Goal: Transaction & Acquisition: Obtain resource

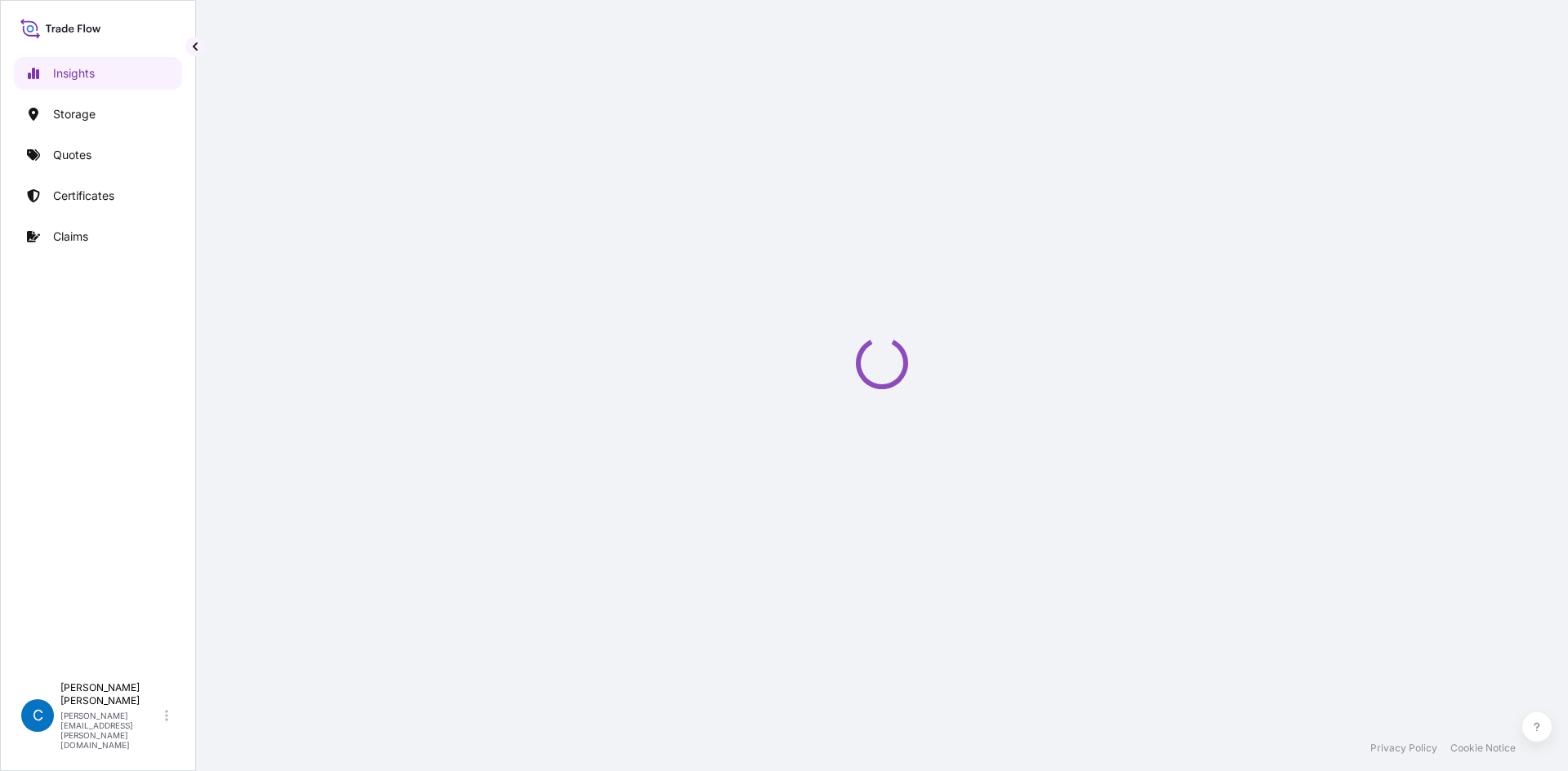
select select "2025"
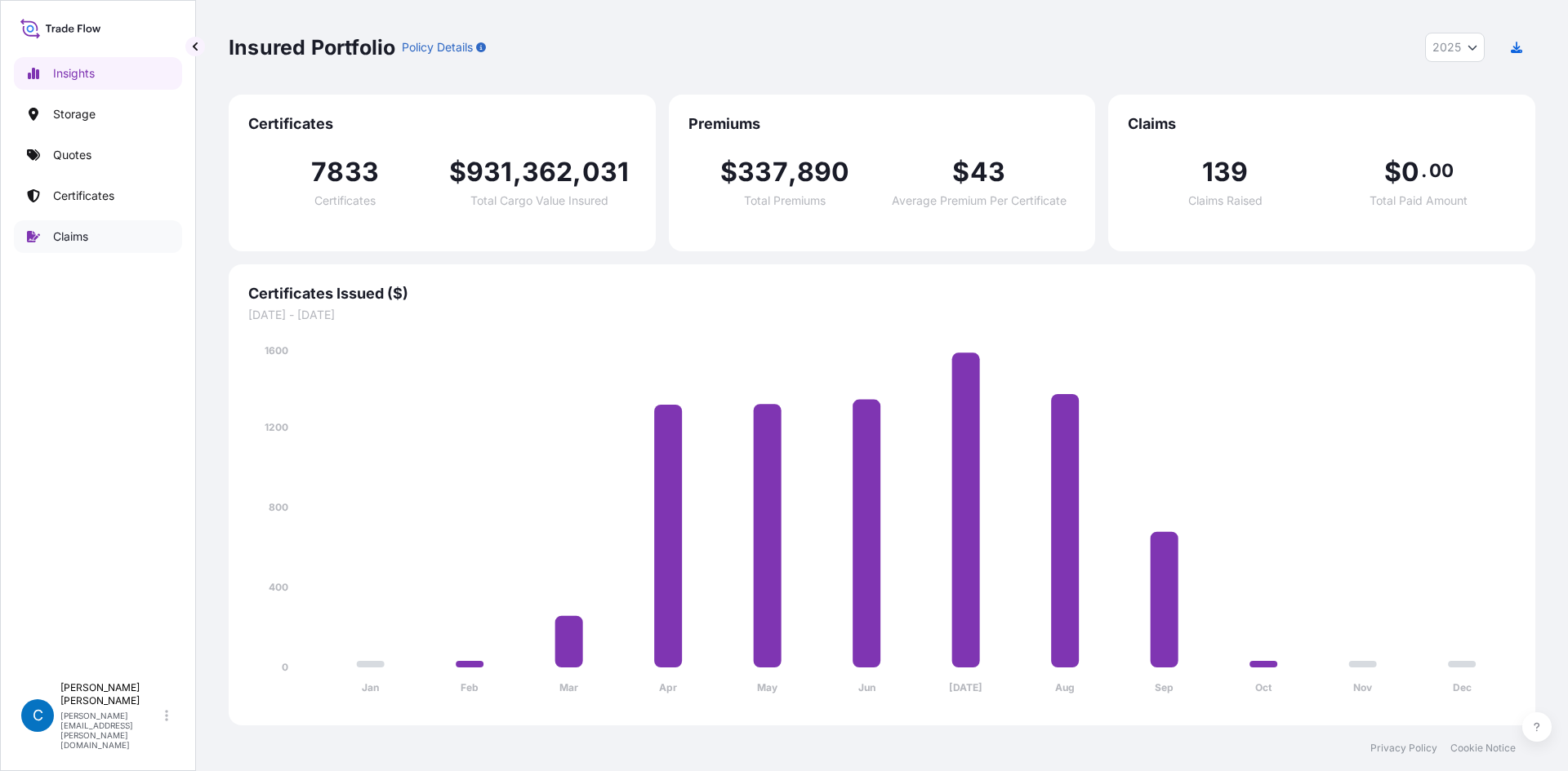
click at [62, 234] on p "Claims" at bounding box center [71, 236] width 35 height 17
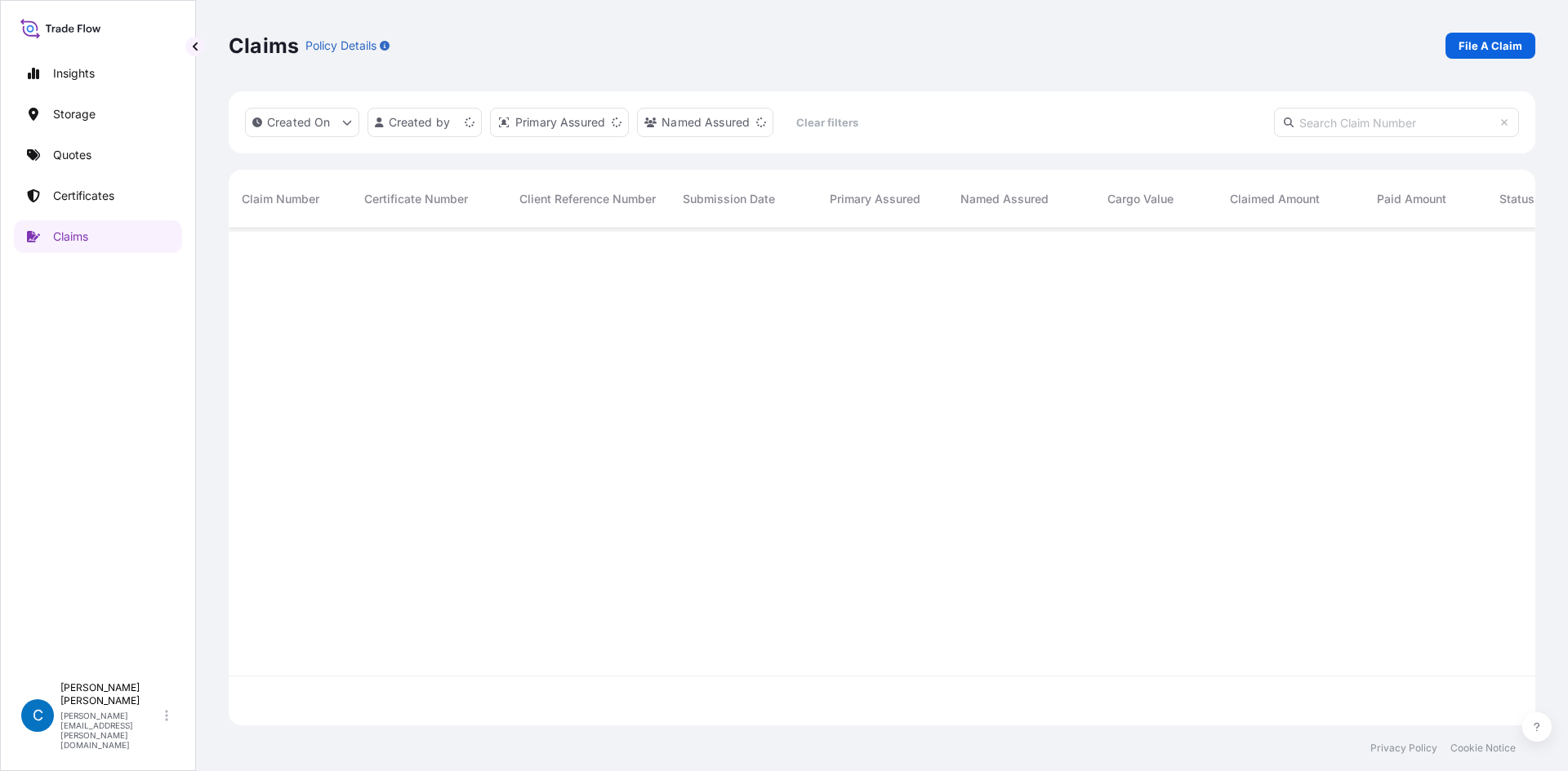
scroll to position [494, 1294]
click at [1362, 125] on input "text" at bounding box center [1397, 122] width 245 height 30
paste input "CL31583-1"
type input "CL31583-1"
click at [277, 266] on div "CL31583-1" at bounding box center [289, 255] width 122 height 55
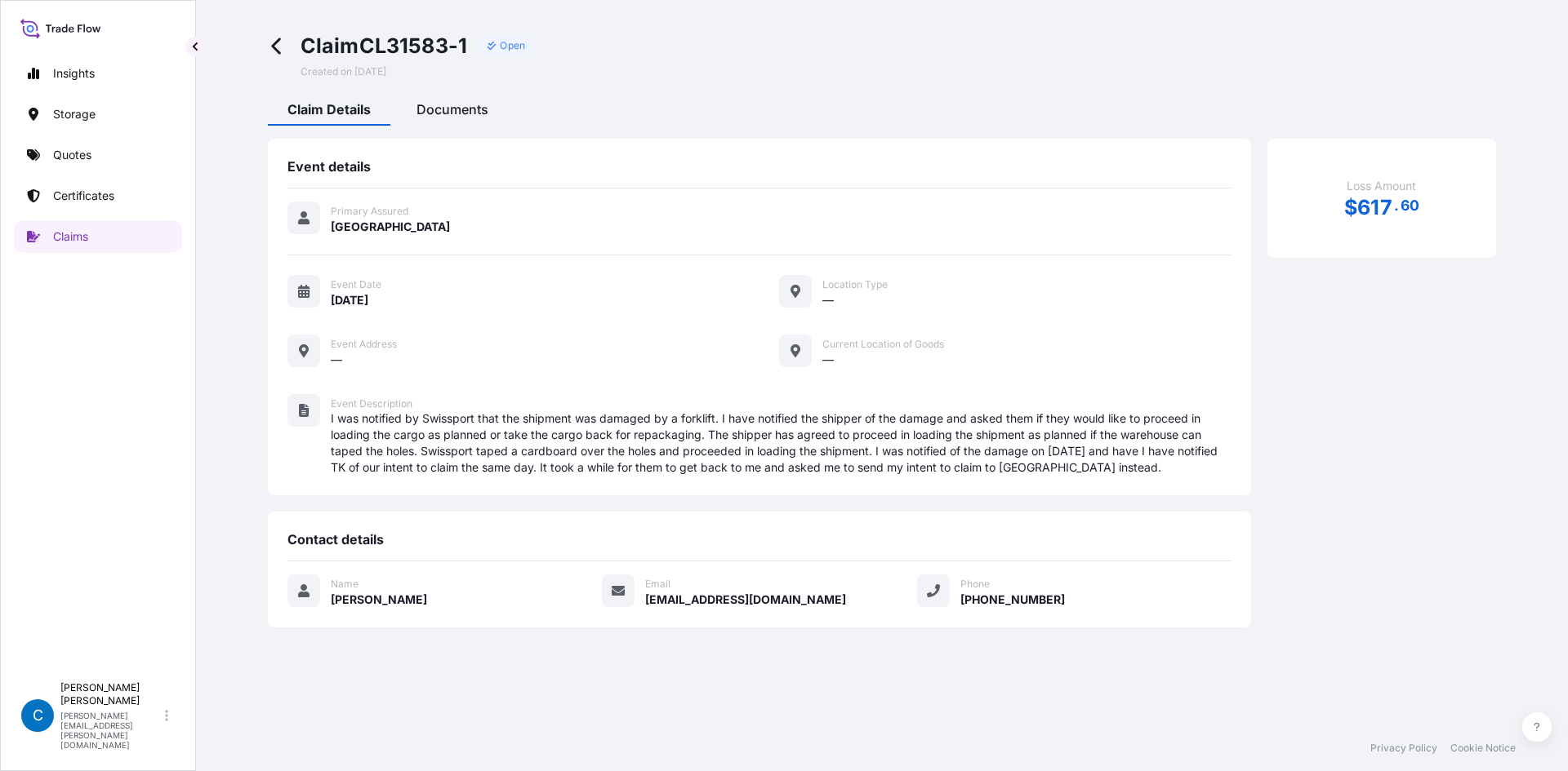
click at [463, 104] on span "Documents" at bounding box center [452, 109] width 72 height 17
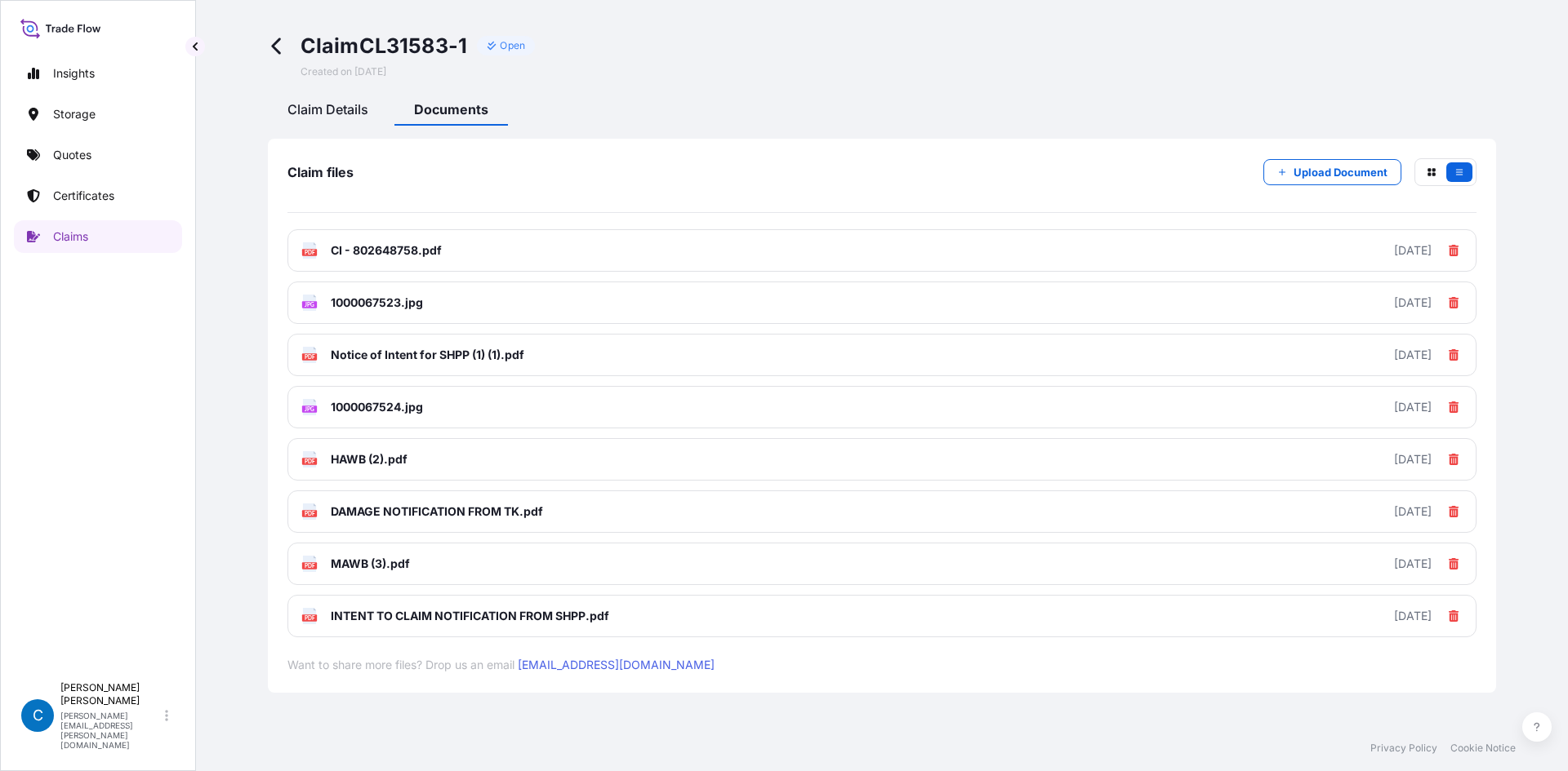
click at [312, 108] on span "Claim Details" at bounding box center [328, 109] width 80 height 17
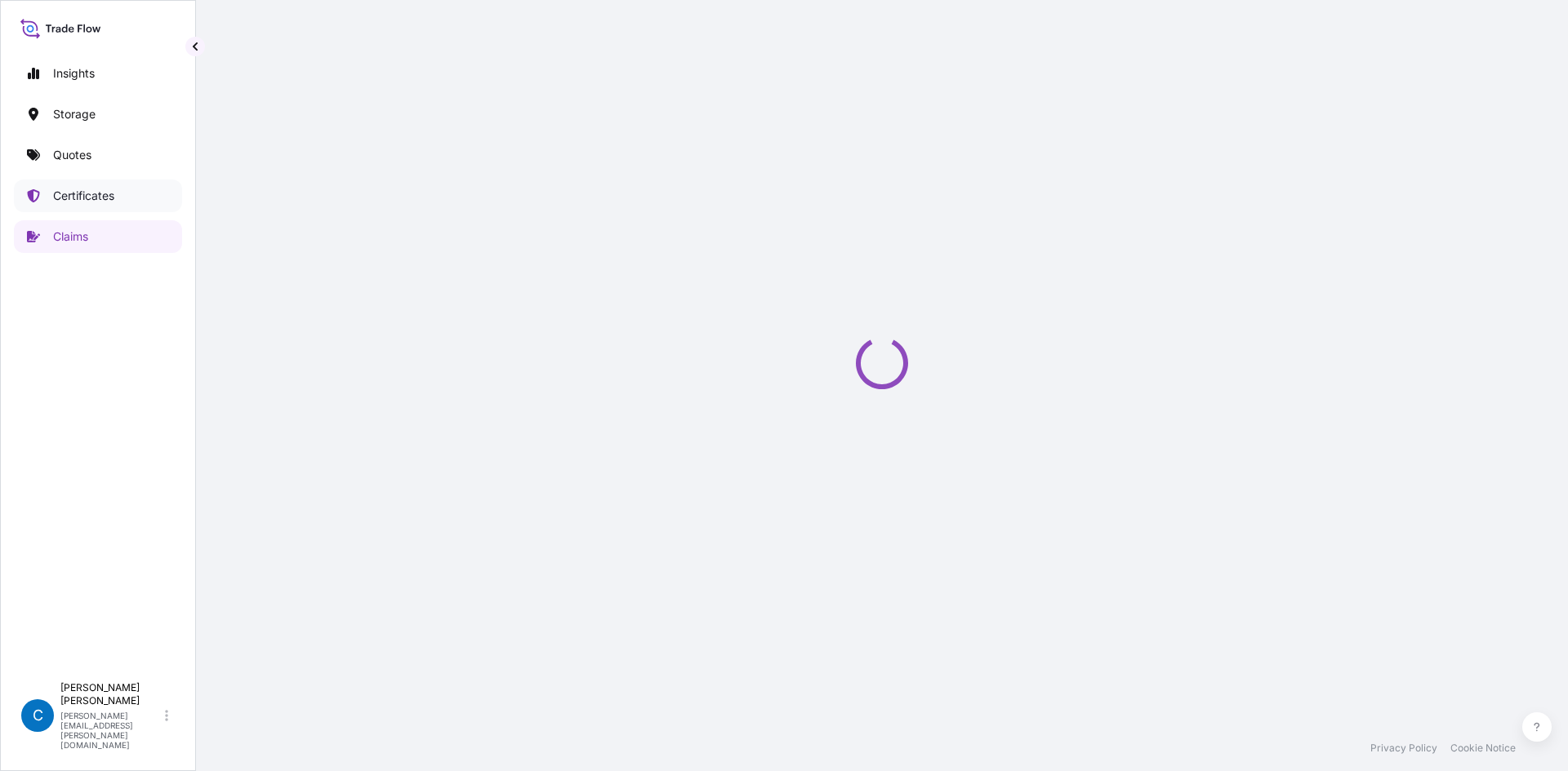
click at [80, 185] on link "Certificates" at bounding box center [98, 195] width 168 height 32
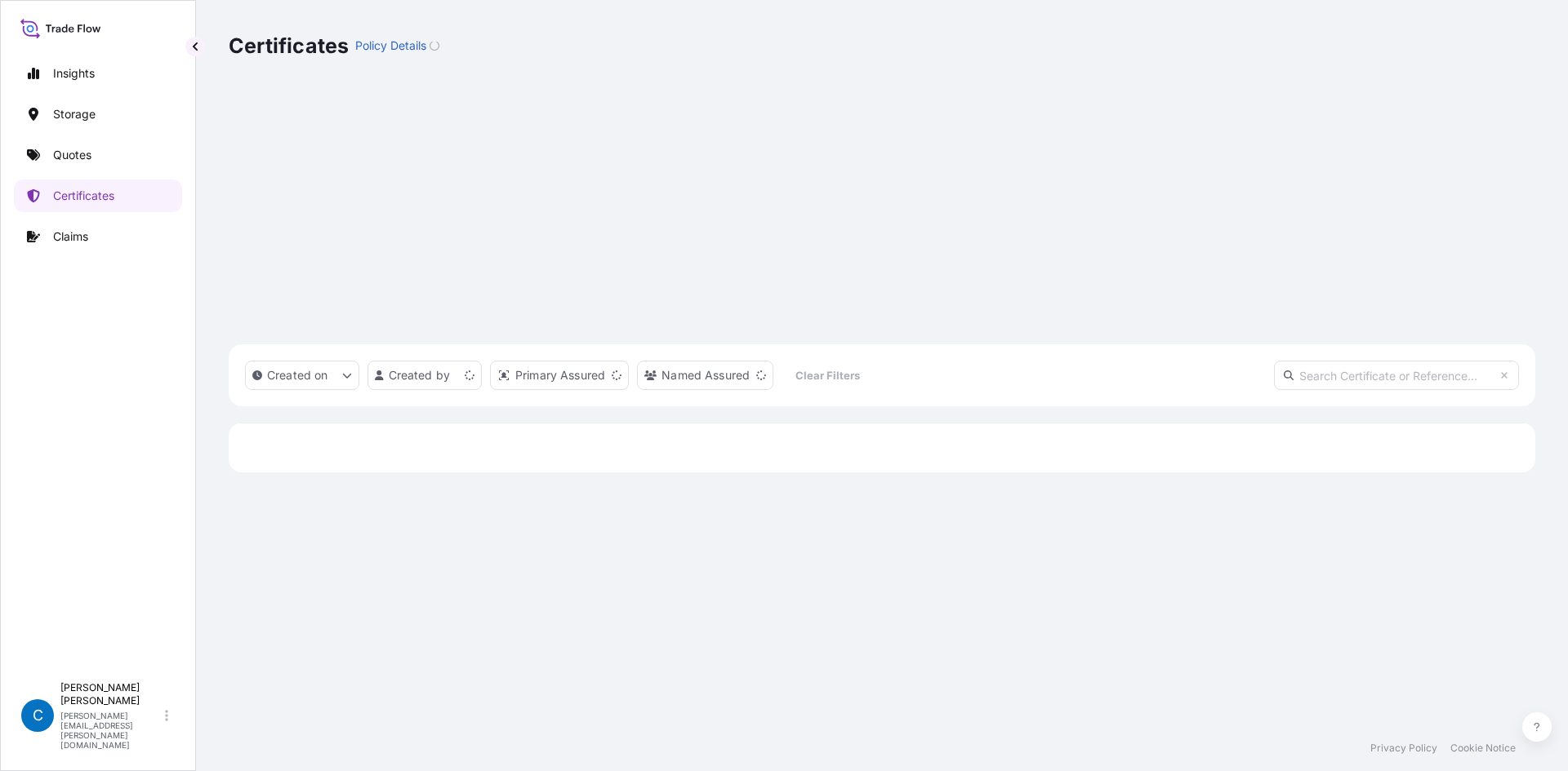
scroll to position [494, 1294]
click at [81, 163] on link "Quotes" at bounding box center [98, 155] width 168 height 32
click at [1501, 45] on p "Get a Quote" at bounding box center [1491, 45] width 62 height 17
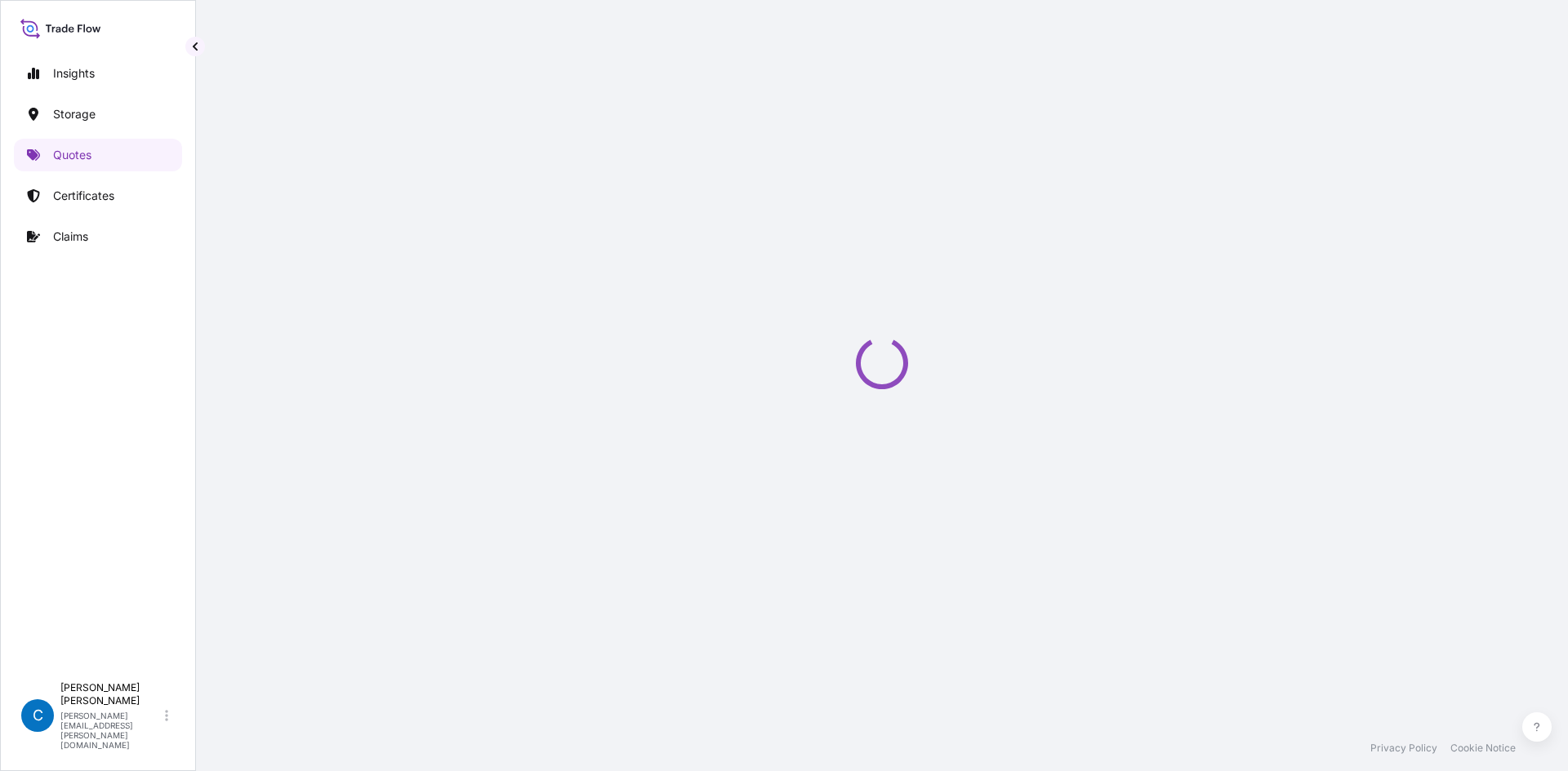
scroll to position [26, 0]
select select "Water"
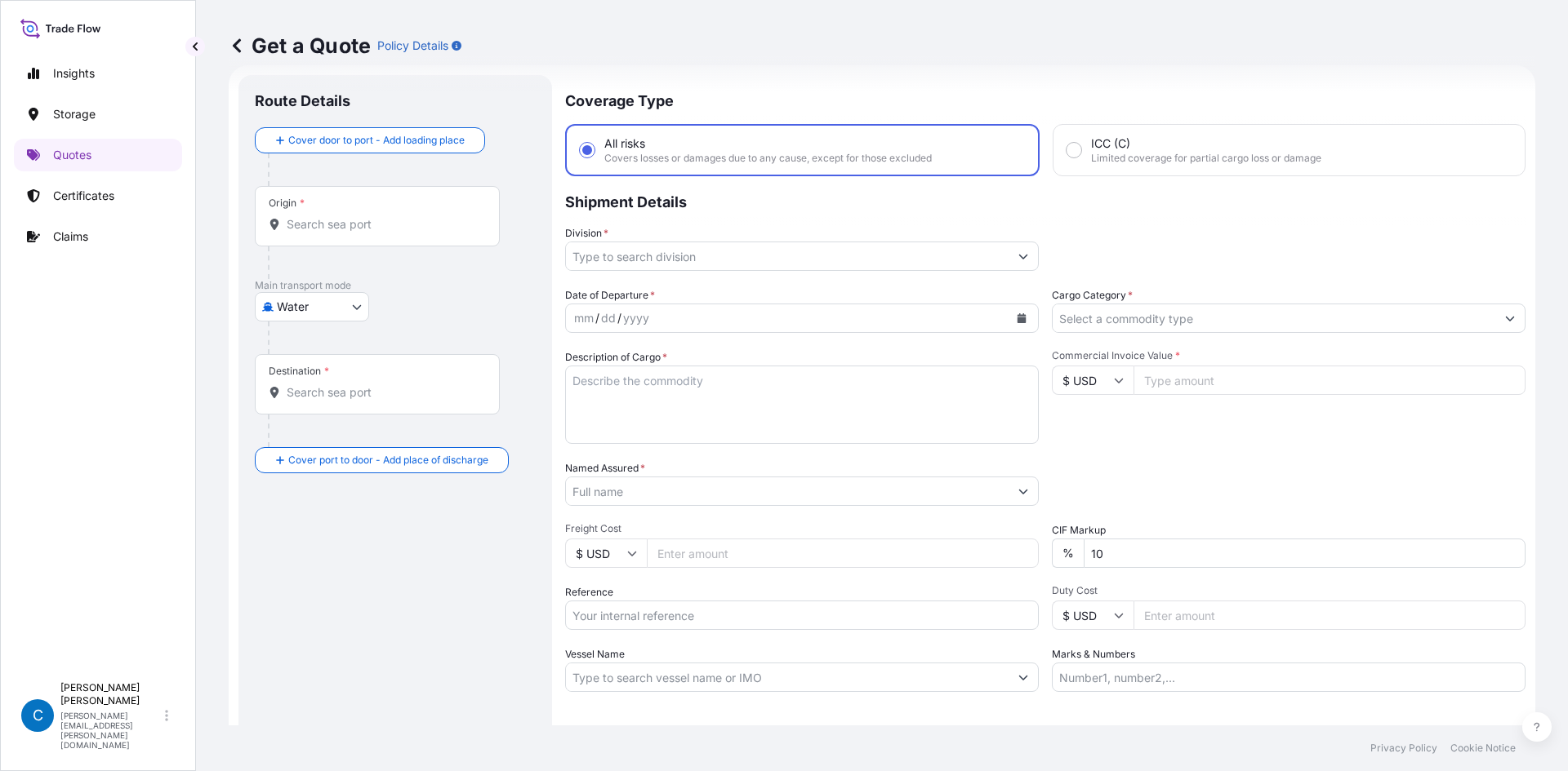
click at [456, 222] on input "Origin *" at bounding box center [383, 224] width 192 height 17
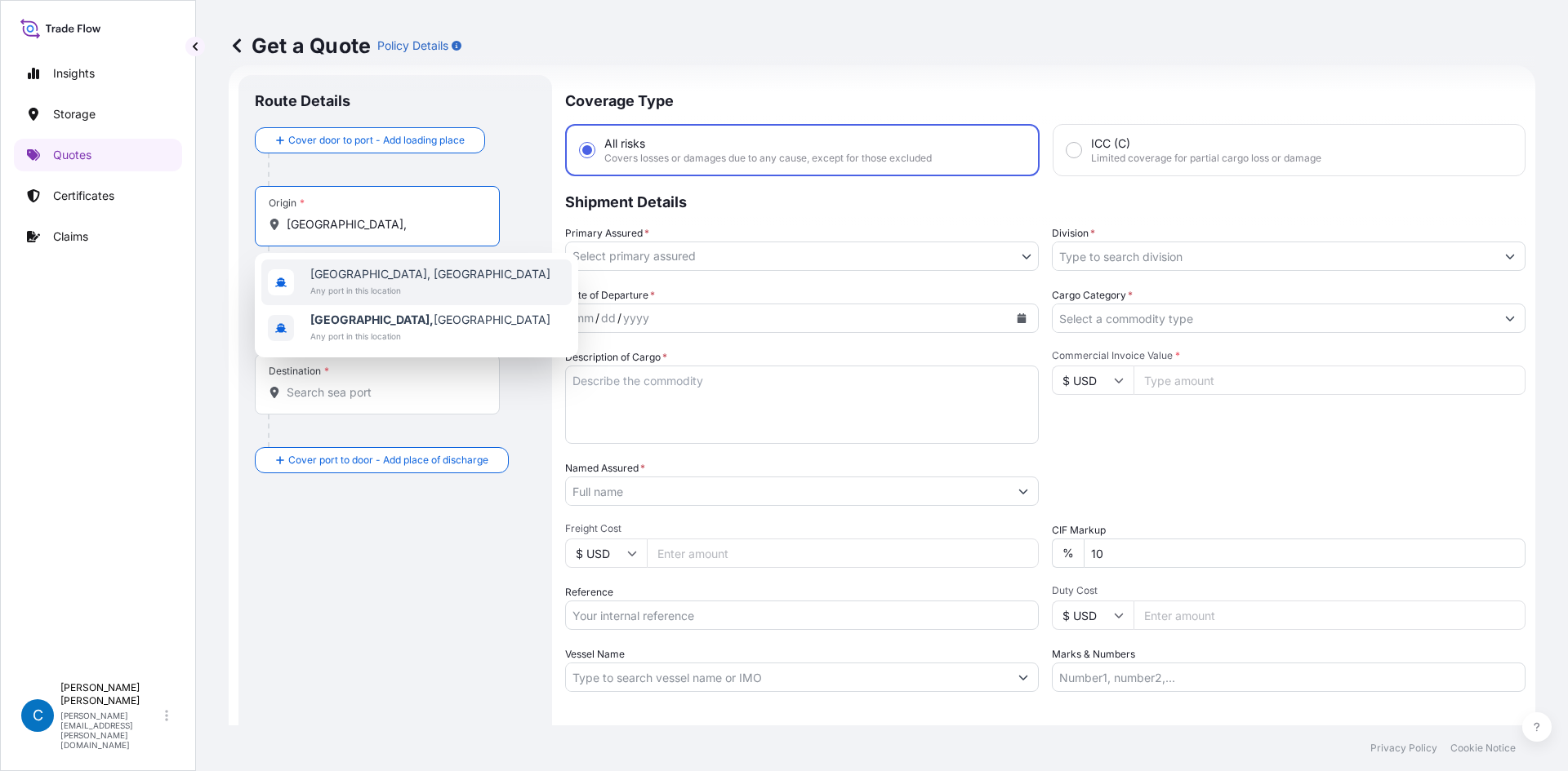
click at [448, 274] on span "[GEOGRAPHIC_DATA], [GEOGRAPHIC_DATA]" at bounding box center [430, 274] width 240 height 17
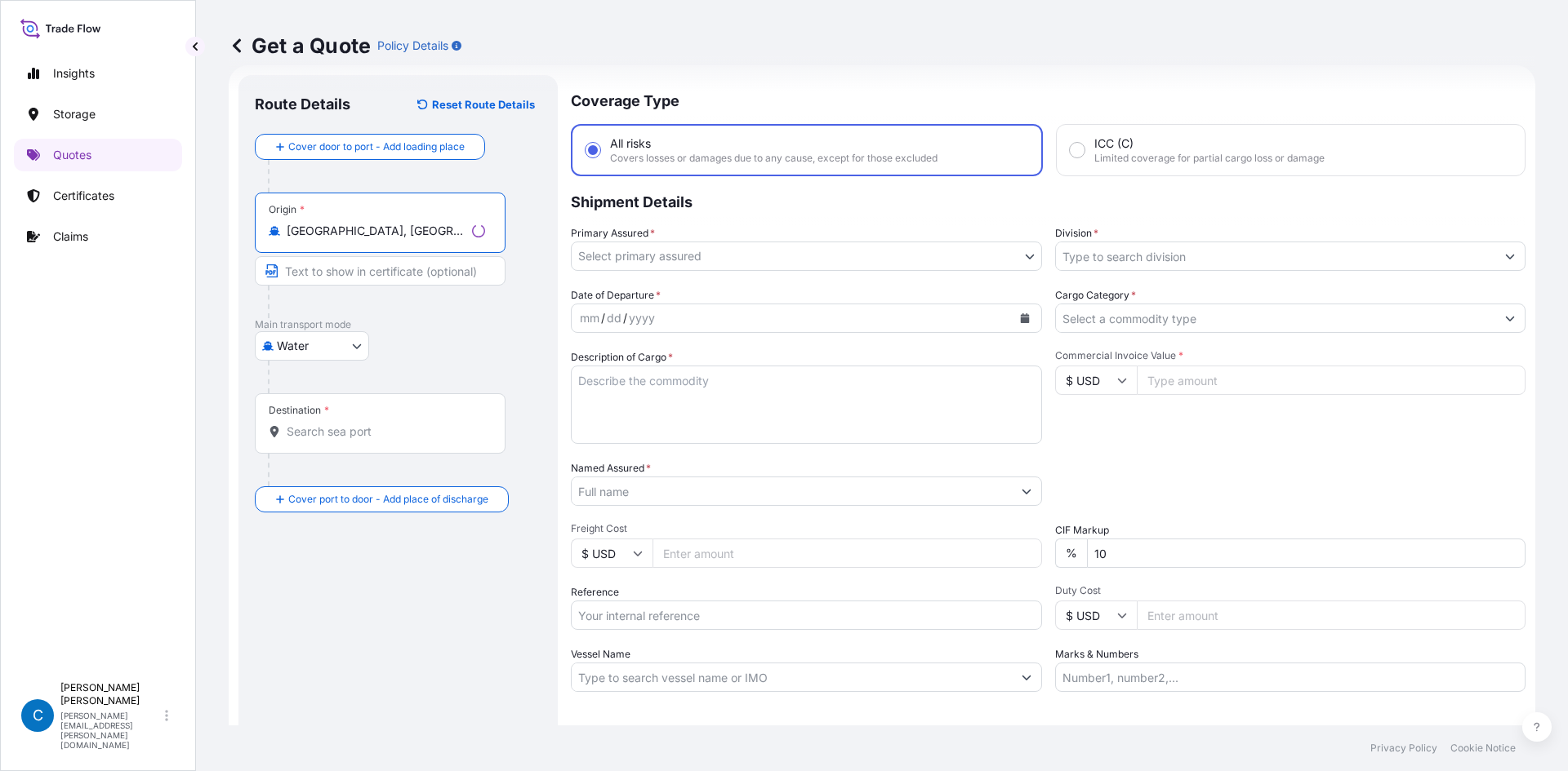
type input "[GEOGRAPHIC_DATA], [GEOGRAPHIC_DATA]"
click at [421, 275] on input "Text to appear on certificate" at bounding box center [380, 271] width 251 height 30
click at [358, 268] on input "Text to appear on certificate" at bounding box center [377, 271] width 245 height 30
paste input "REVIGNY SUR OMAIN"
type input "REVIGNY SUR OMAIN, [GEOGRAPHIC_DATA]"
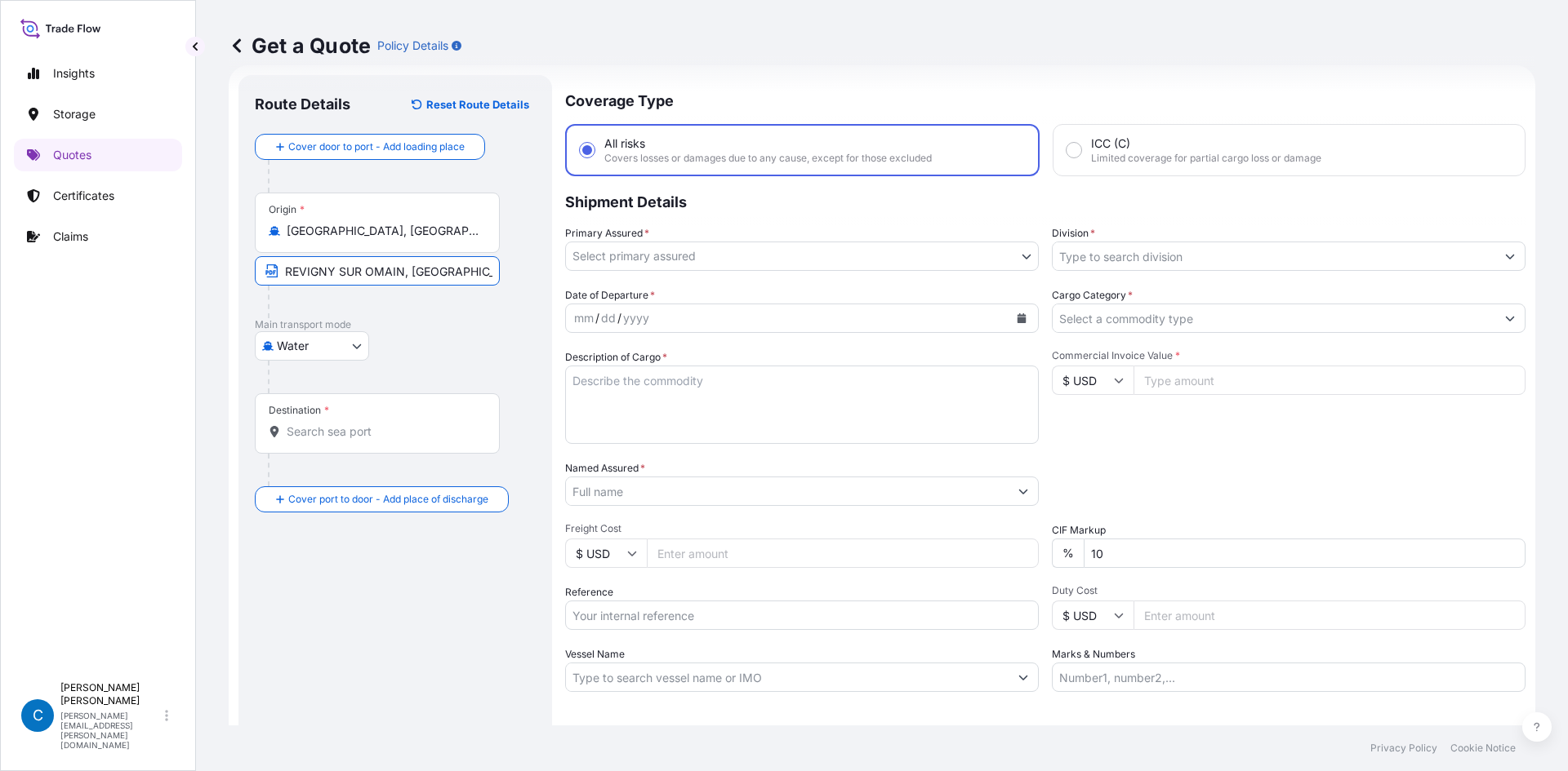
click at [369, 434] on input "Destination *" at bounding box center [383, 432] width 192 height 17
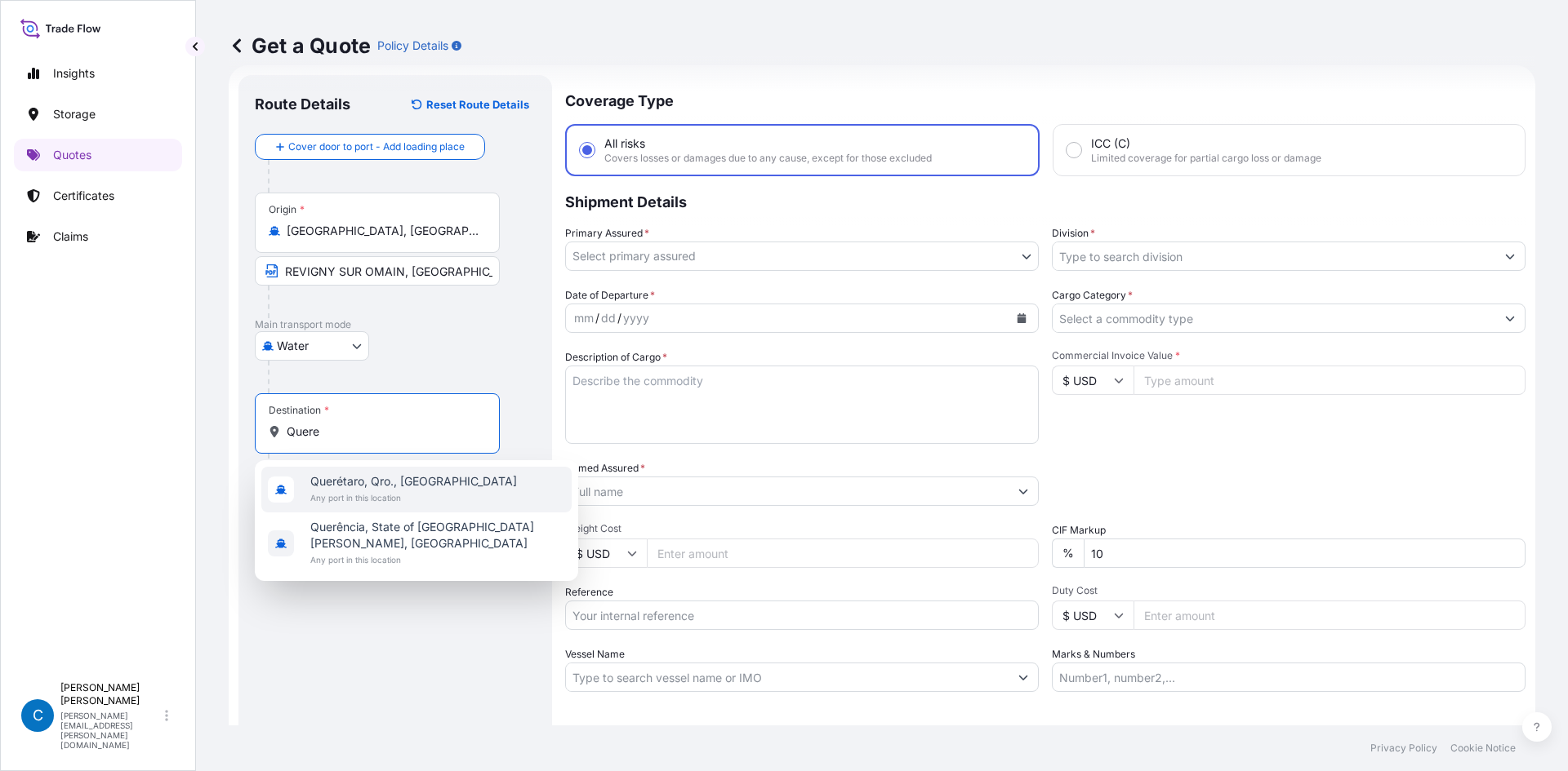
click at [366, 480] on span "Querétaro, Qro., [GEOGRAPHIC_DATA]" at bounding box center [414, 482] width 206 height 17
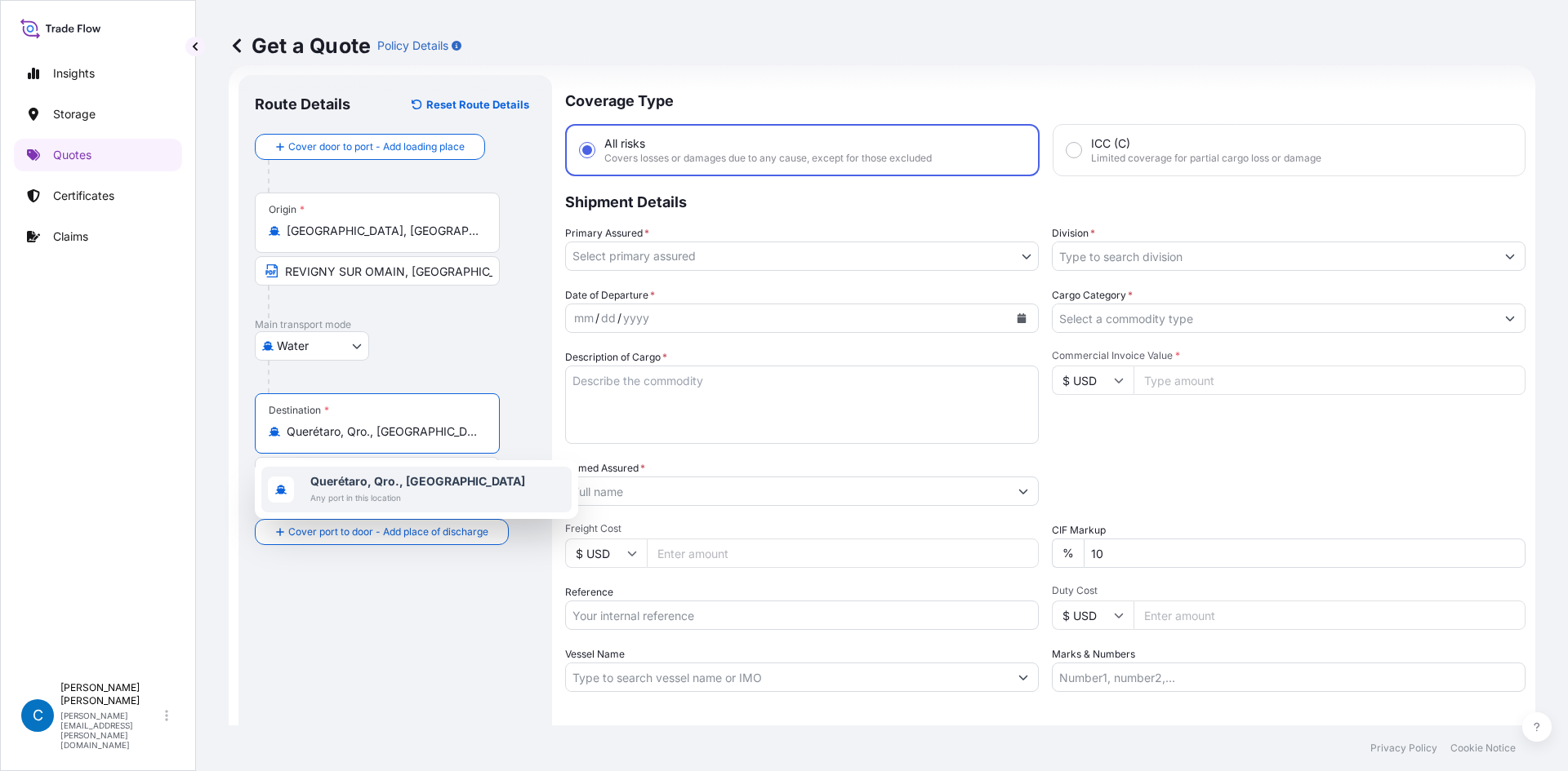
paste input "Queretaro"
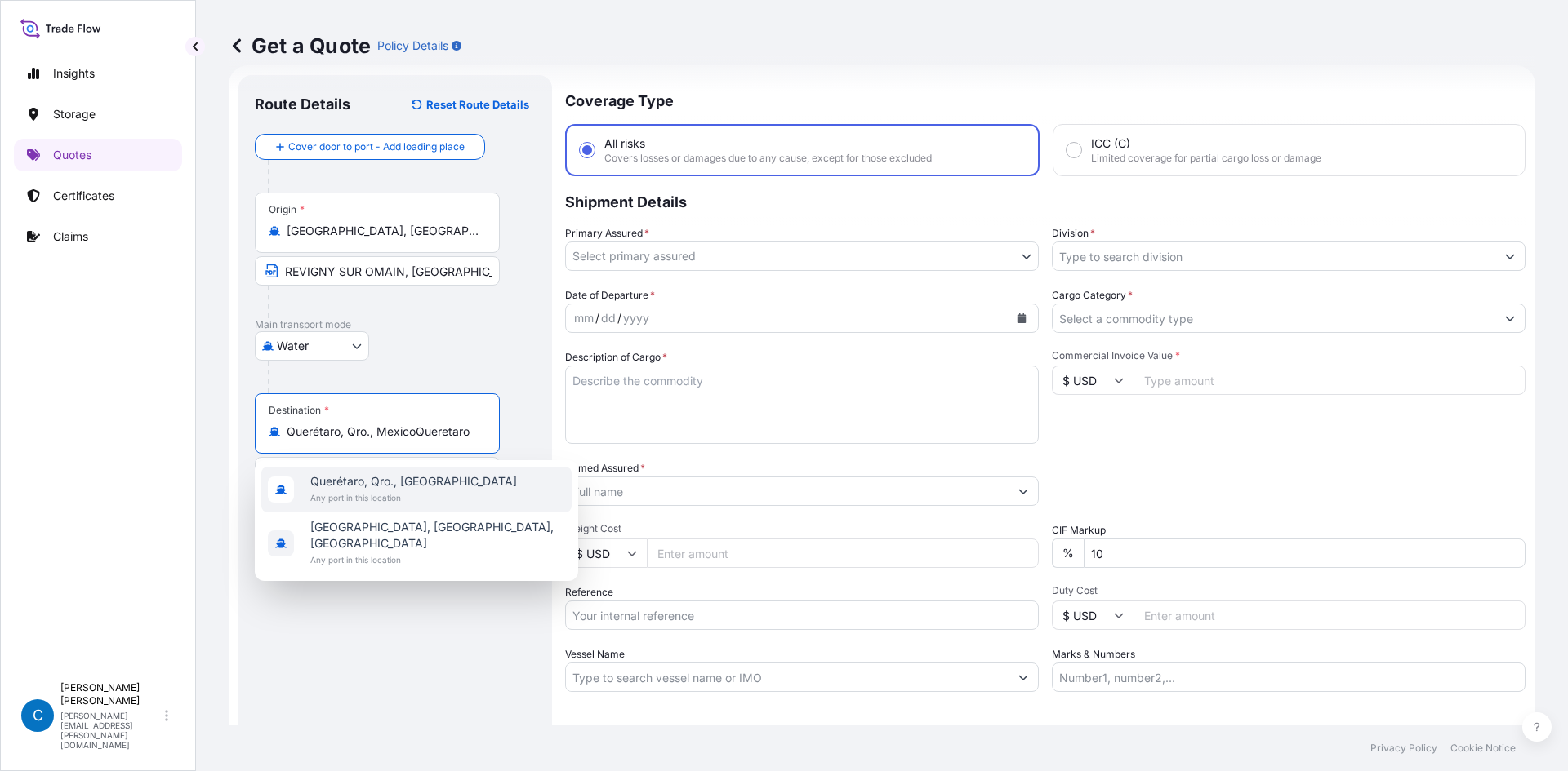
click at [451, 434] on input "Querétaro, Qro., MexicoQueretaro" at bounding box center [383, 432] width 192 height 17
click at [425, 435] on input "Querétaro, Qro., MexicoQueretaro" at bounding box center [383, 432] width 192 height 17
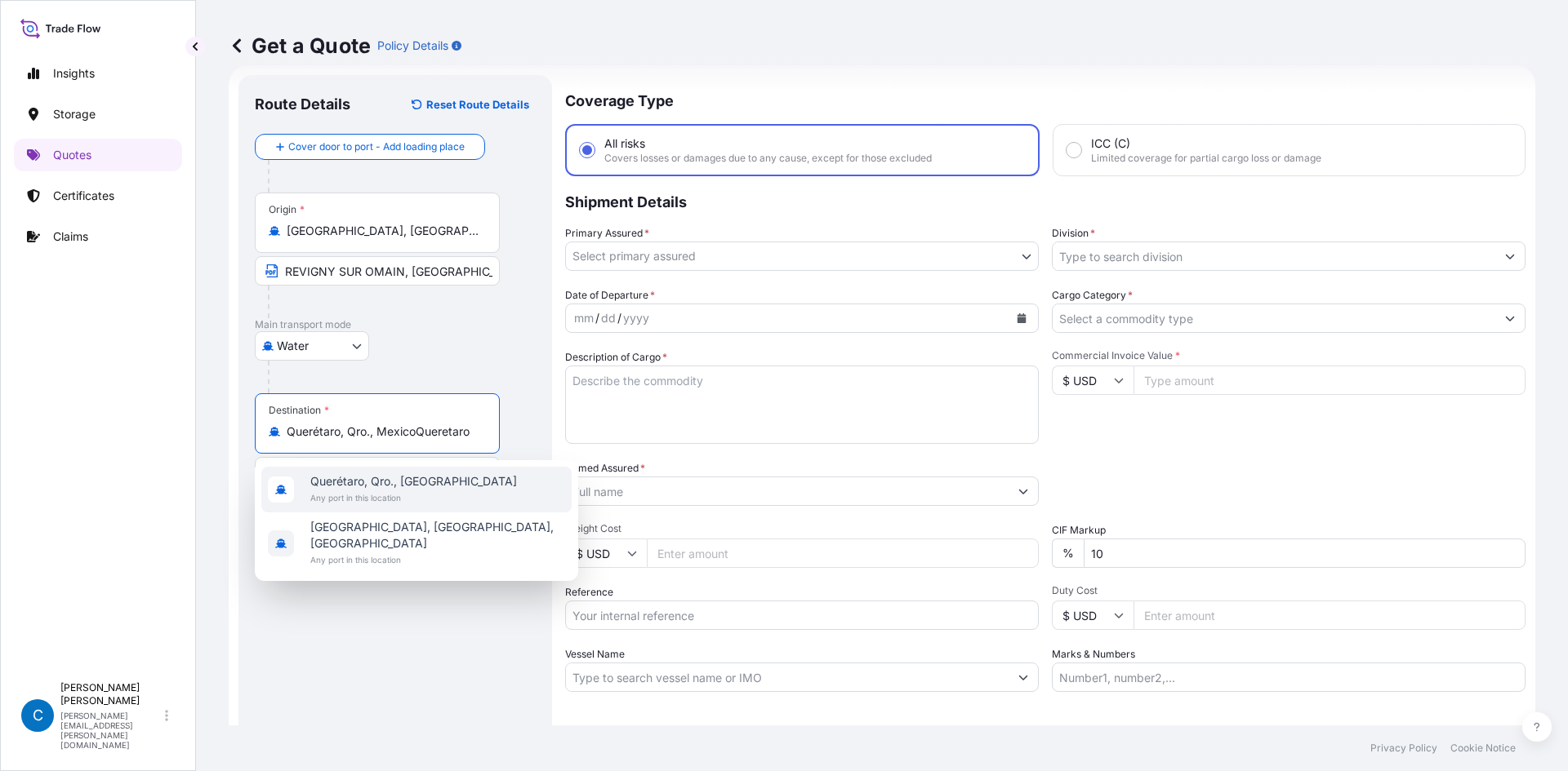
drag, startPoint x: 424, startPoint y: 428, endPoint x: 499, endPoint y: 422, distance: 75.2
click at [499, 422] on div "Destination * Querétaro, Qro., MexicoQueretaro" at bounding box center [377, 423] width 245 height 60
type input "Querétaro, Qro., [GEOGRAPHIC_DATA]"
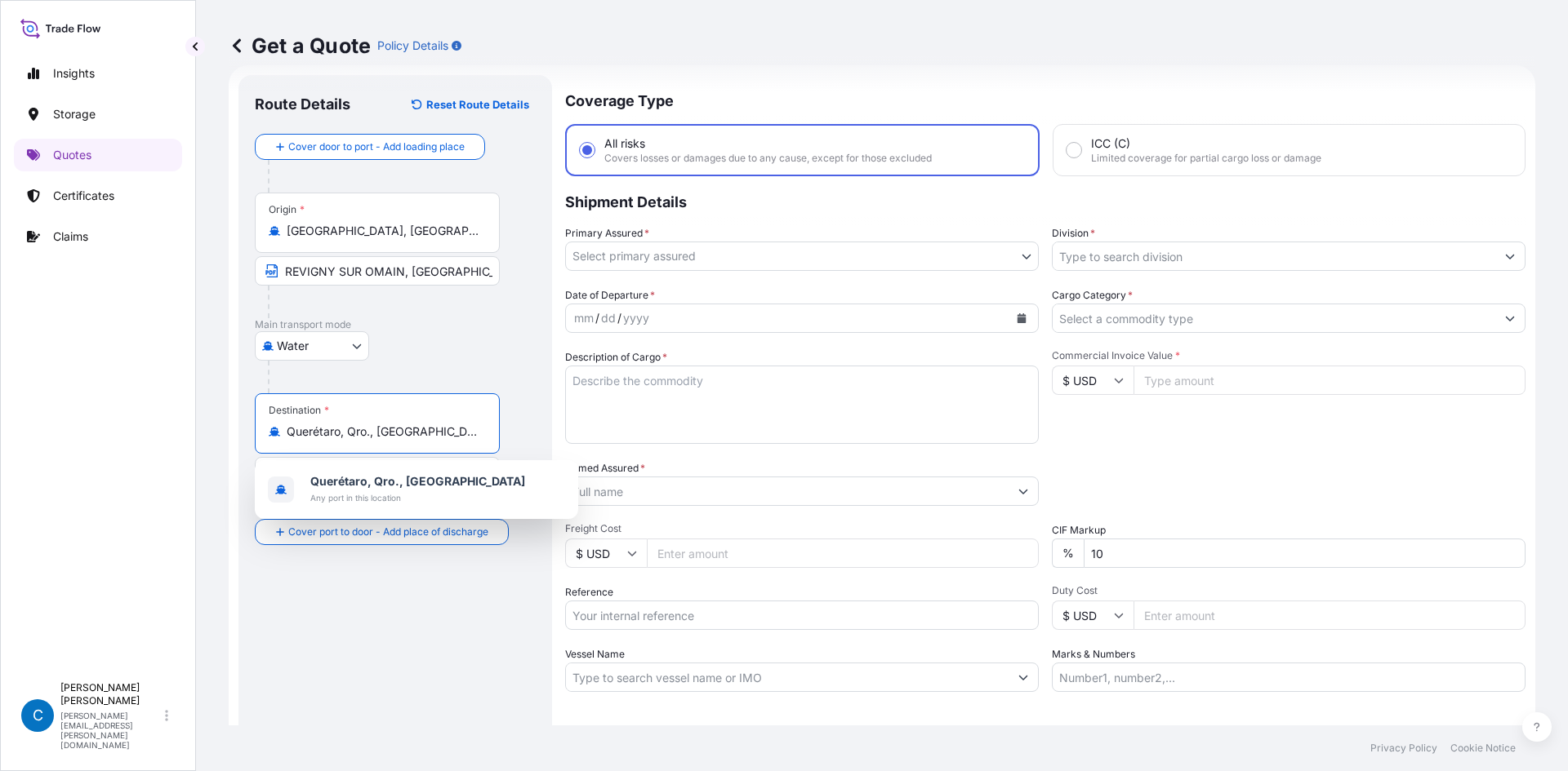
click at [493, 342] on div "Water Air Water Inland" at bounding box center [394, 346] width 281 height 30
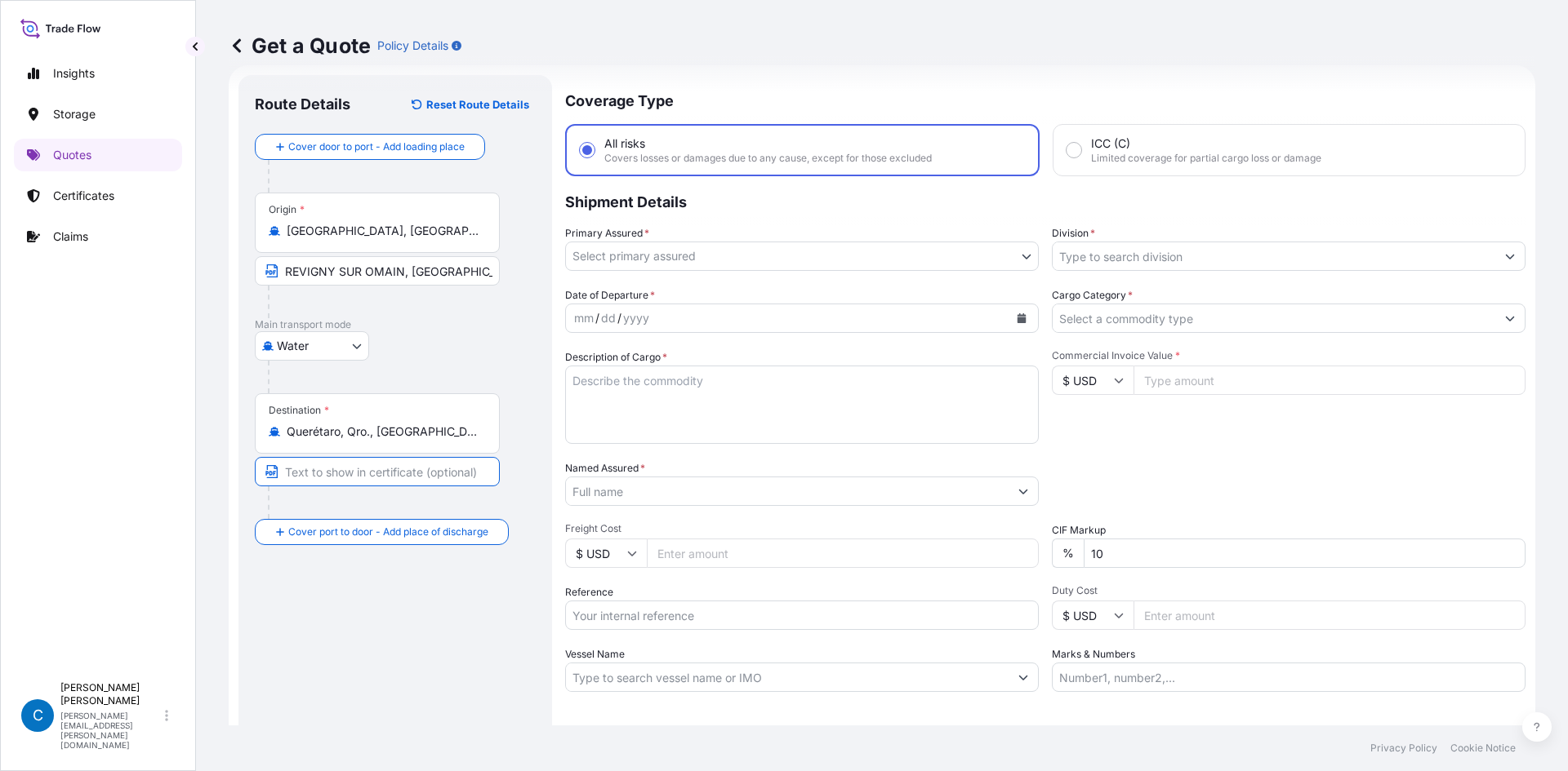
click at [345, 472] on input "Text to appear on certificate" at bounding box center [377, 472] width 245 height 30
type input "Queretaro, [GEOGRAPHIC_DATA]"
click at [353, 620] on div "Route Details Reset Route Details Cover door to port - Add loading place Place …" at bounding box center [394, 445] width 281 height 706
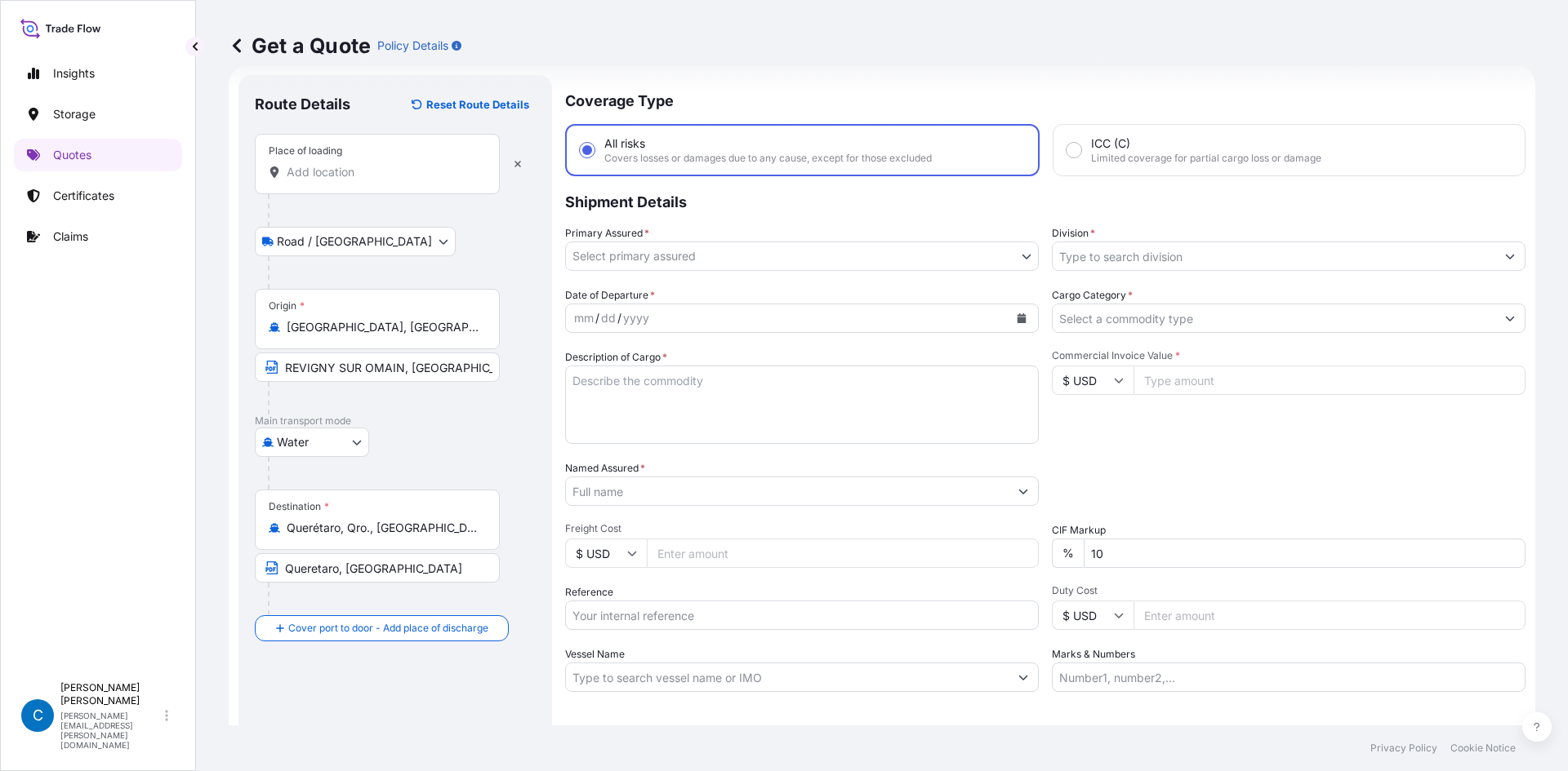
click at [366, 177] on input "Place of loading" at bounding box center [383, 172] width 192 height 17
click at [366, 173] on input "Place of loading" at bounding box center [383, 172] width 192 height 17
paste input ":AVENUE DU XV CORPS ZIP:55800"
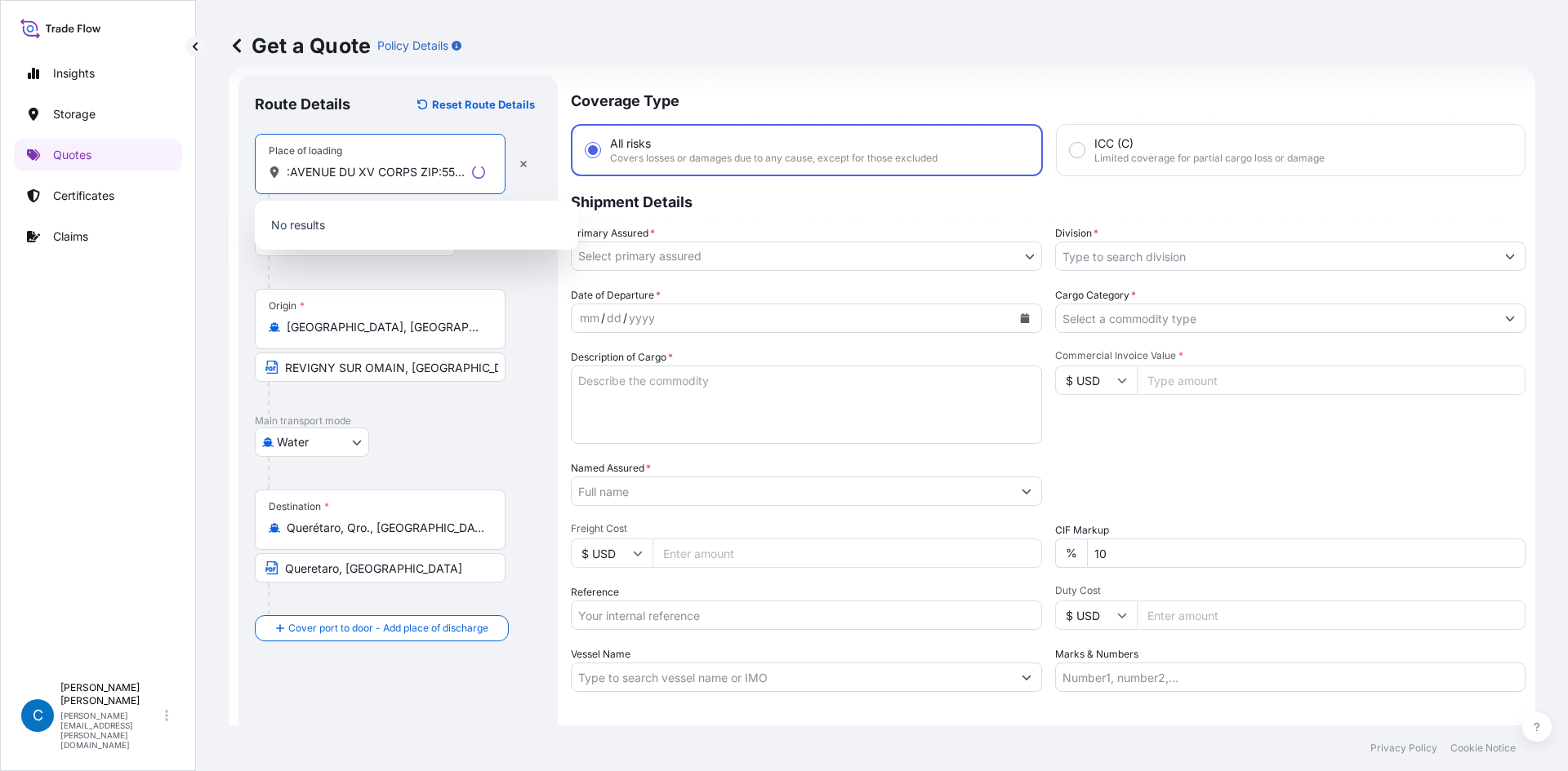
click at [510, 455] on div "Water Air Water Inland" at bounding box center [398, 442] width 287 height 30
drag, startPoint x: 396, startPoint y: 170, endPoint x: 142, endPoint y: 163, distance: 254.1
click at [142, 163] on div "Insights Storage Quotes Certificates Claims C [PERSON_NAME] [PERSON_NAME][EMAIL…" at bounding box center [784, 386] width 1568 height 771
click at [294, 174] on input ":AVENUE DU XV CORPS ZIP:55800" at bounding box center [383, 172] width 192 height 17
click at [290, 175] on input ":AVENUE DU XV CORPS ZIP:55800" at bounding box center [383, 172] width 192 height 17
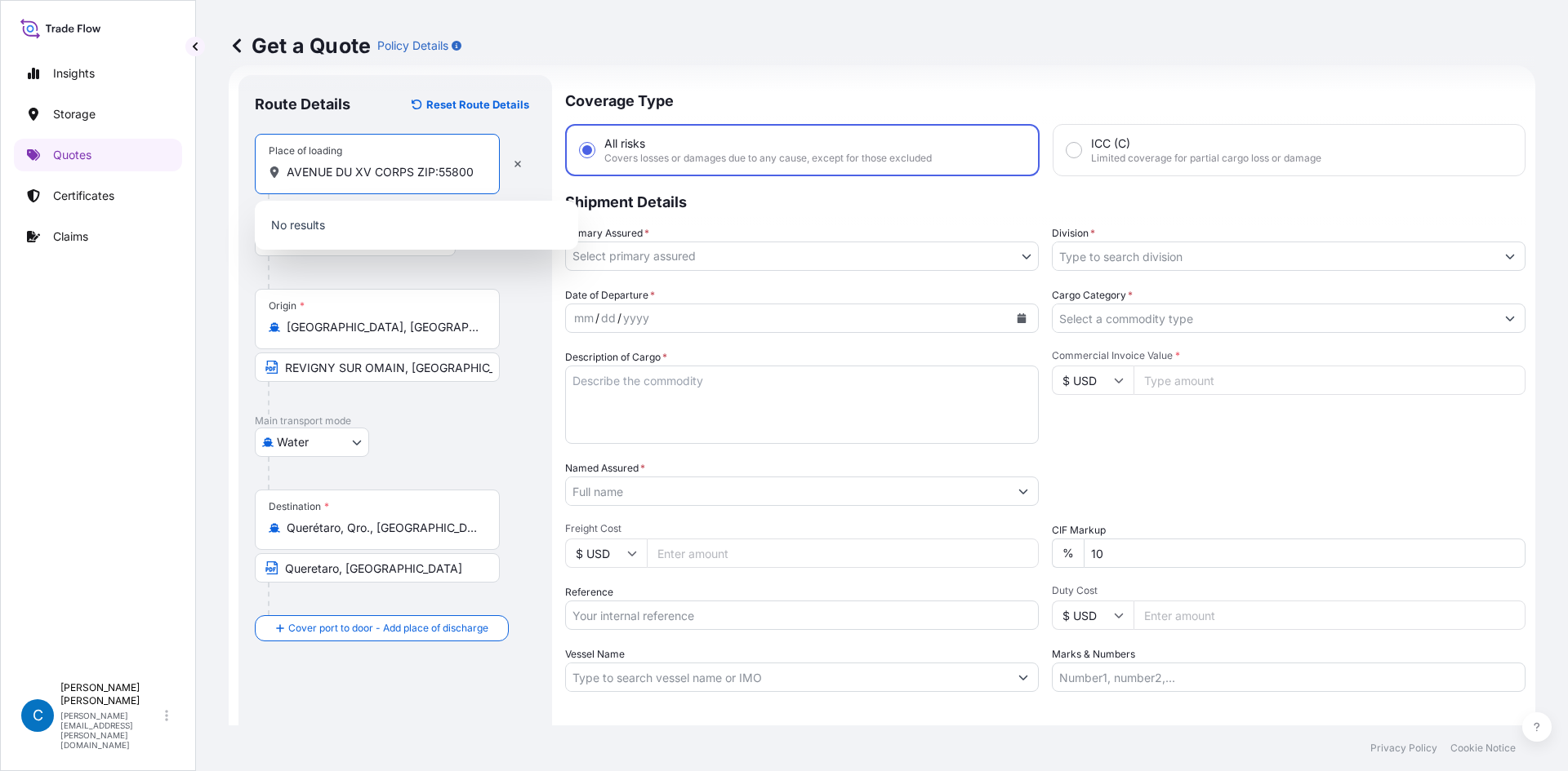
type input "AVENUE DU XV CORPS ZIP:55800"
click at [443, 428] on div "Water Air Water Inland" at bounding box center [394, 442] width 281 height 30
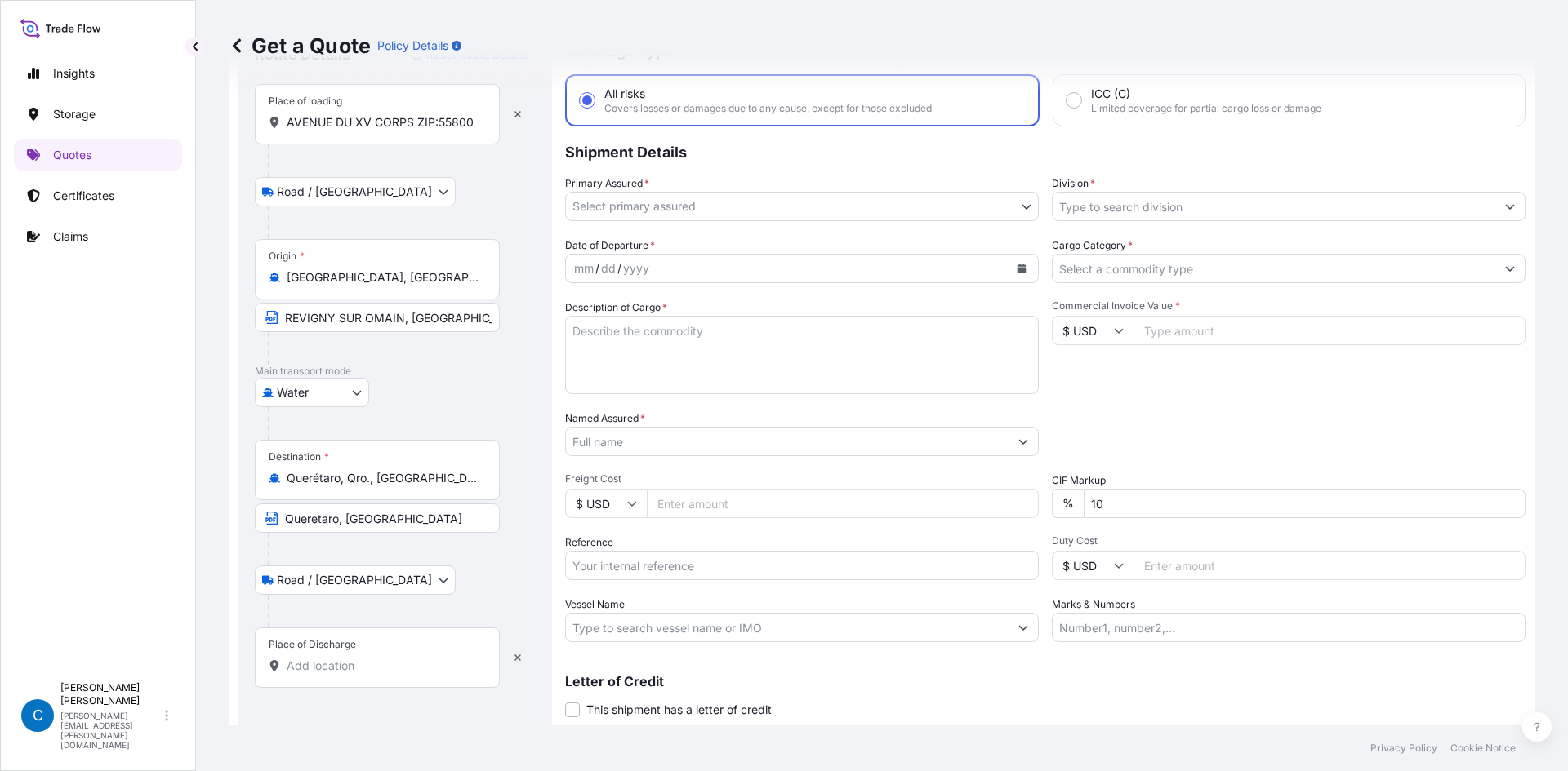
scroll to position [124, 0]
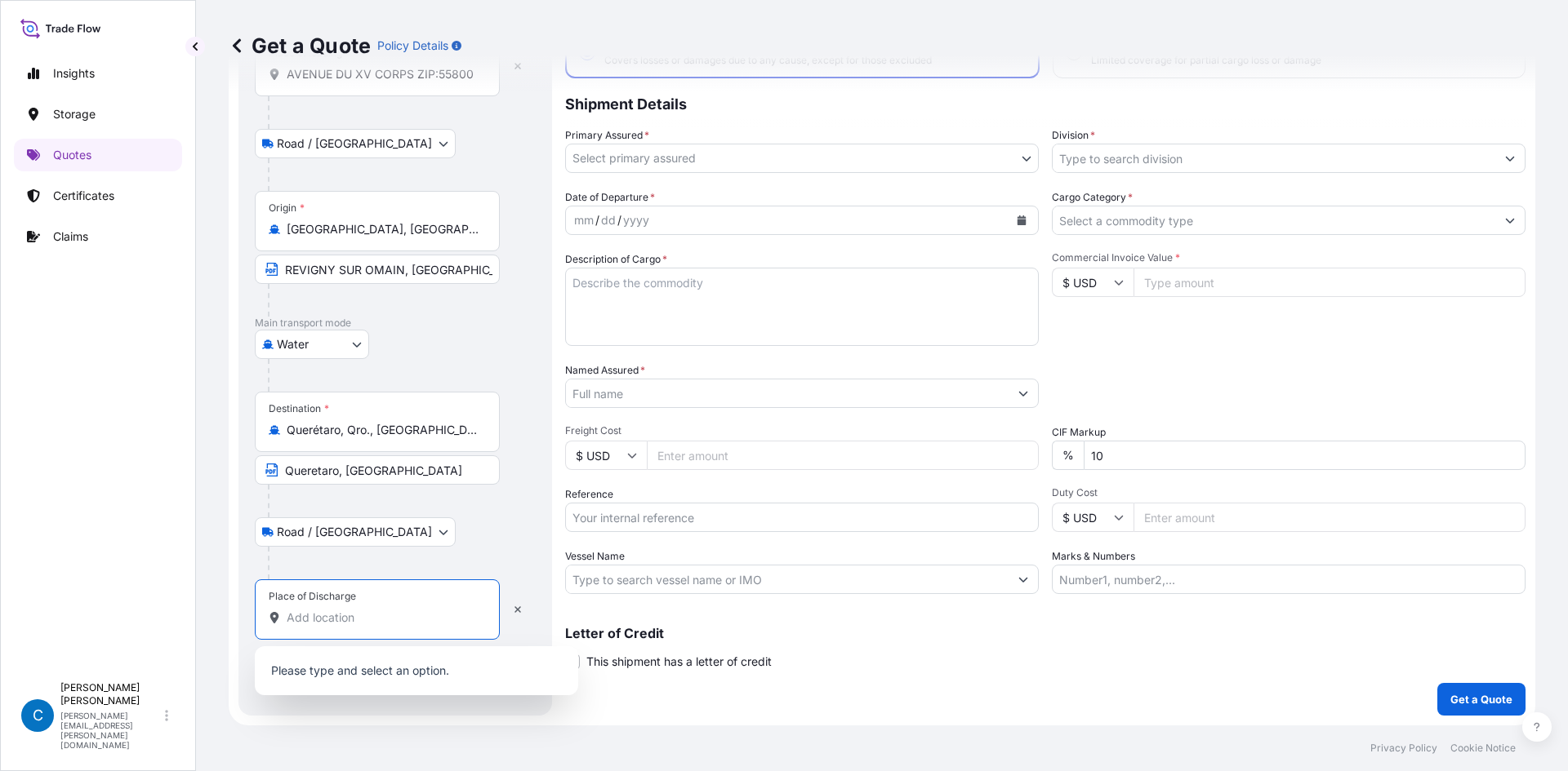
drag, startPoint x: 366, startPoint y: 603, endPoint x: 364, endPoint y: 616, distance: 13.2
click at [364, 616] on input "Place of Discharge" at bounding box center [383, 618] width 192 height 17
paste input "AV INDUSTRIA DE LA CONSTITUCION 411, PARQUE INDSUTRIAL QUERETARO"
drag, startPoint x: 422, startPoint y: 615, endPoint x: 115, endPoint y: 610, distance: 307.0
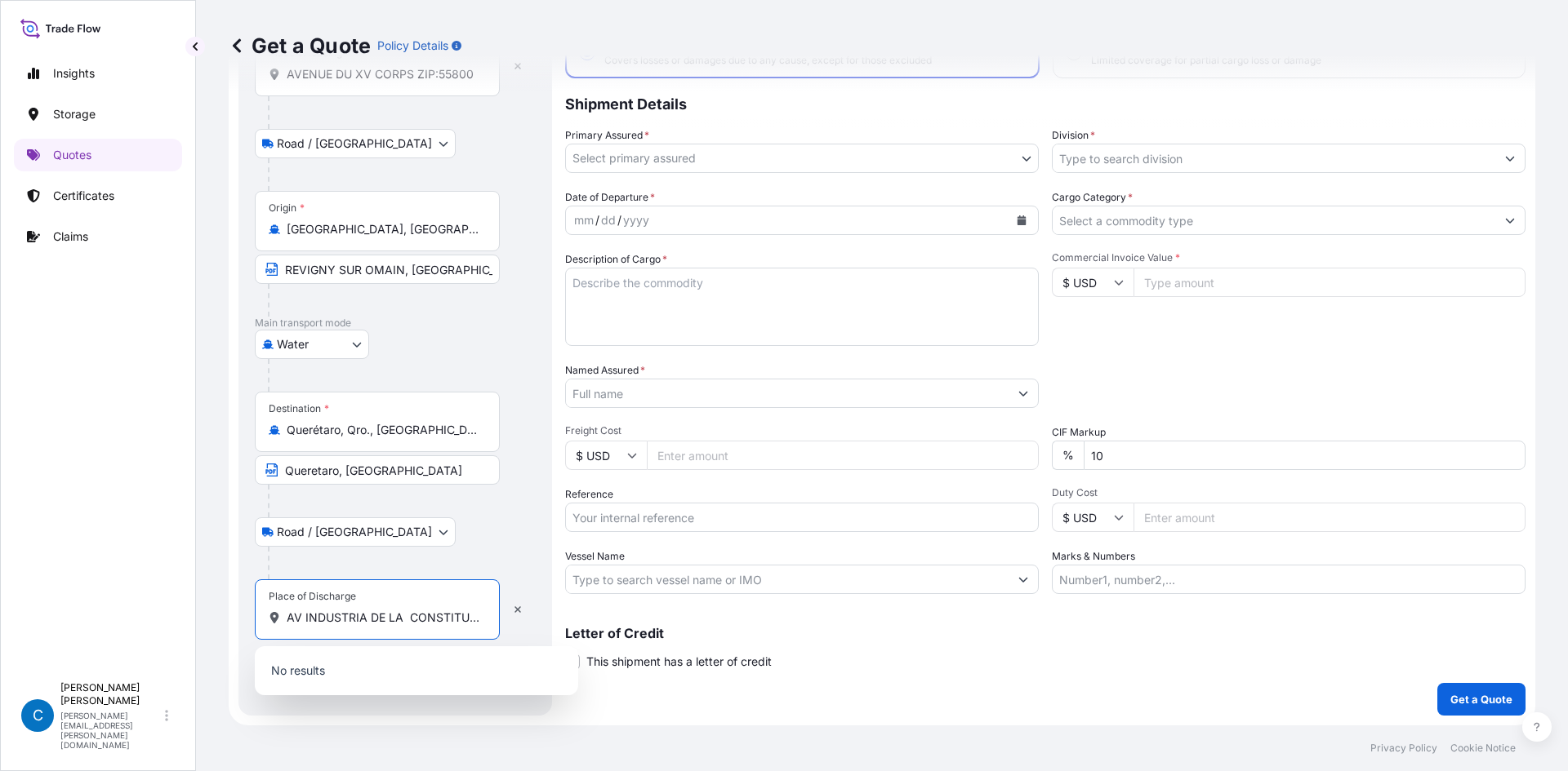
click at [115, 610] on div "Insights Storage Quotes Certificates Claims C [PERSON_NAME] [PERSON_NAME][EMAIL…" at bounding box center [784, 386] width 1568 height 771
click at [399, 617] on input "AV INDUSTRIA DE LA CONSTITUCION 411, PARQUE INDSUTRIAL QUERETARO" at bounding box center [383, 618] width 192 height 17
click at [411, 621] on input "AV INDUSTRIA DE LA CONSTITUCION 411, PARQUE INDSUTRIAL QUERETARO" at bounding box center [383, 618] width 192 height 17
drag, startPoint x: 348, startPoint y: 625, endPoint x: 627, endPoint y: 649, distance: 280.0
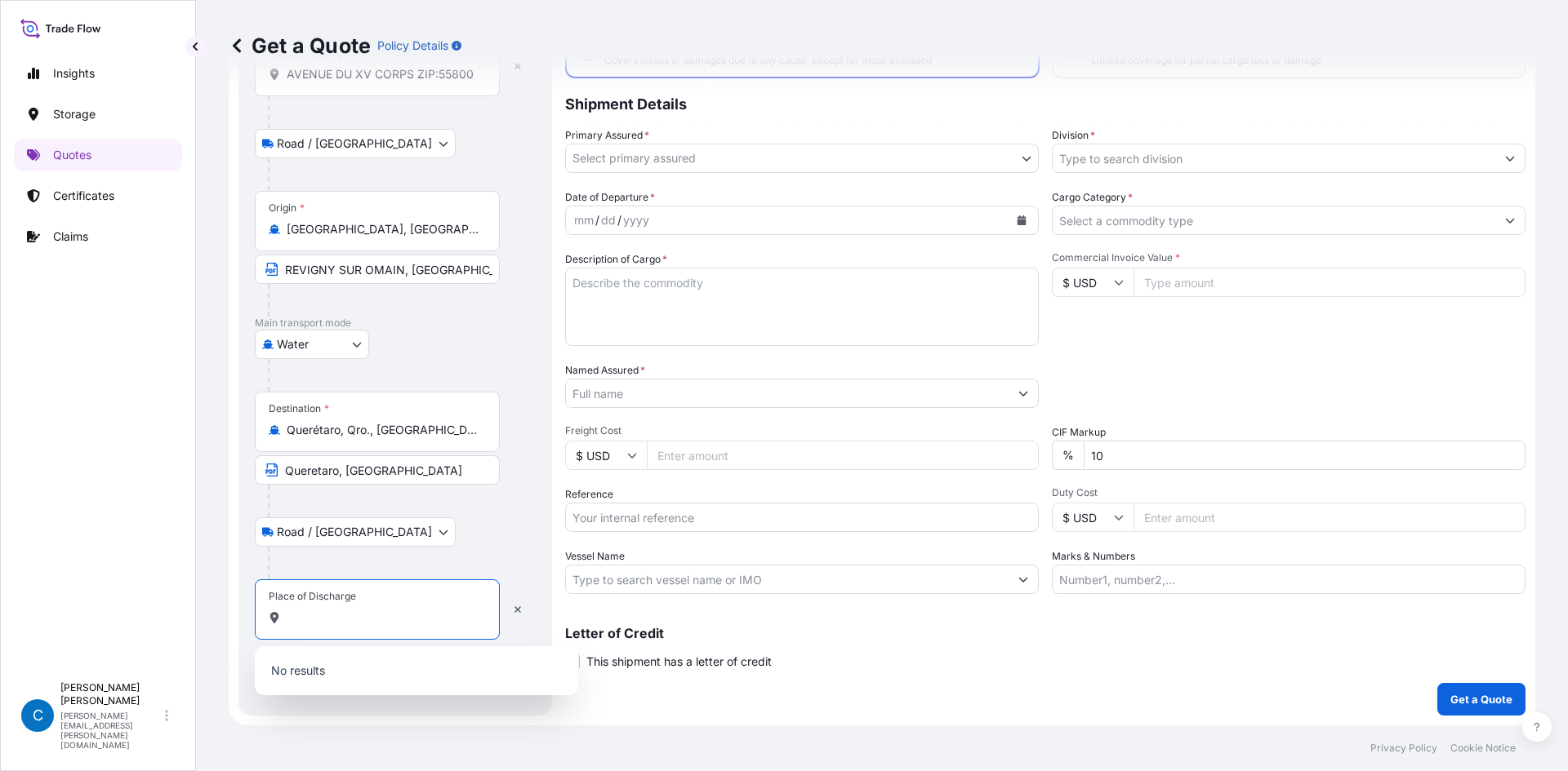
click at [627, 649] on form "Route Details Reset Route Details Place of loading AVENUE DU XV CORPS ZIP:[GEOG…" at bounding box center [882, 346] width 1307 height 758
type input "AV INDUSTRIA DE LA CONSTITUCION 411, PARQUE INDSUTRIAL QUERETARO"
click at [453, 534] on div "Road / [GEOGRAPHIC_DATA] / Inland" at bounding box center [394, 532] width 281 height 30
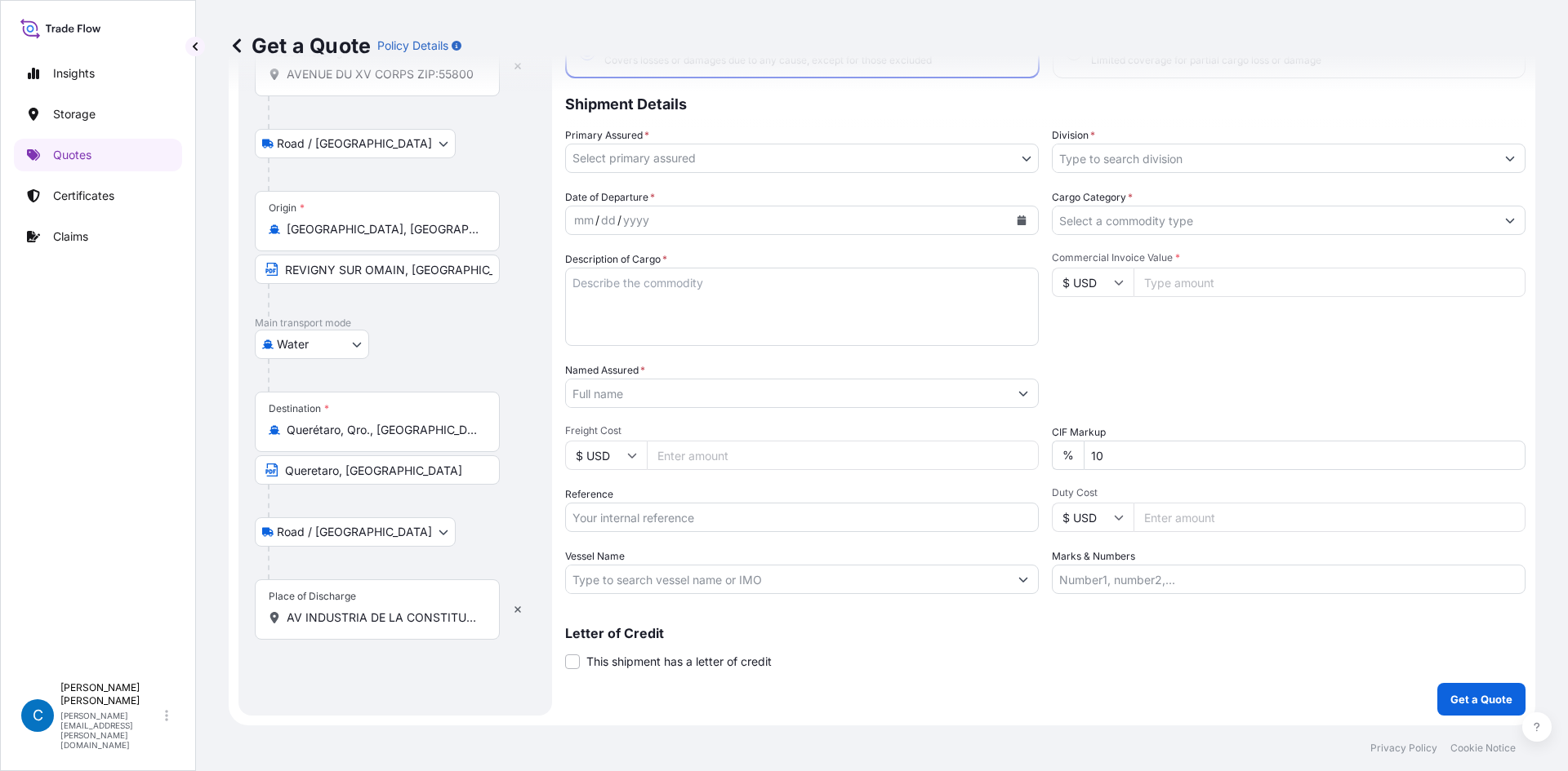
click at [627, 302] on textarea "Description of Cargo *" at bounding box center [802, 307] width 474 height 79
paste textarea "STEEL BARS ROUND 48.000 MM"
type textarea "STEEL BARS ROUND 48.000 MM"
click at [1017, 154] on body "Insights Storage Quotes Certificates Claims C [PERSON_NAME] [PERSON_NAME][EMAIL…" at bounding box center [784, 386] width 1568 height 771
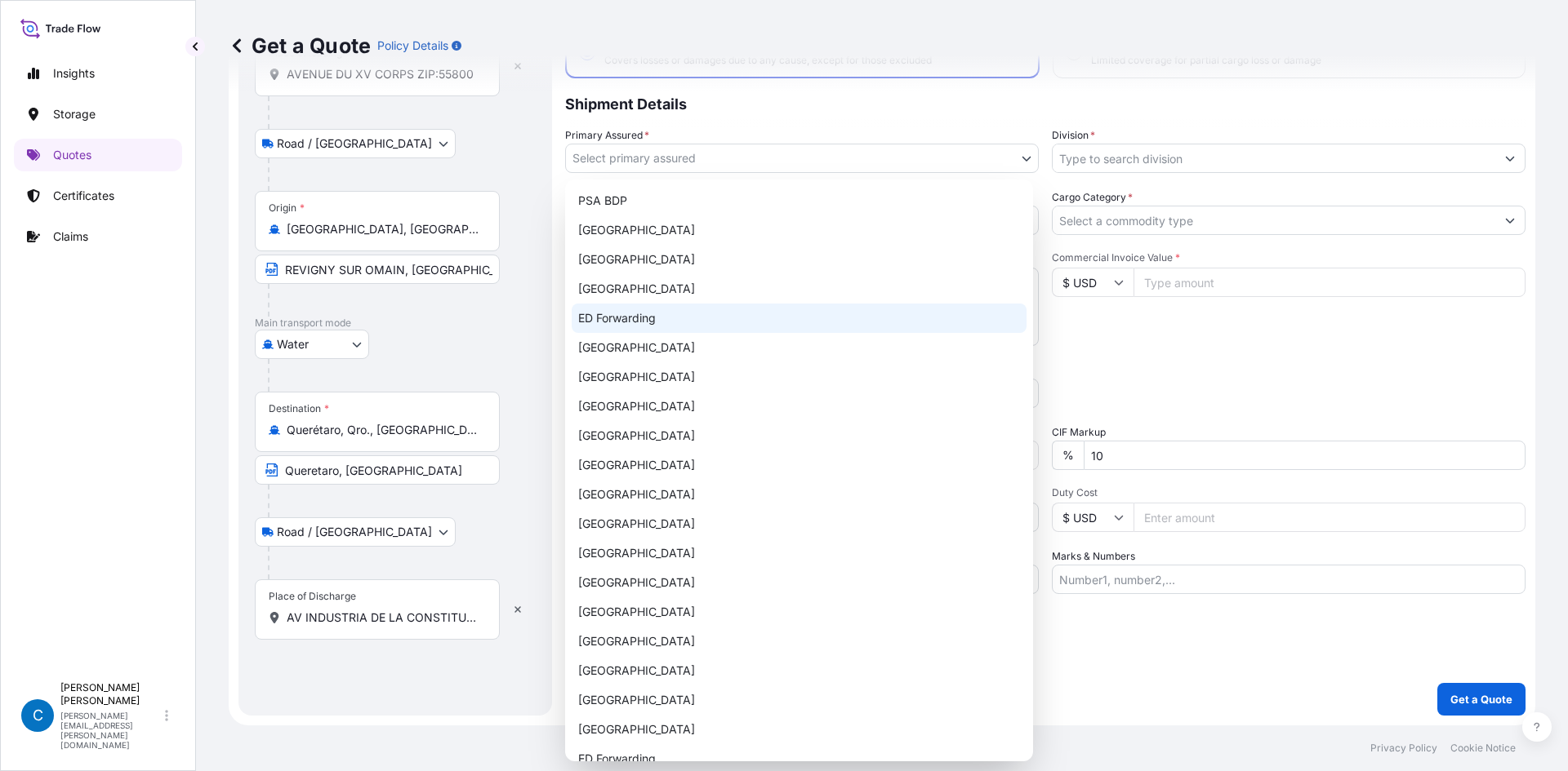
click at [671, 325] on div "ED Forwarding" at bounding box center [799, 318] width 455 height 30
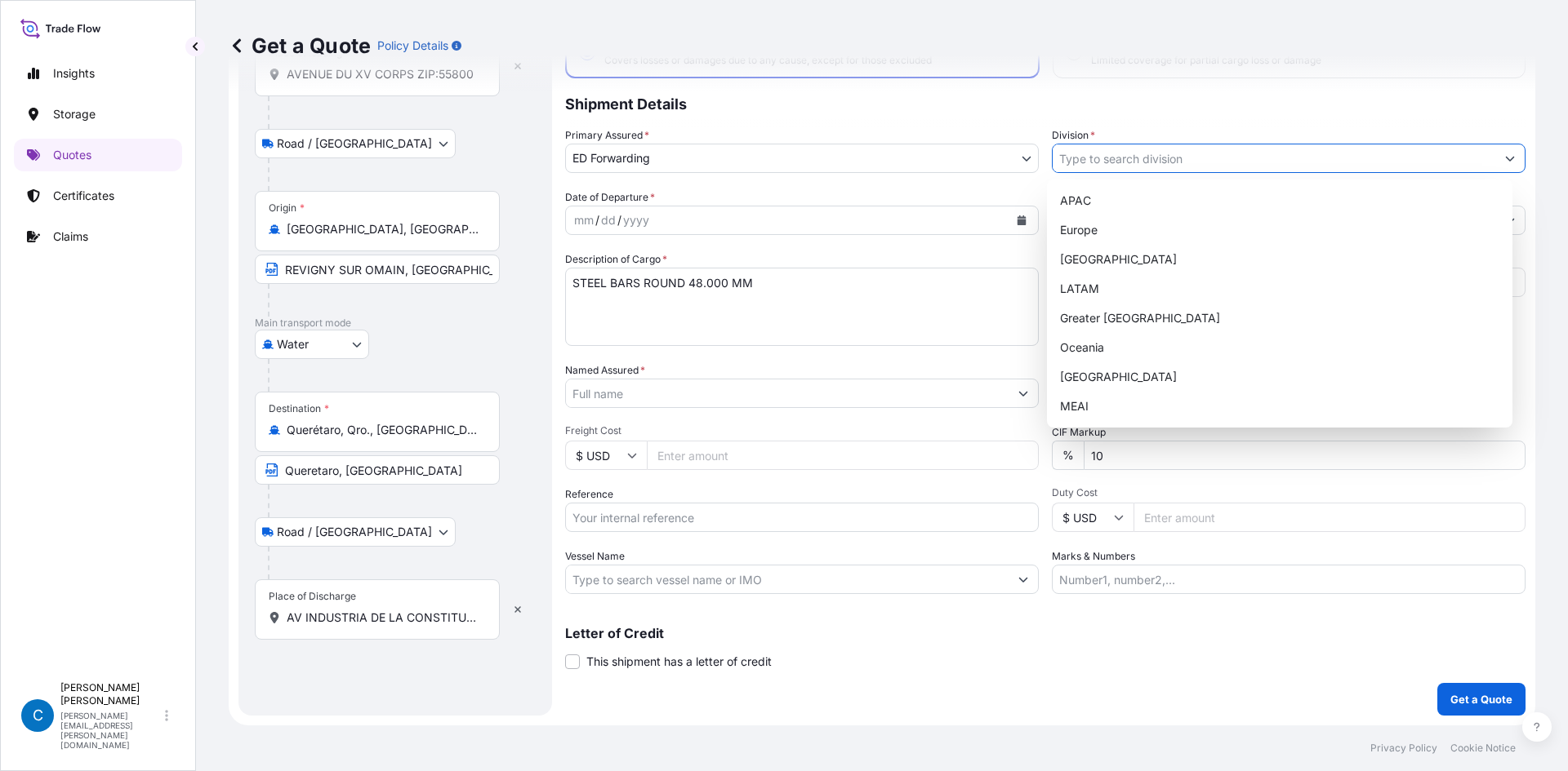
click at [1108, 154] on input "Division *" at bounding box center [1274, 158] width 443 height 30
click at [1117, 265] on div "[GEOGRAPHIC_DATA]" at bounding box center [1280, 260] width 453 height 30
type input "[GEOGRAPHIC_DATA]"
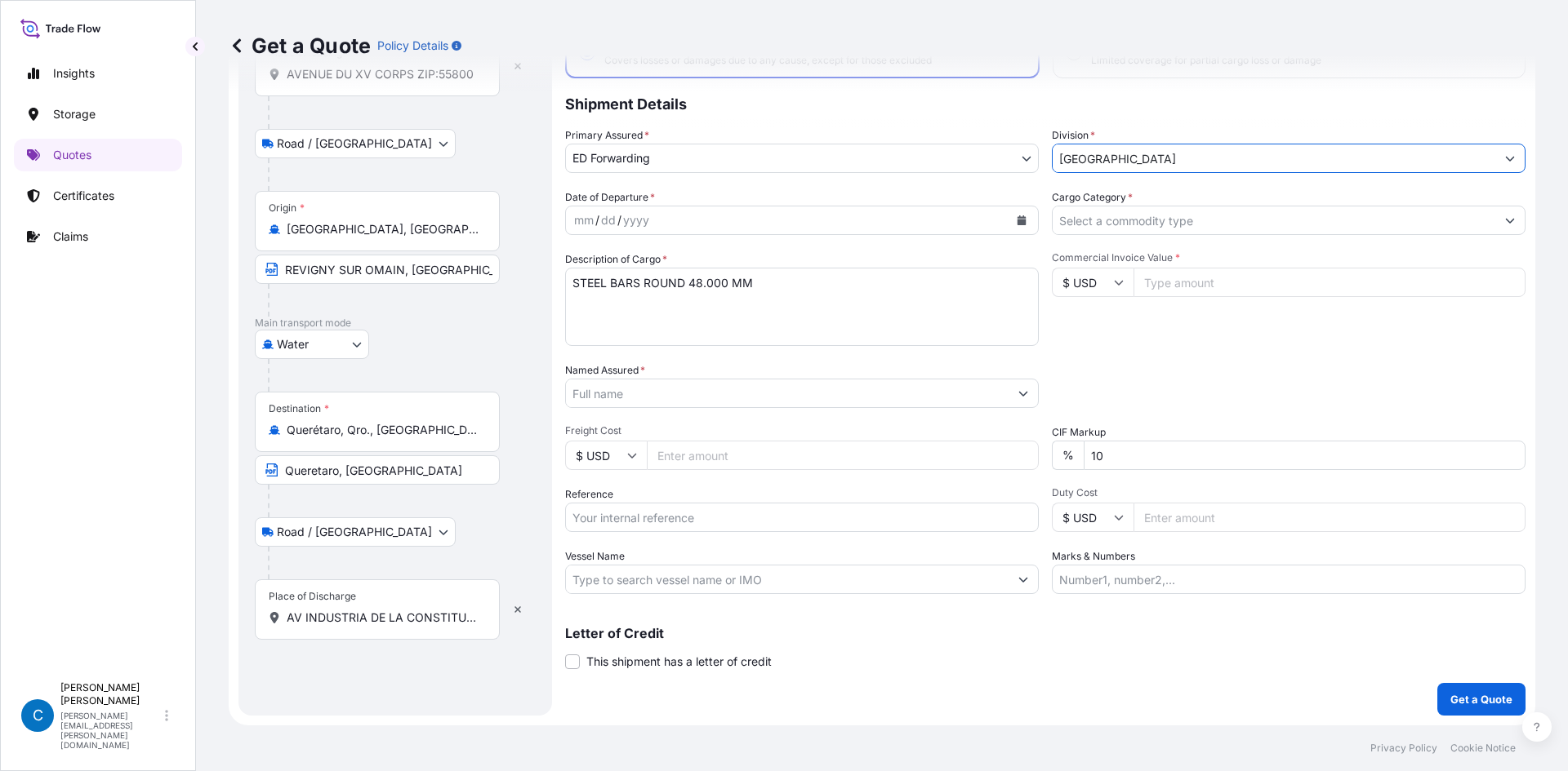
click at [1000, 223] on div "mm / dd / yyyy" at bounding box center [787, 220] width 443 height 30
click at [1017, 222] on icon "Calendar" at bounding box center [1021, 220] width 10 height 10
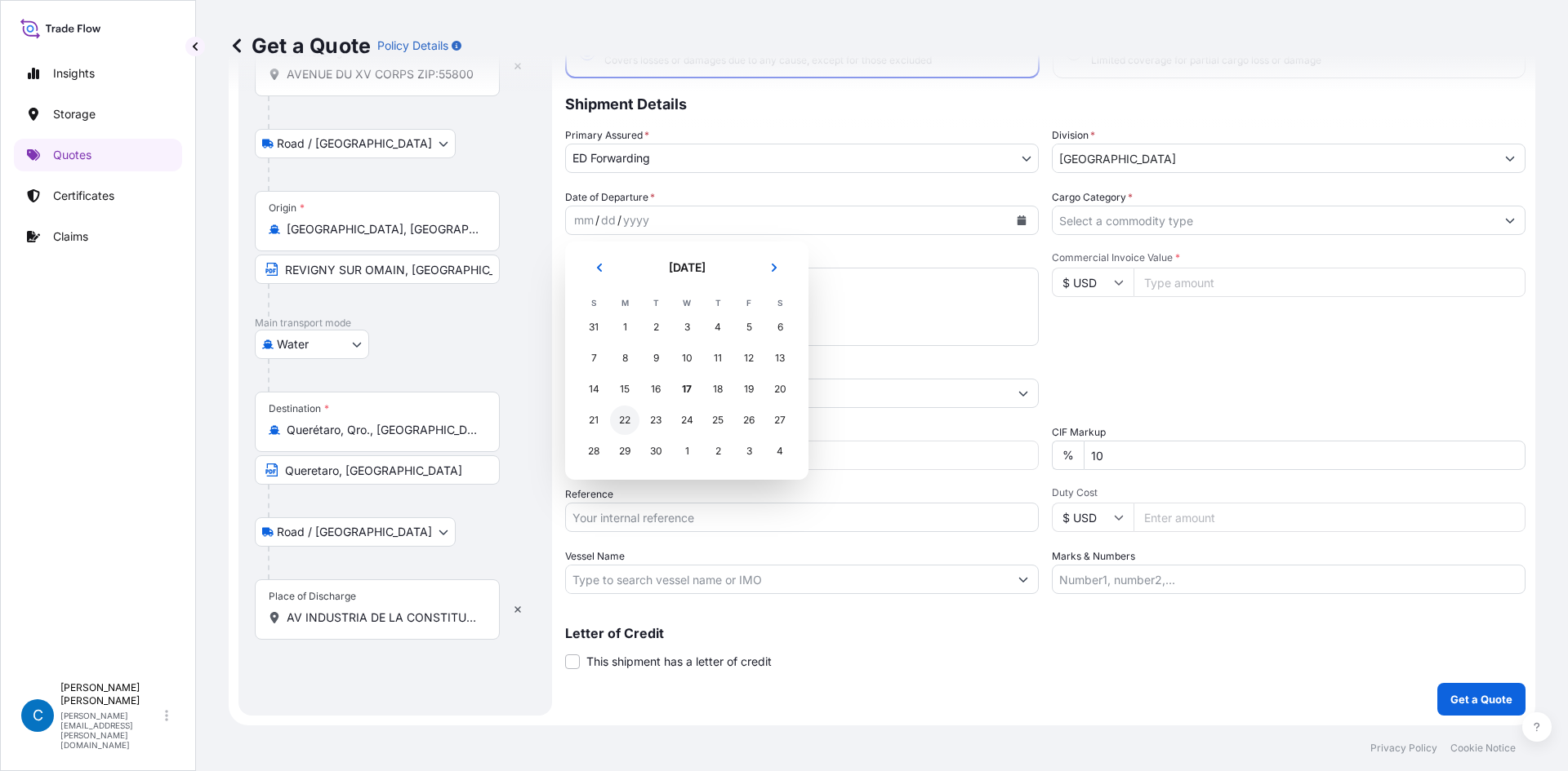
click at [631, 419] on div "22" at bounding box center [625, 420] width 30 height 30
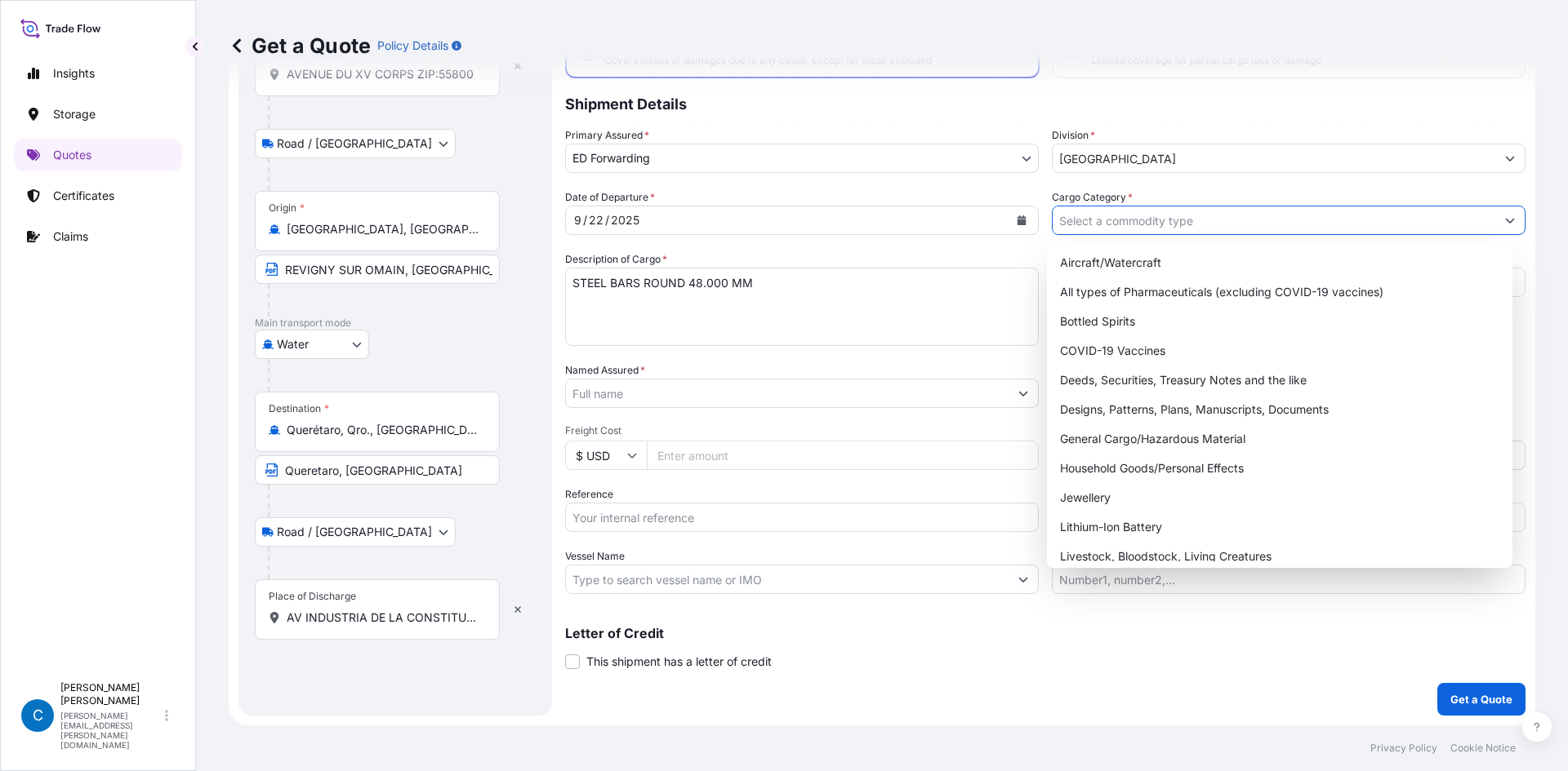
click at [1153, 210] on input "Cargo Category *" at bounding box center [1274, 220] width 443 height 30
click at [1099, 438] on div "General Cargo/Hazardous Material" at bounding box center [1280, 440] width 453 height 30
type input "General Cargo/Hazardous Material"
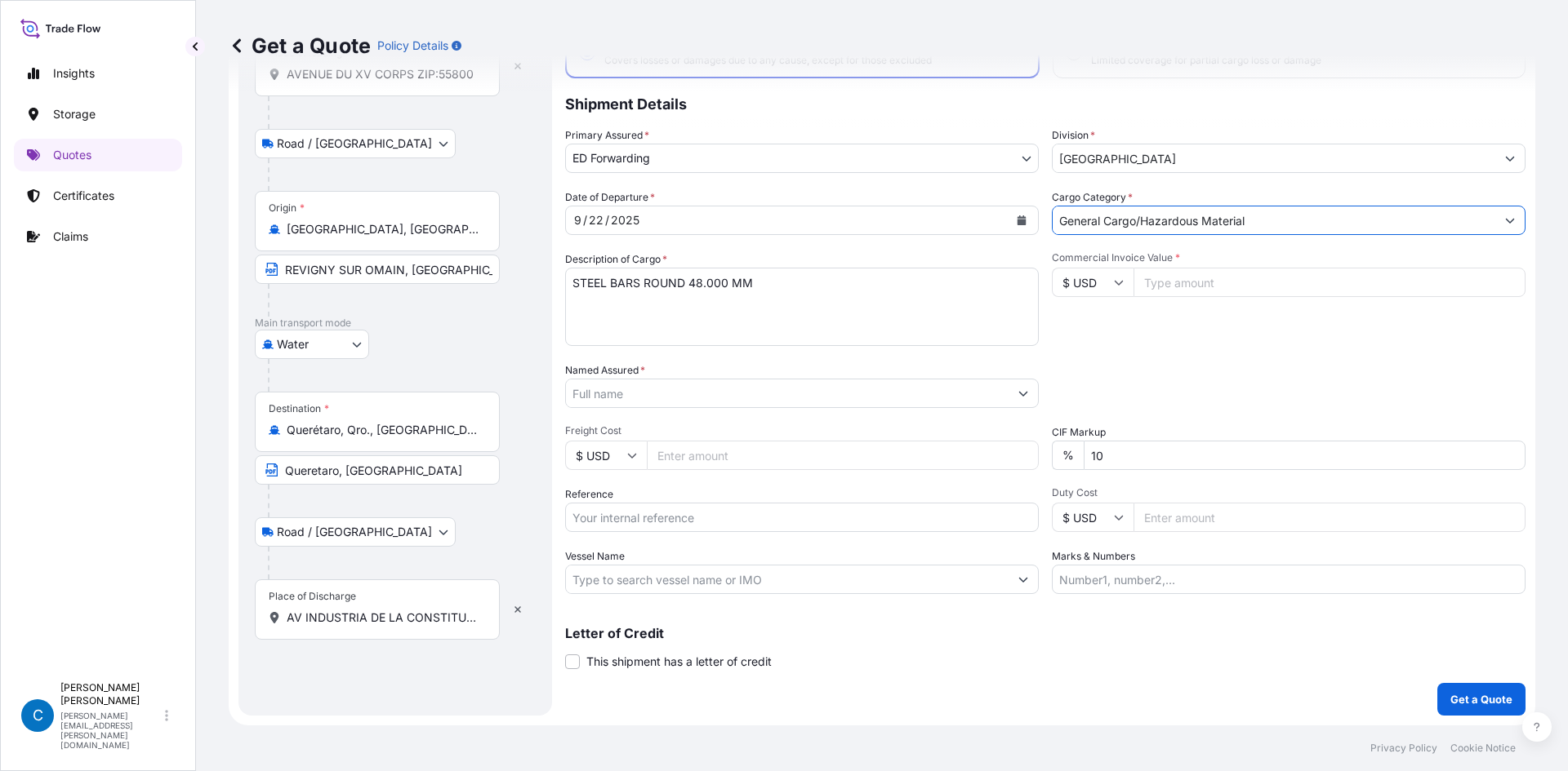
click at [1210, 278] on input "Commercial Invoice Value *" at bounding box center [1329, 282] width 392 height 30
type input "34884.37"
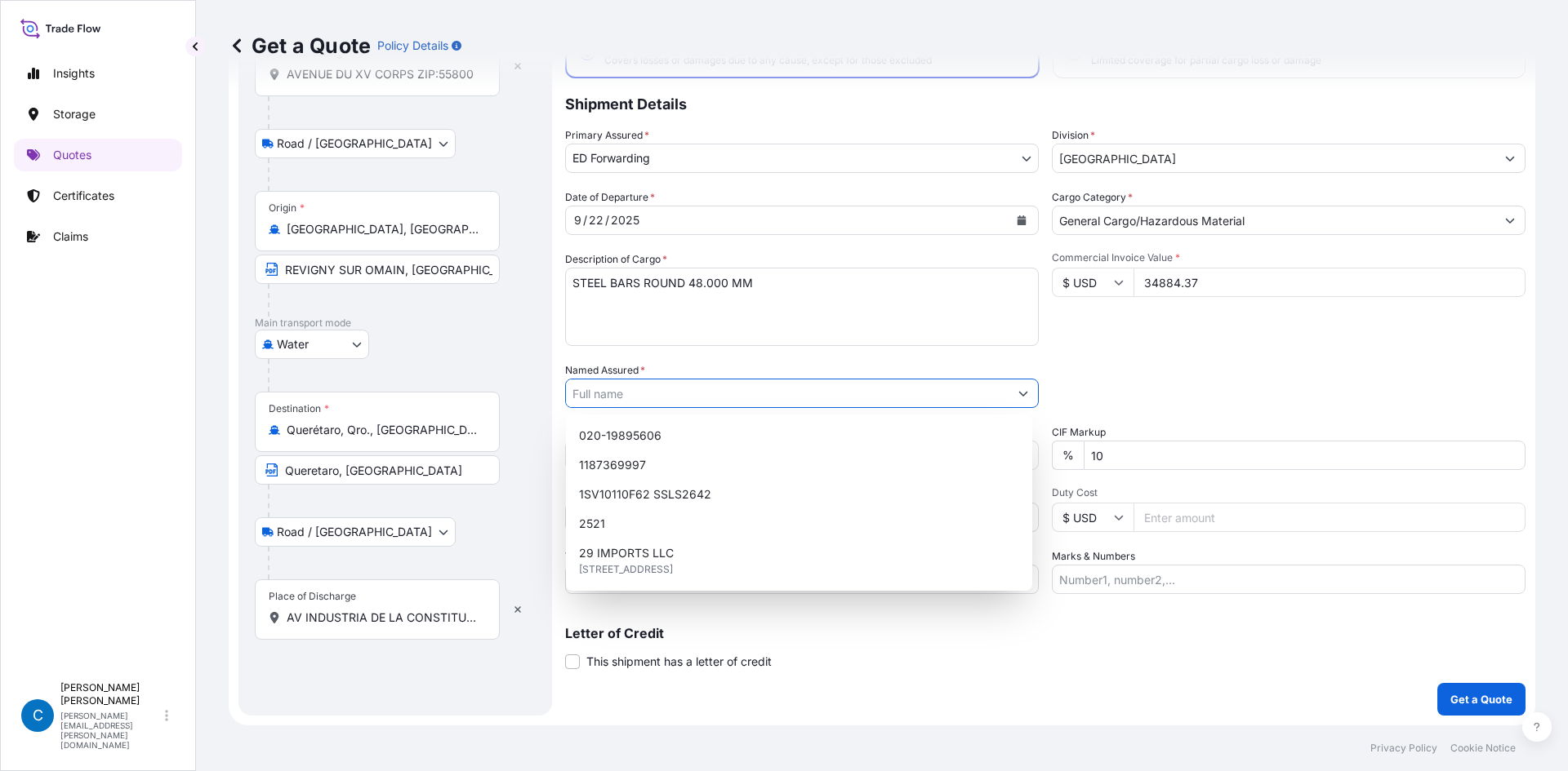
click at [1122, 372] on div "Packing Category Type to search a container mode Please select a primary mode o…" at bounding box center [1289, 386] width 474 height 45
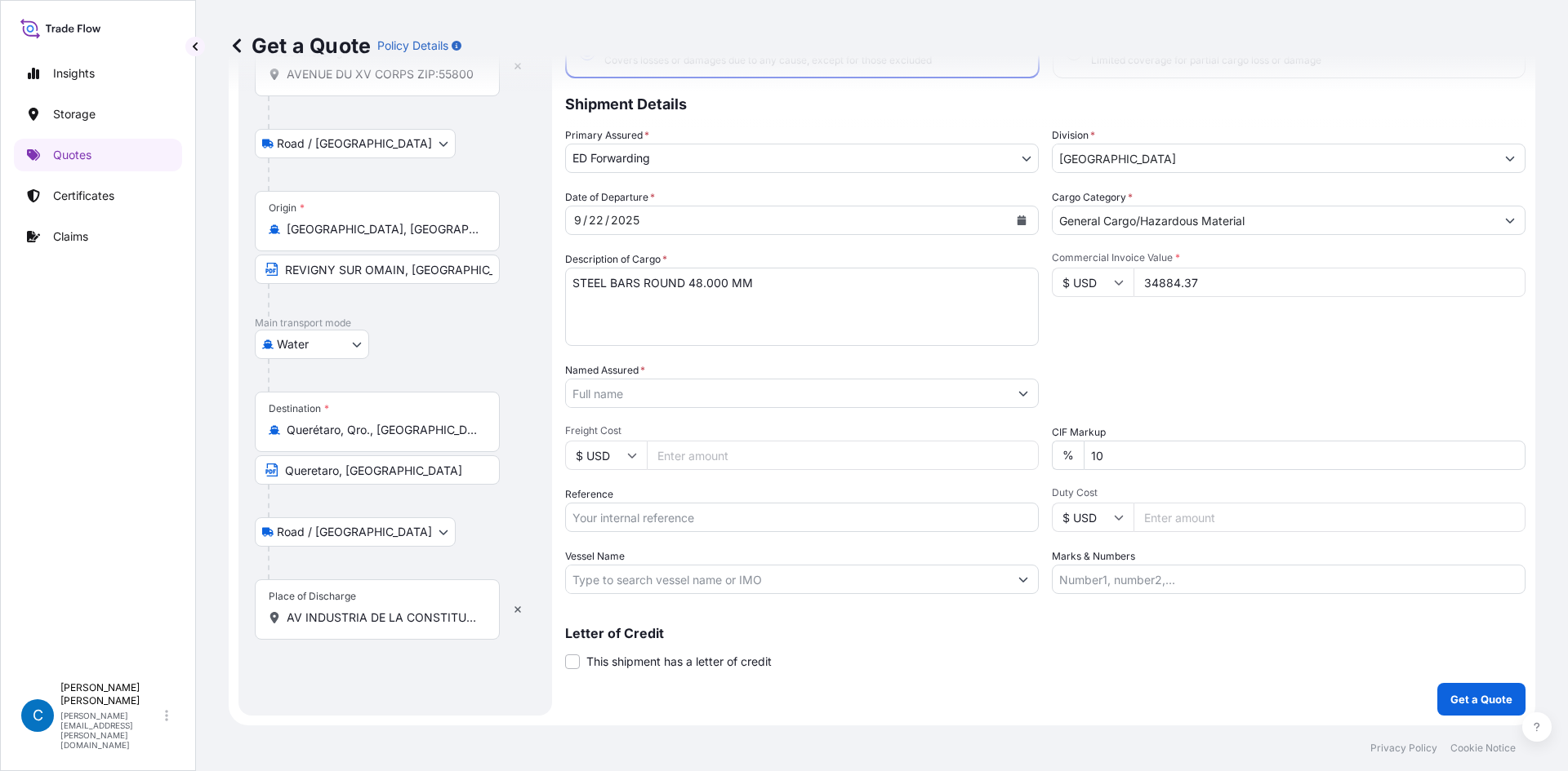
click at [1013, 403] on button "Show suggestions" at bounding box center [1023, 393] width 30 height 30
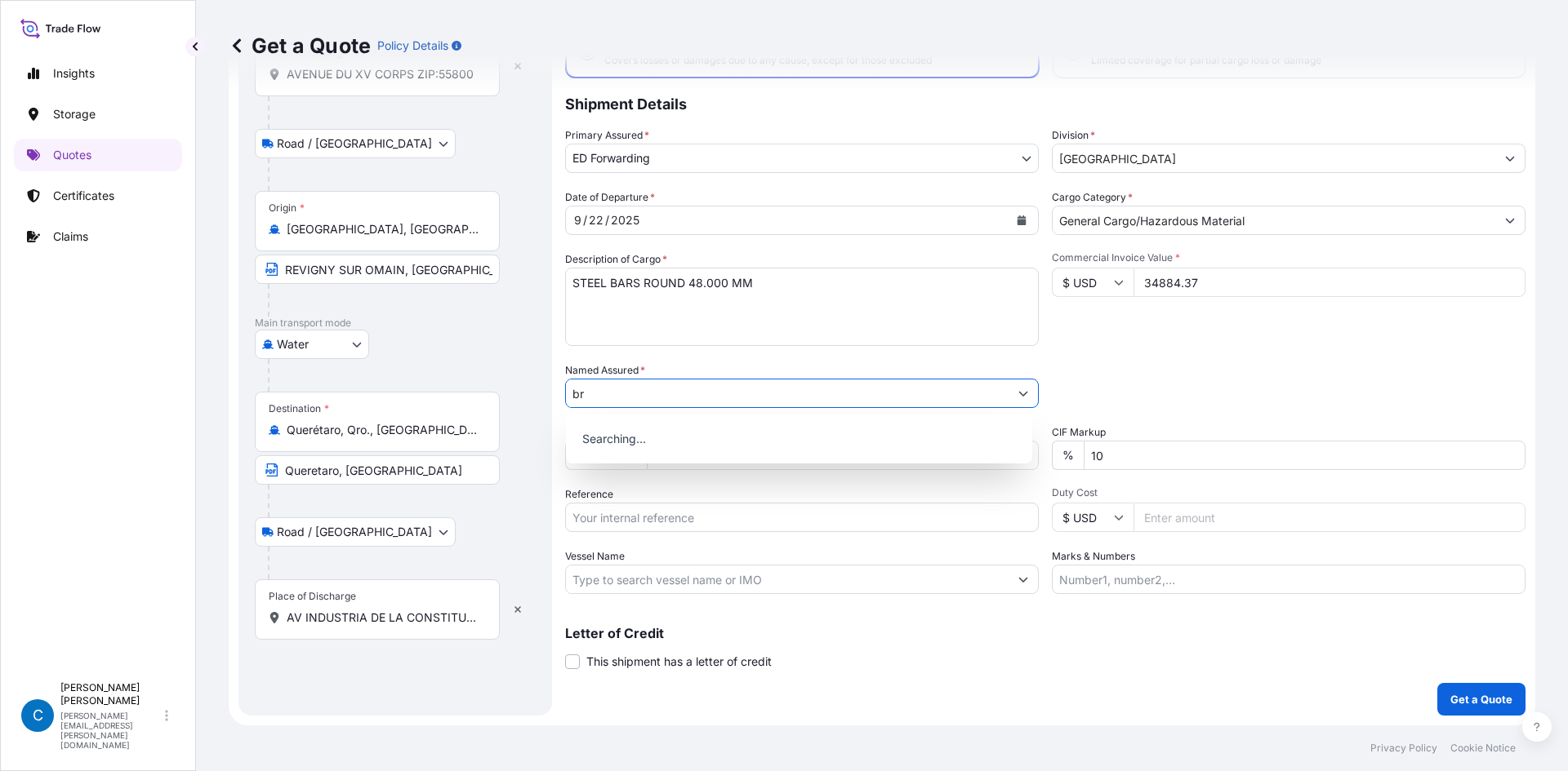
type input "b"
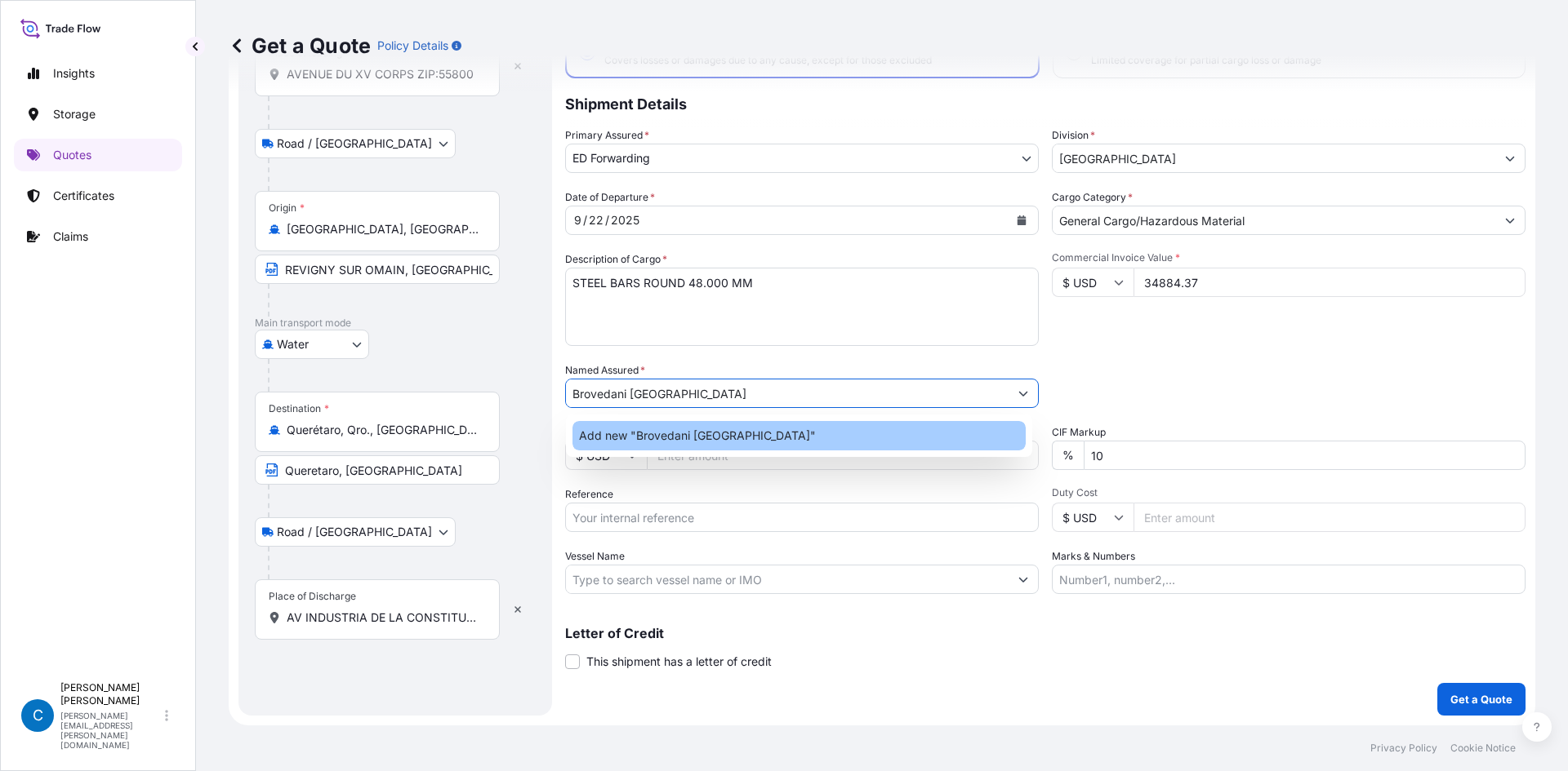
click at [986, 422] on div "Add new "Brovedani [GEOGRAPHIC_DATA]"" at bounding box center [799, 436] width 453 height 30
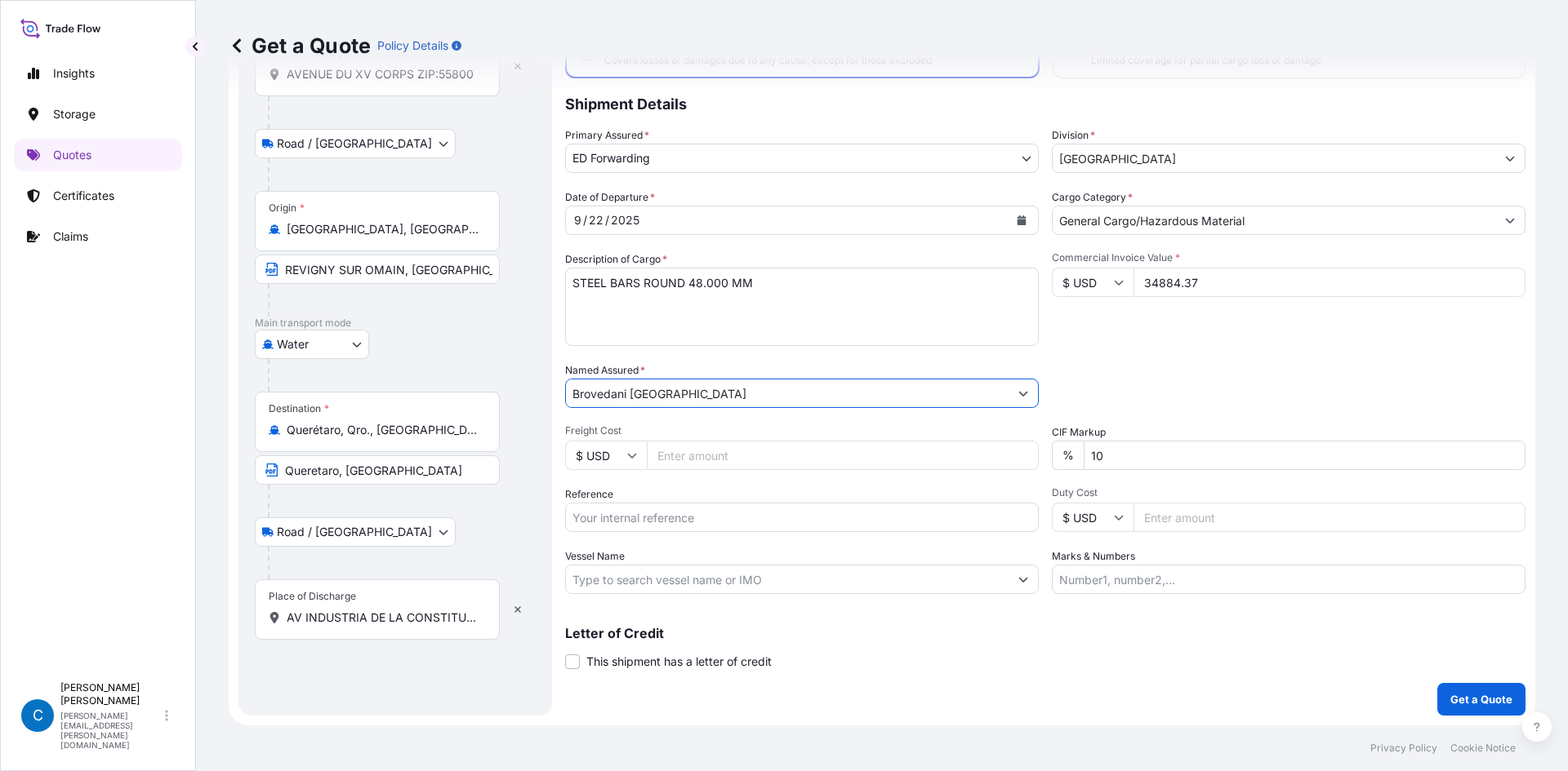
type input "Brovedani [GEOGRAPHIC_DATA]"
click at [965, 441] on input "Freight Cost" at bounding box center [843, 455] width 392 height 30
click at [1106, 453] on input "10" at bounding box center [1304, 455] width 442 height 30
click at [1091, 458] on input "10" at bounding box center [1304, 455] width 442 height 30
type input "0"
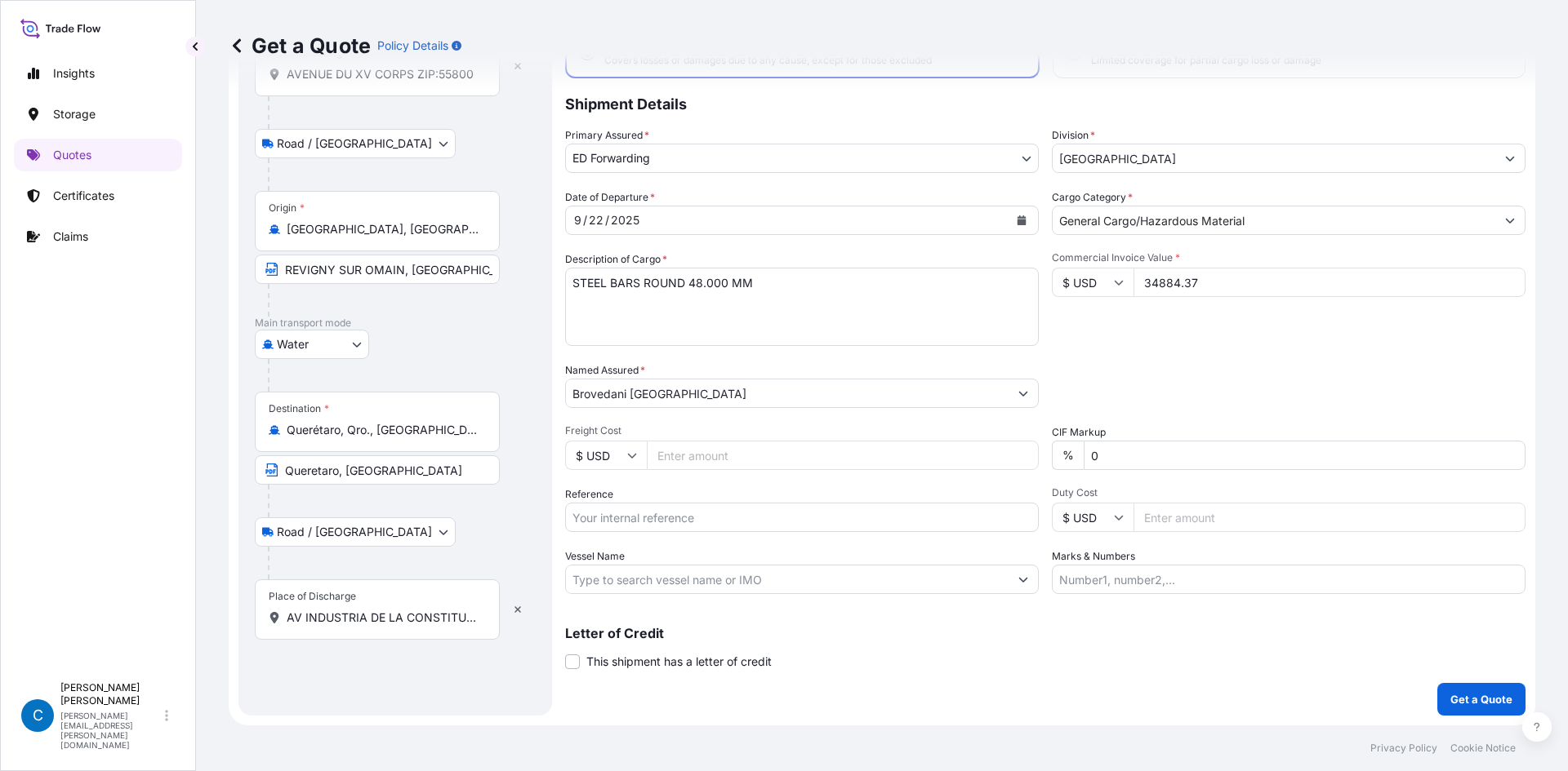
click at [897, 459] on input "Freight Cost" at bounding box center [843, 455] width 392 height 30
type input "34884.37"
paste input "SQTRIS2508141"
type input "SQTRIS2508141"
click at [876, 586] on input "Vessel Name" at bounding box center [787, 580] width 443 height 30
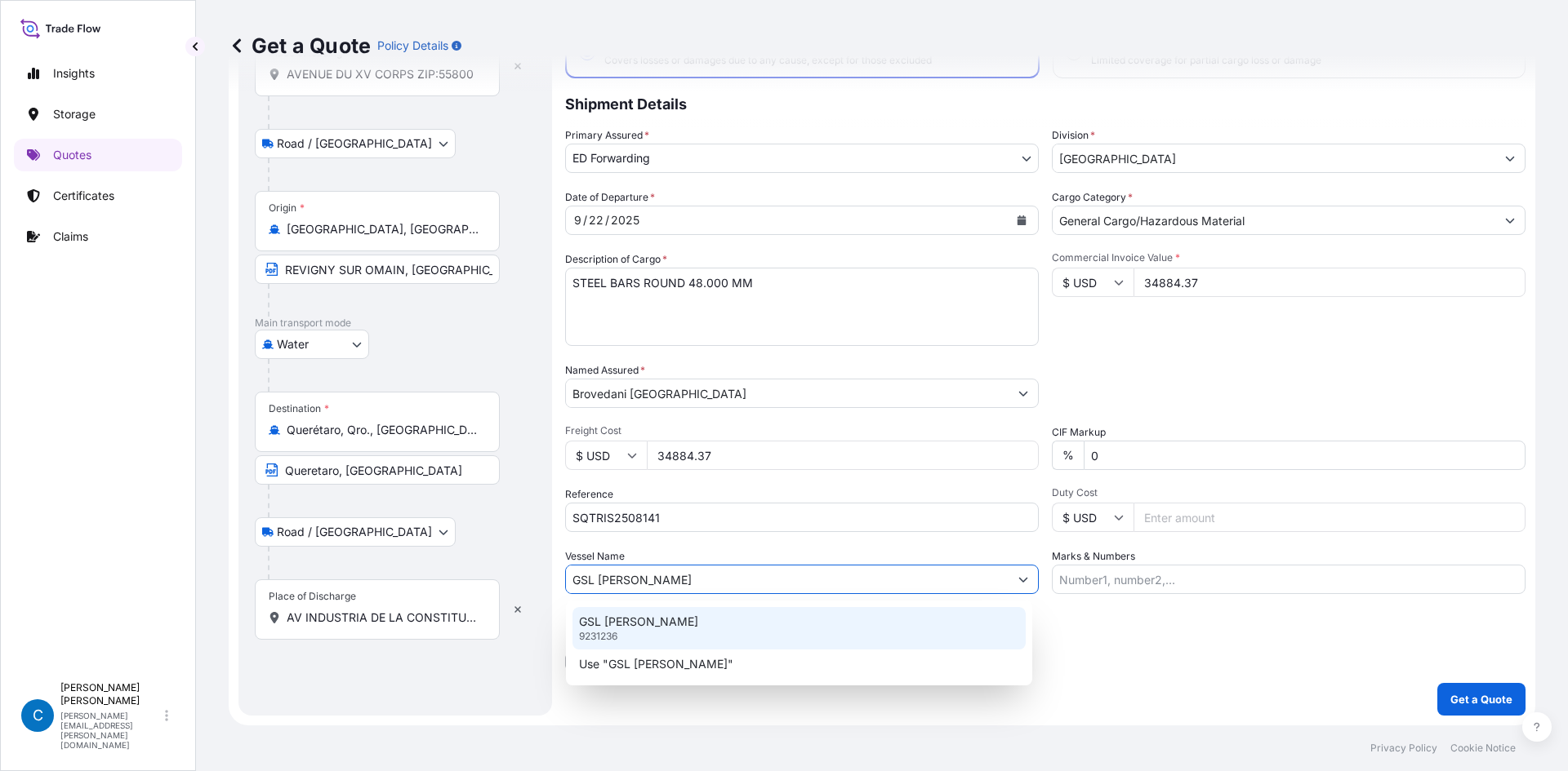
click at [845, 609] on div "GSL [PERSON_NAME] 9231236" at bounding box center [799, 629] width 453 height 43
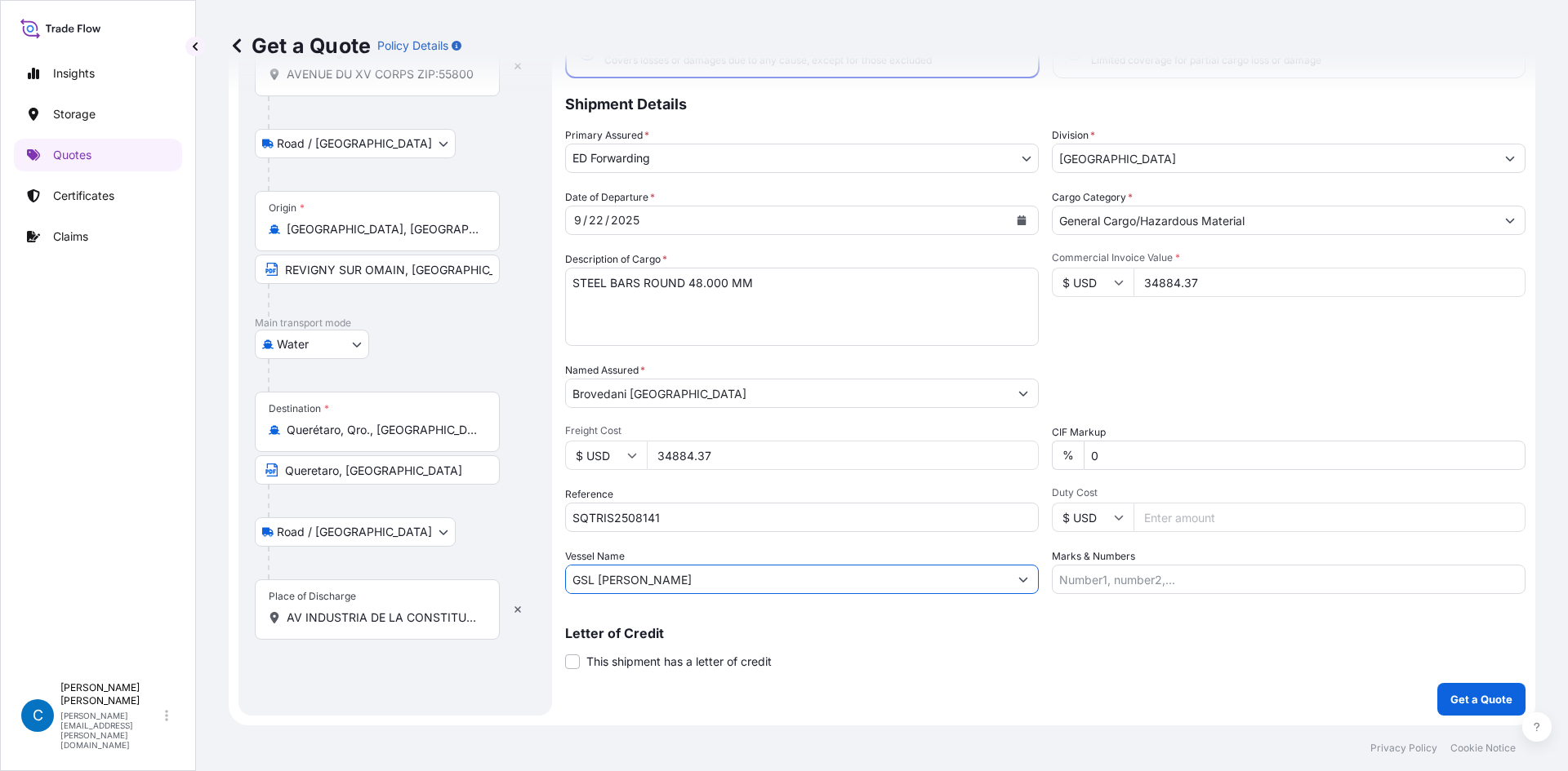
type input "GSL [PERSON_NAME]"
click at [971, 656] on div "Letter of Credit This shipment has a letter of credit Letter of credit * Letter…" at bounding box center [1045, 648] width 960 height 43
click at [831, 580] on input "GSL [PERSON_NAME]" at bounding box center [787, 580] width 443 height 30
click at [857, 670] on div "Coverage Type All risks Covers losses or damages due to any cause, except for t…" at bounding box center [1045, 346] width 960 height 739
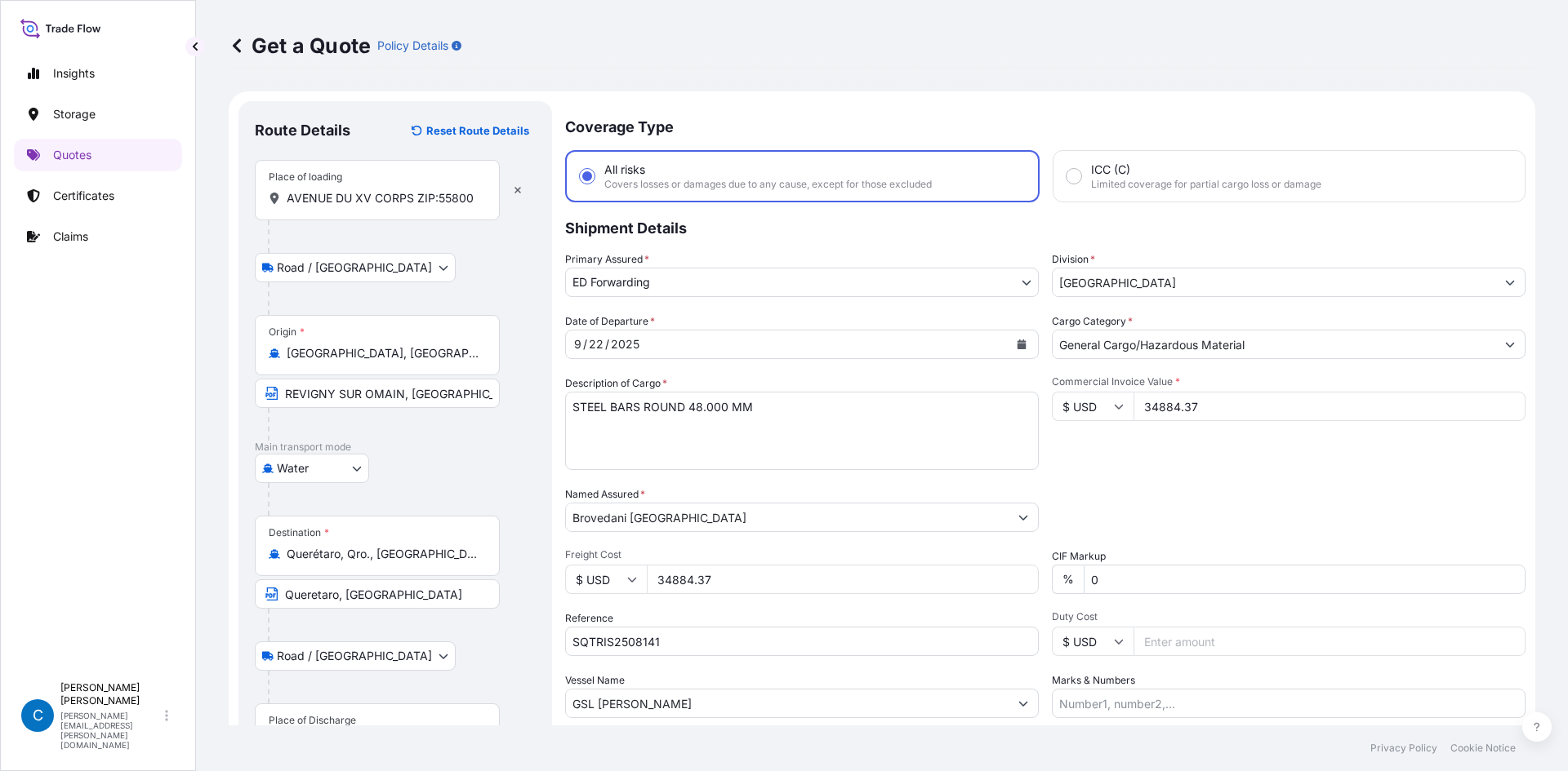
scroll to position [124, 0]
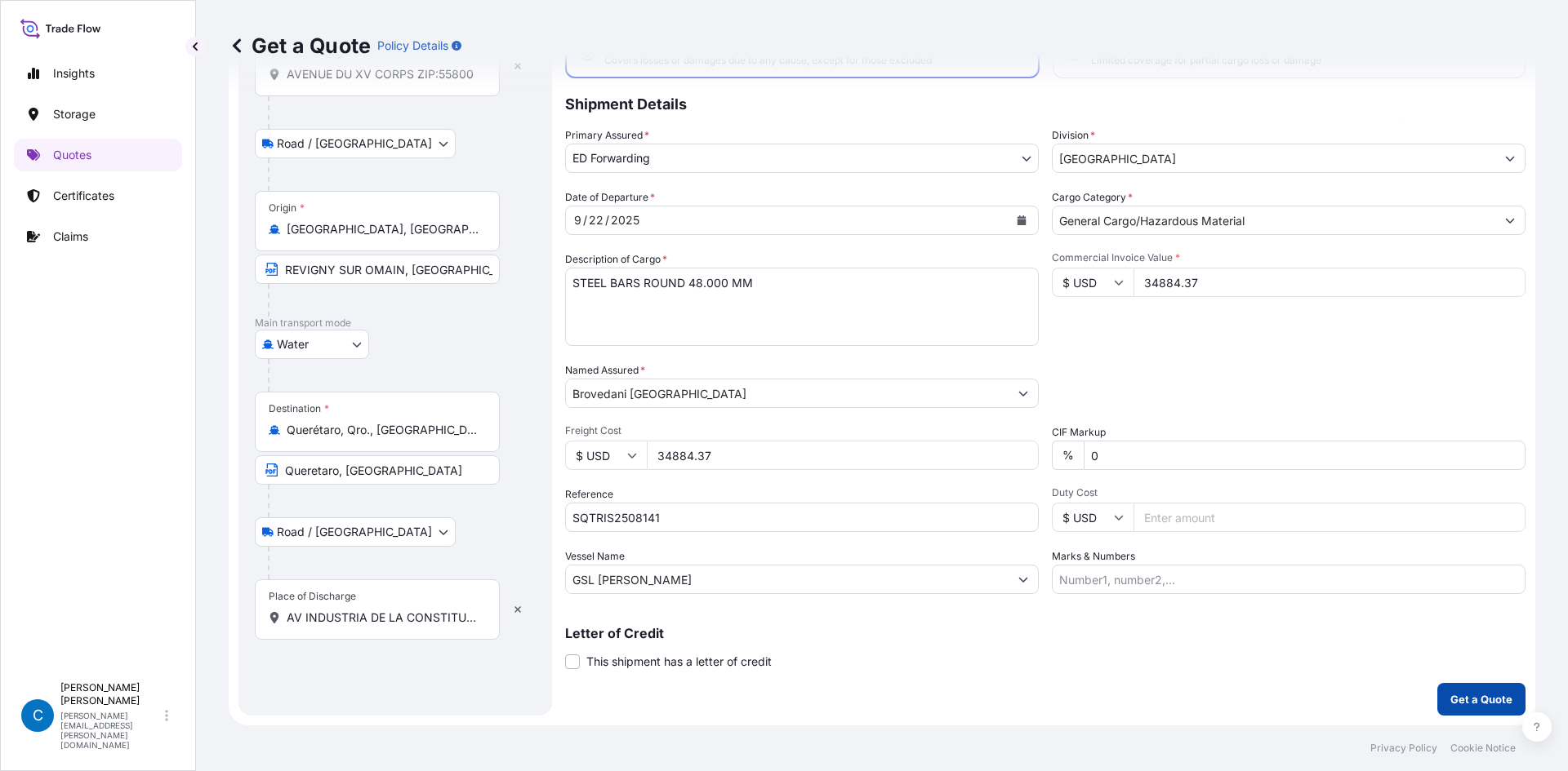
click at [1444, 691] on button "Get a Quote" at bounding box center [1481, 699] width 88 height 32
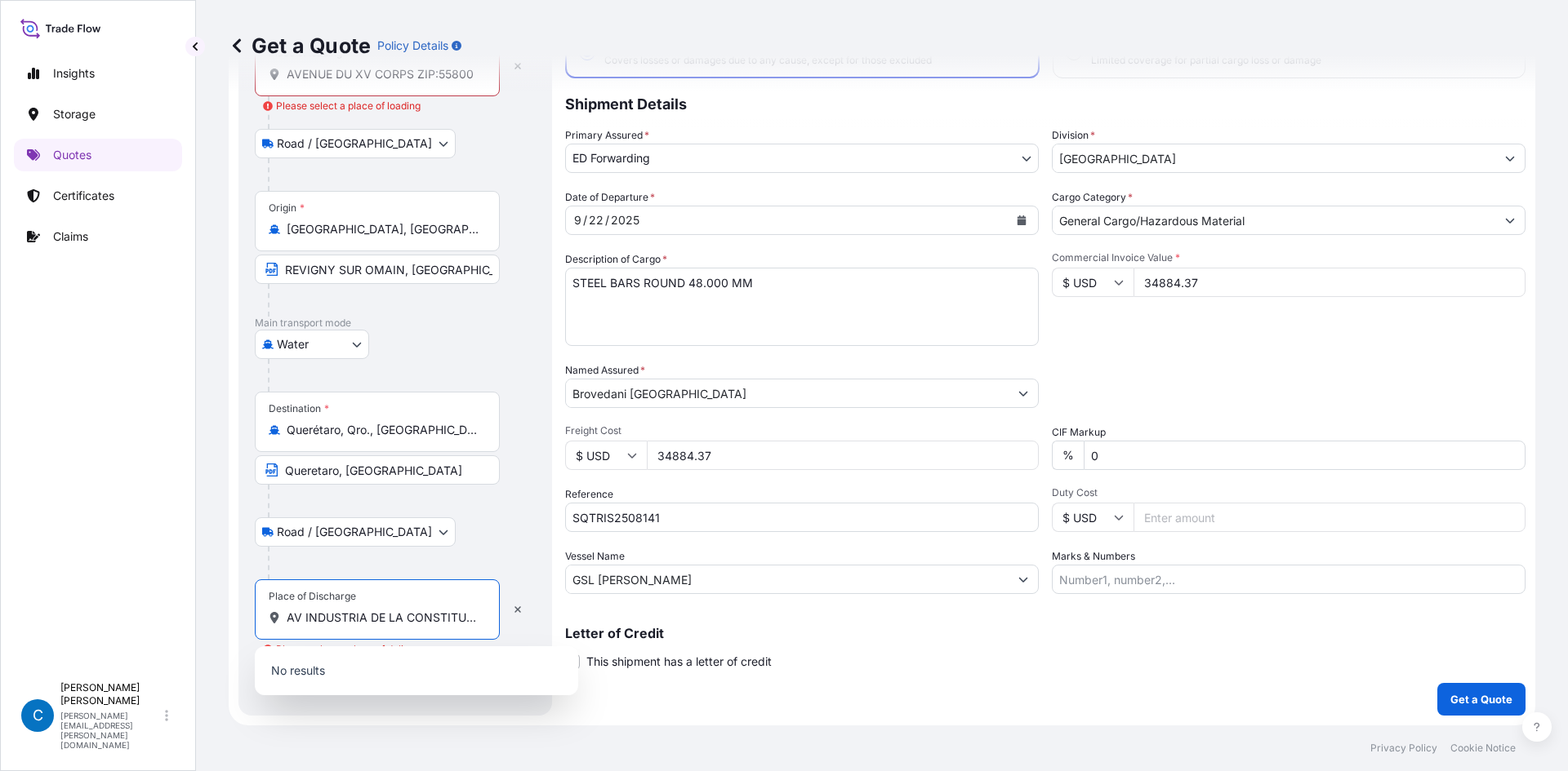
click at [364, 619] on input "AV INDUSTRIA DE LA CONSTITUCION 411, PARQUE INDSUTRIAL QUERETARO" at bounding box center [383, 618] width 192 height 17
click at [450, 524] on div "Road / [GEOGRAPHIC_DATA] / Inland" at bounding box center [394, 532] width 281 height 30
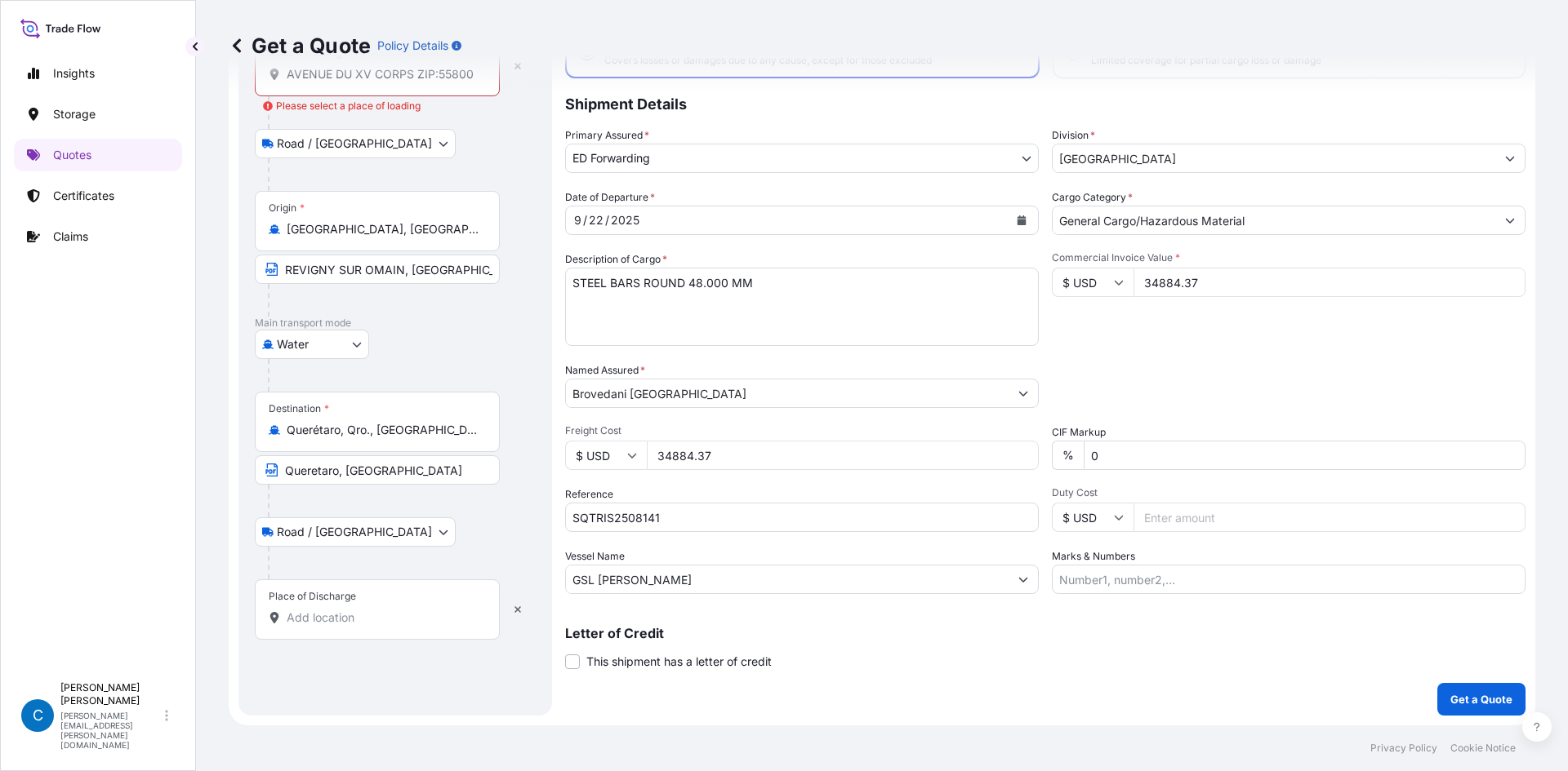
scroll to position [0, 0]
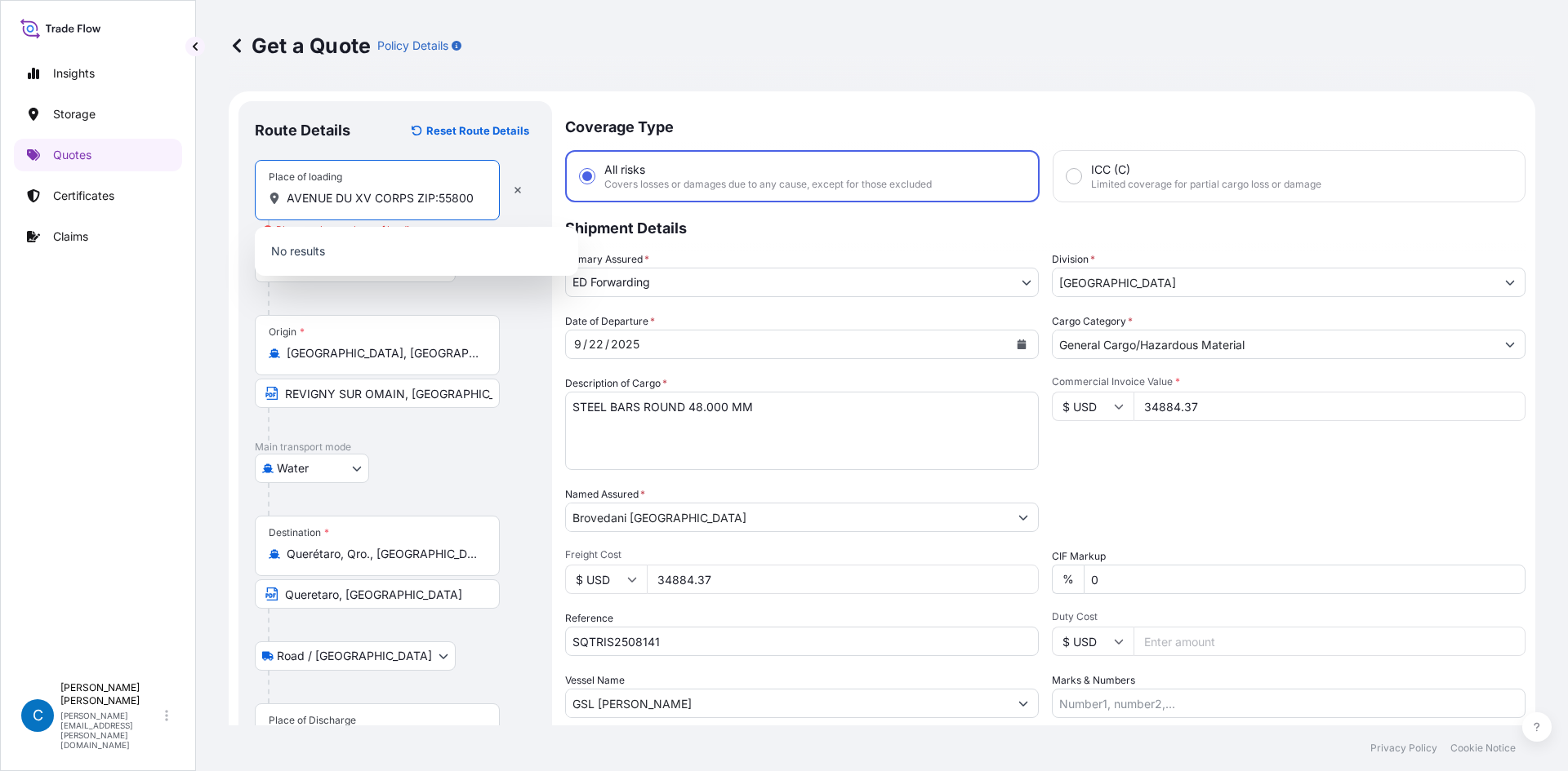
click at [347, 196] on input "AVENUE DU XV CORPS ZIP:55800" at bounding box center [383, 198] width 192 height 17
click at [492, 635] on div at bounding box center [383, 625] width 232 height 32
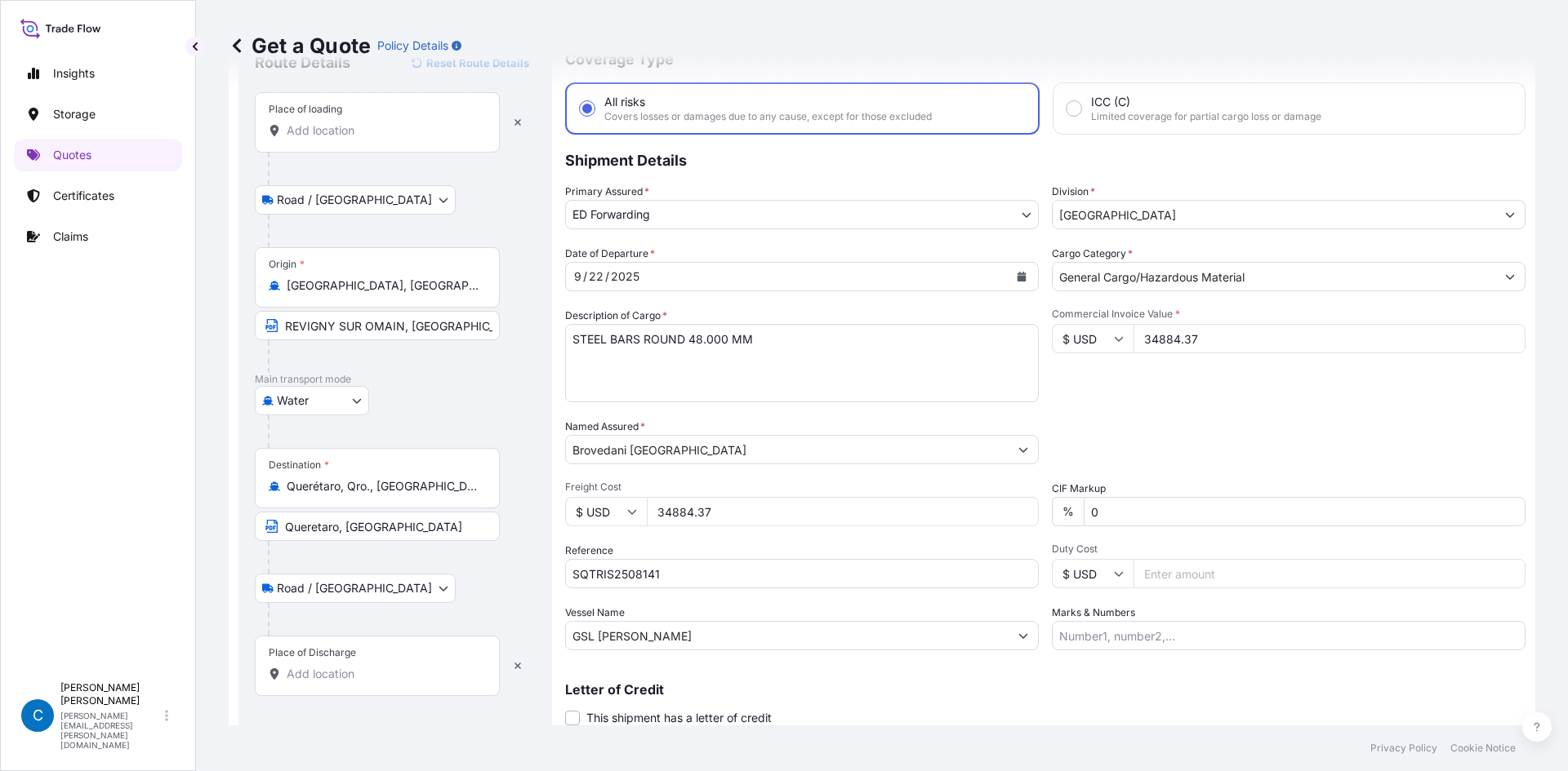
scroll to position [124, 0]
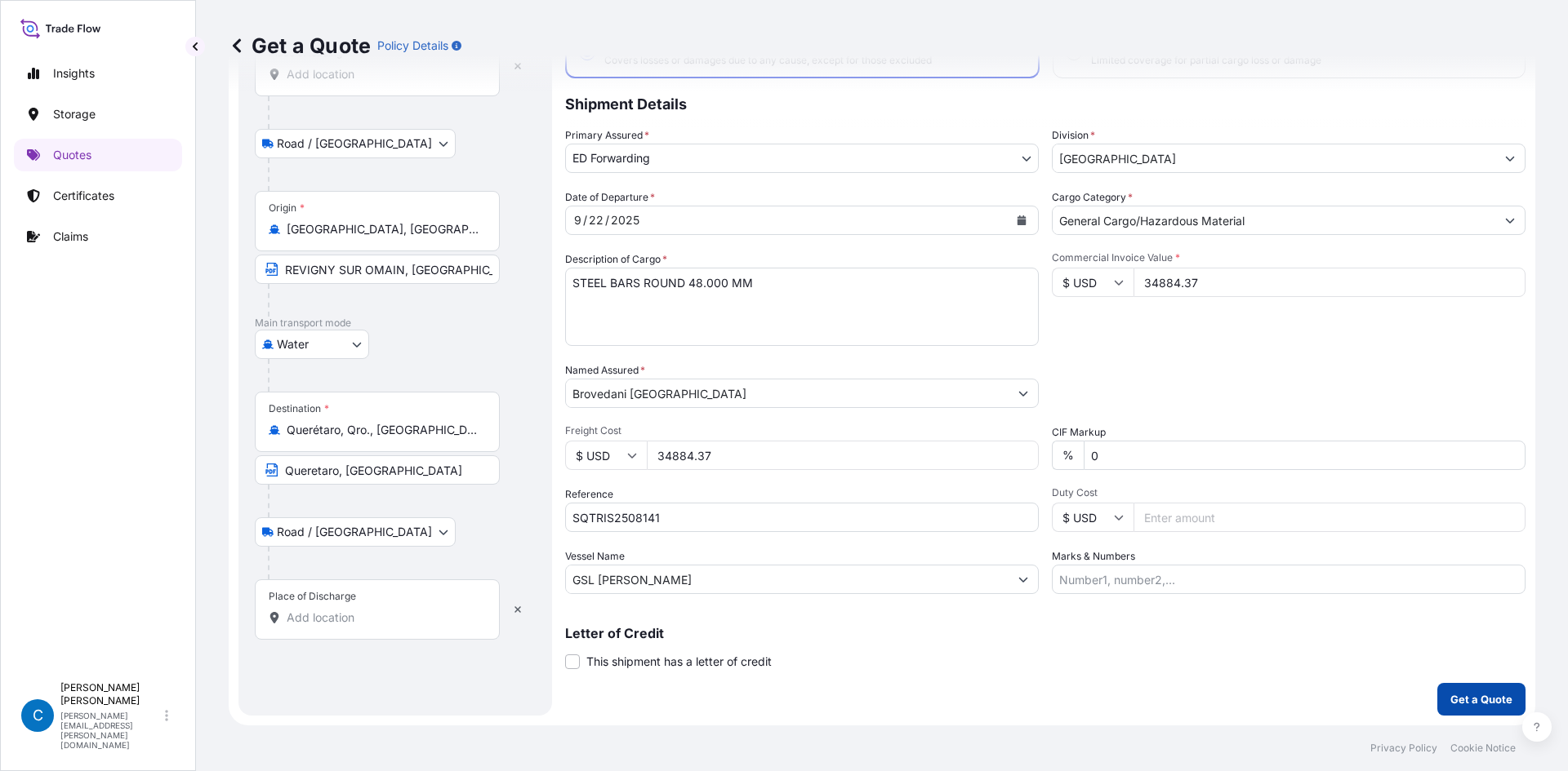
click at [1450, 694] on p "Get a Quote" at bounding box center [1481, 699] width 62 height 17
click at [523, 610] on button "button" at bounding box center [517, 610] width 36 height 26
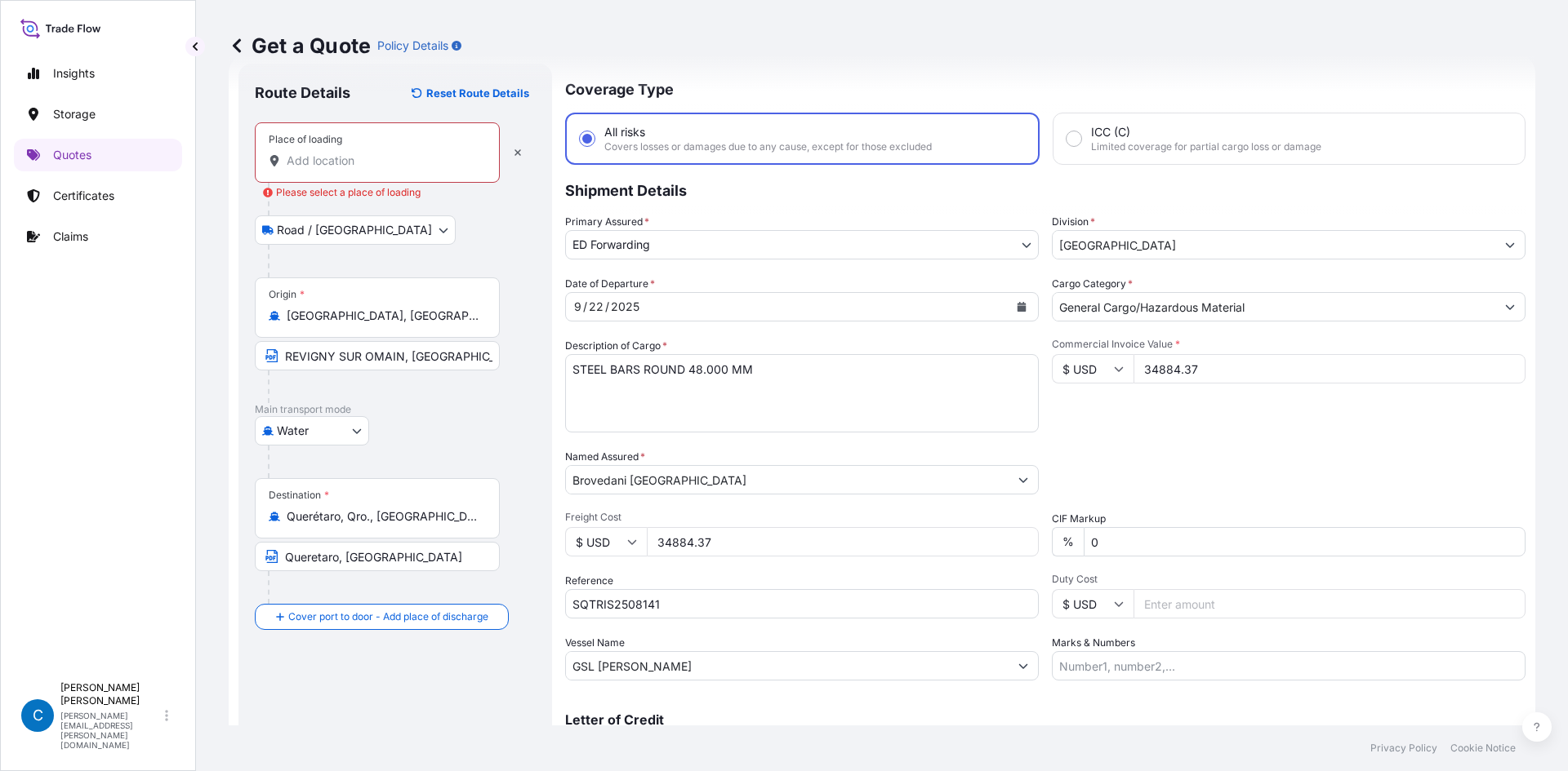
scroll to position [0, 0]
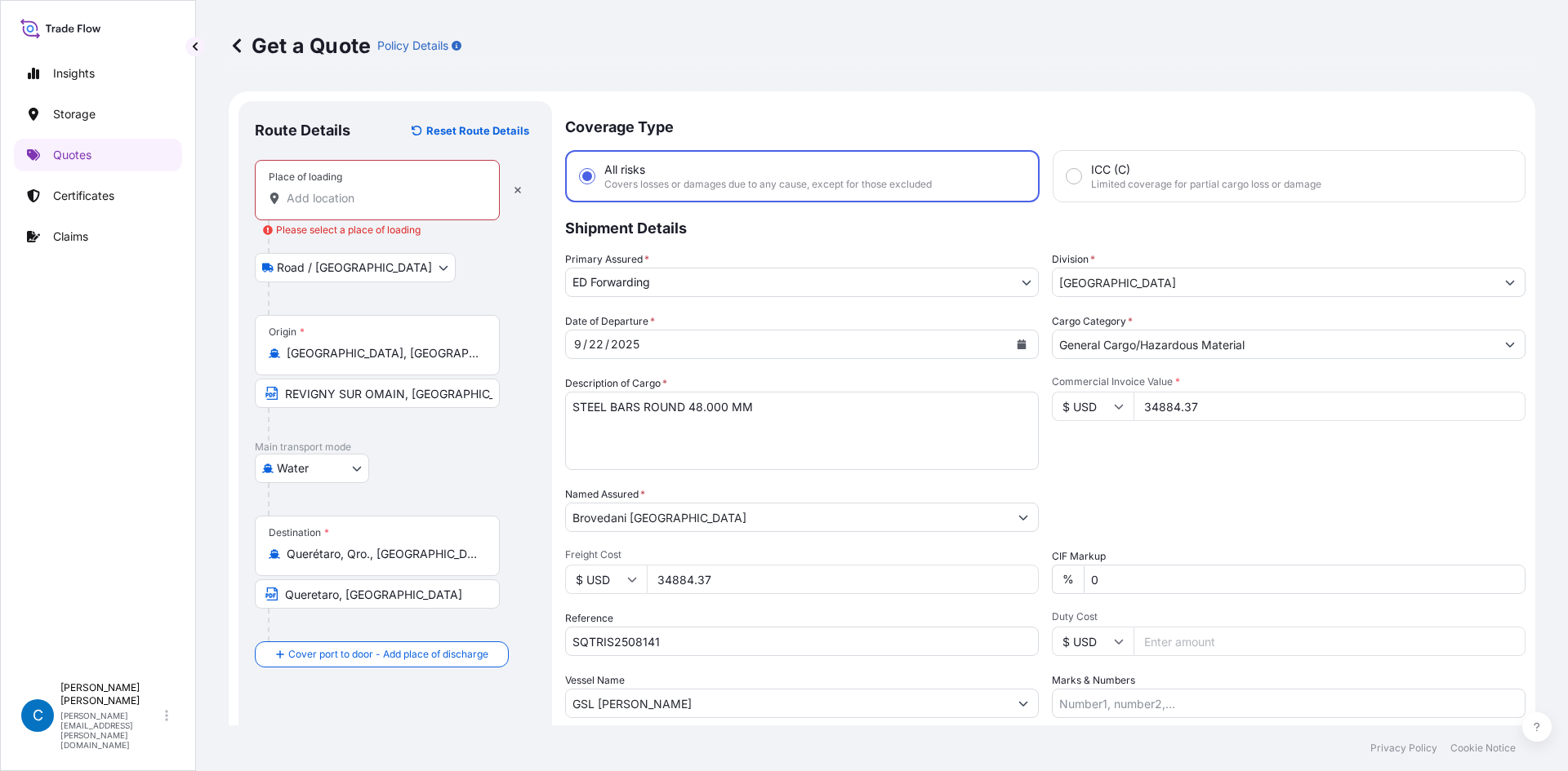
click at [518, 191] on icon "button" at bounding box center [517, 190] width 6 height 6
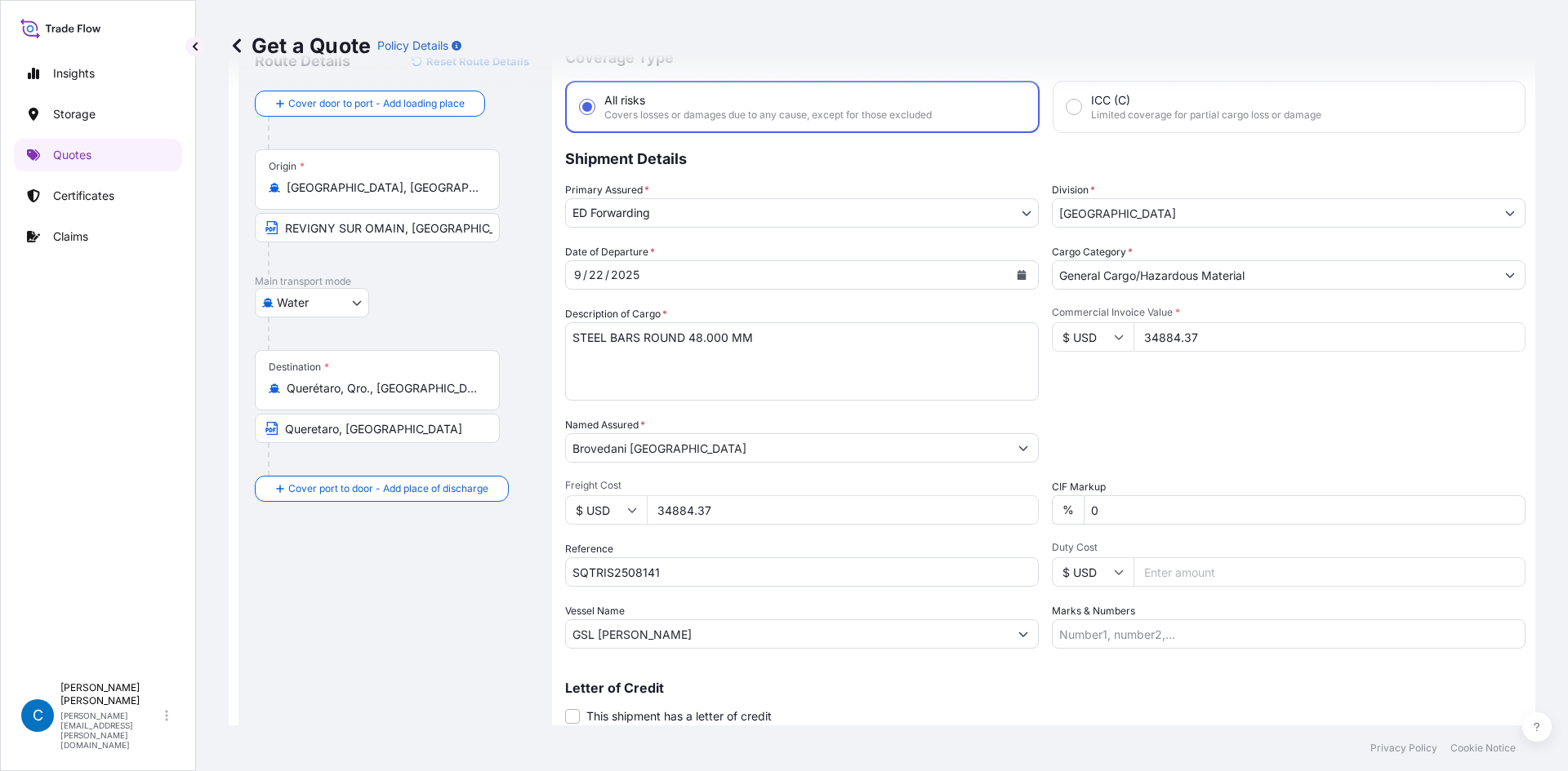
scroll to position [124, 0]
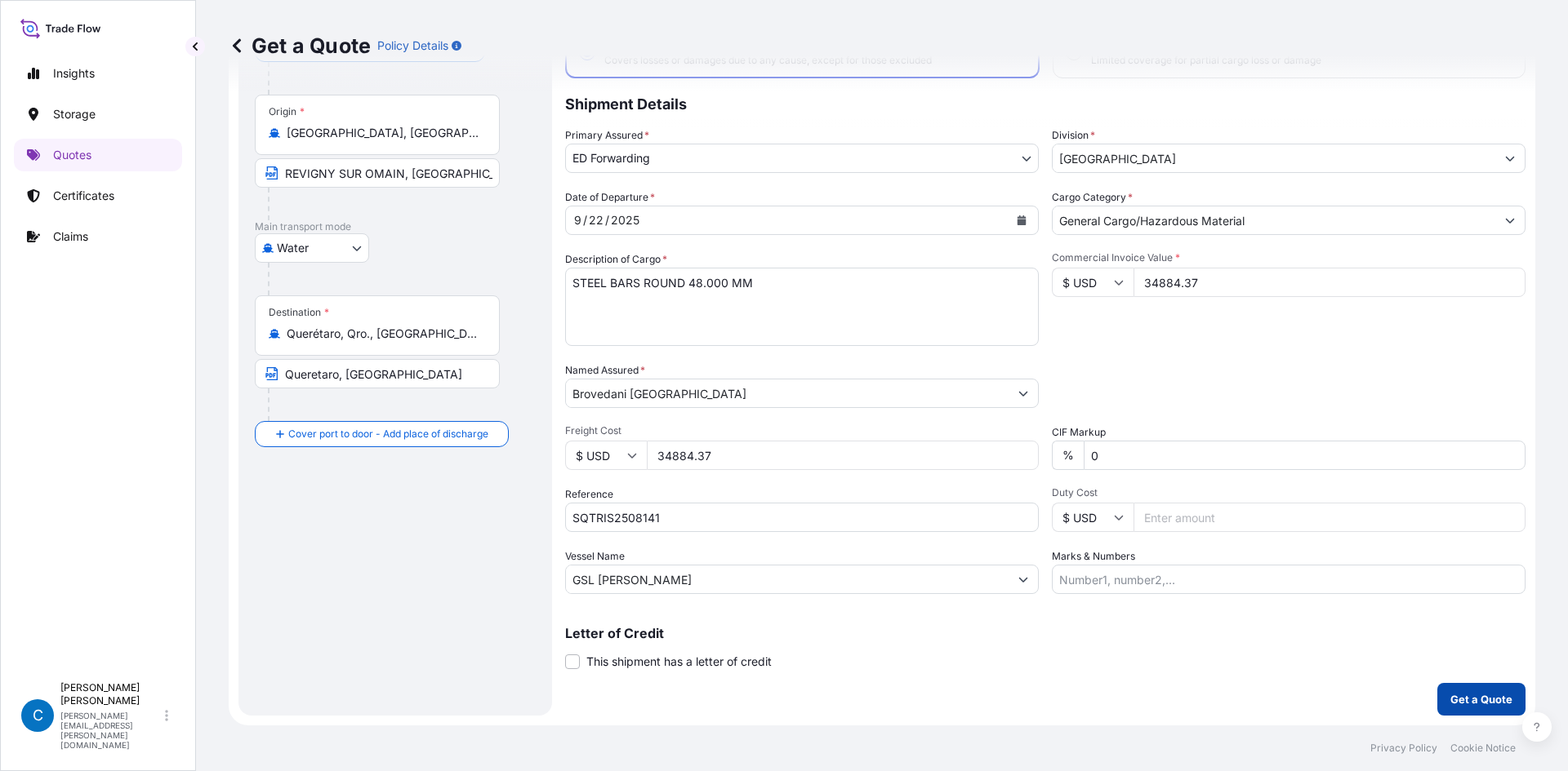
click at [1450, 696] on p "Get a Quote" at bounding box center [1481, 699] width 62 height 17
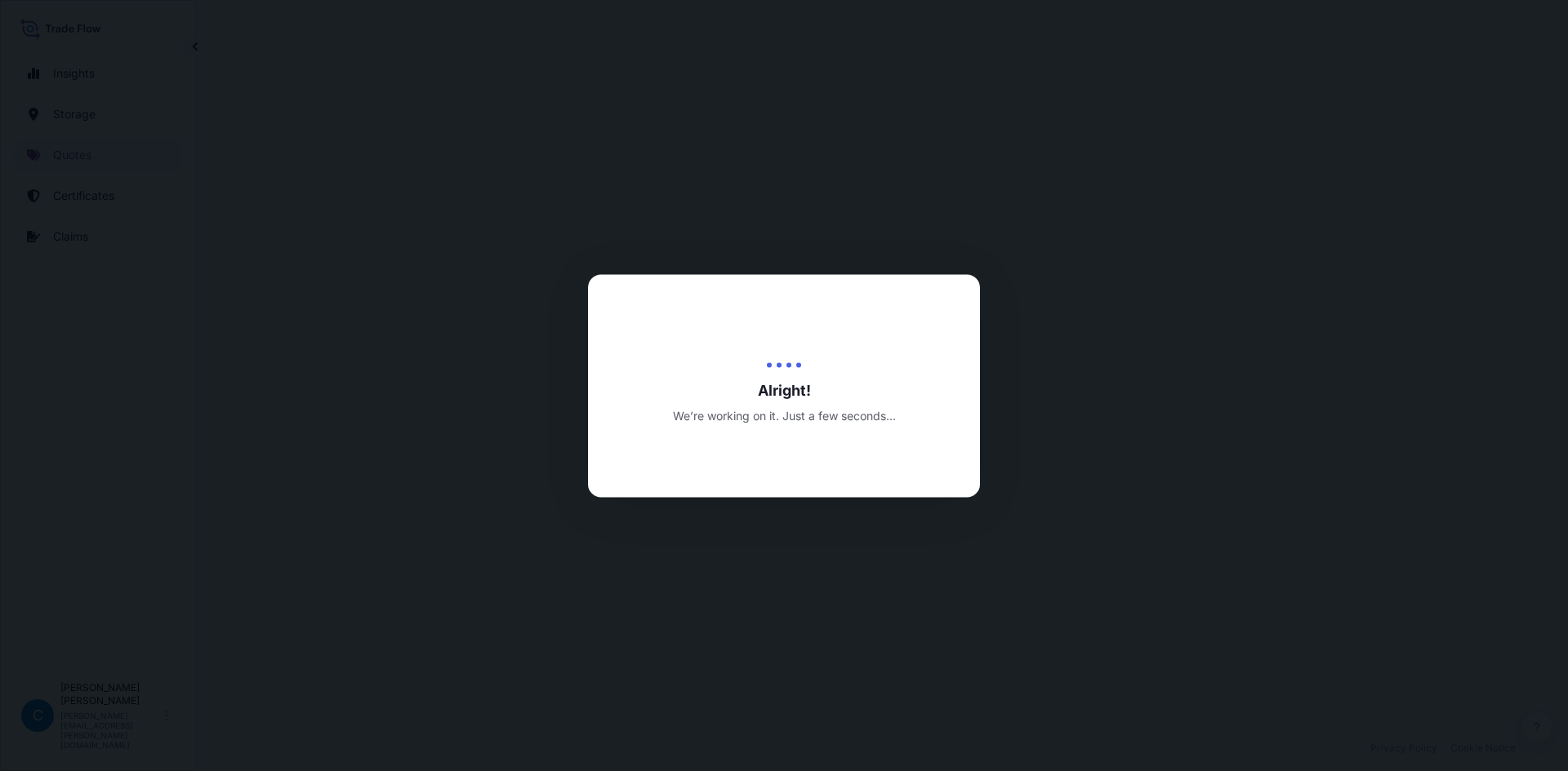
select select "Water"
select select "32195"
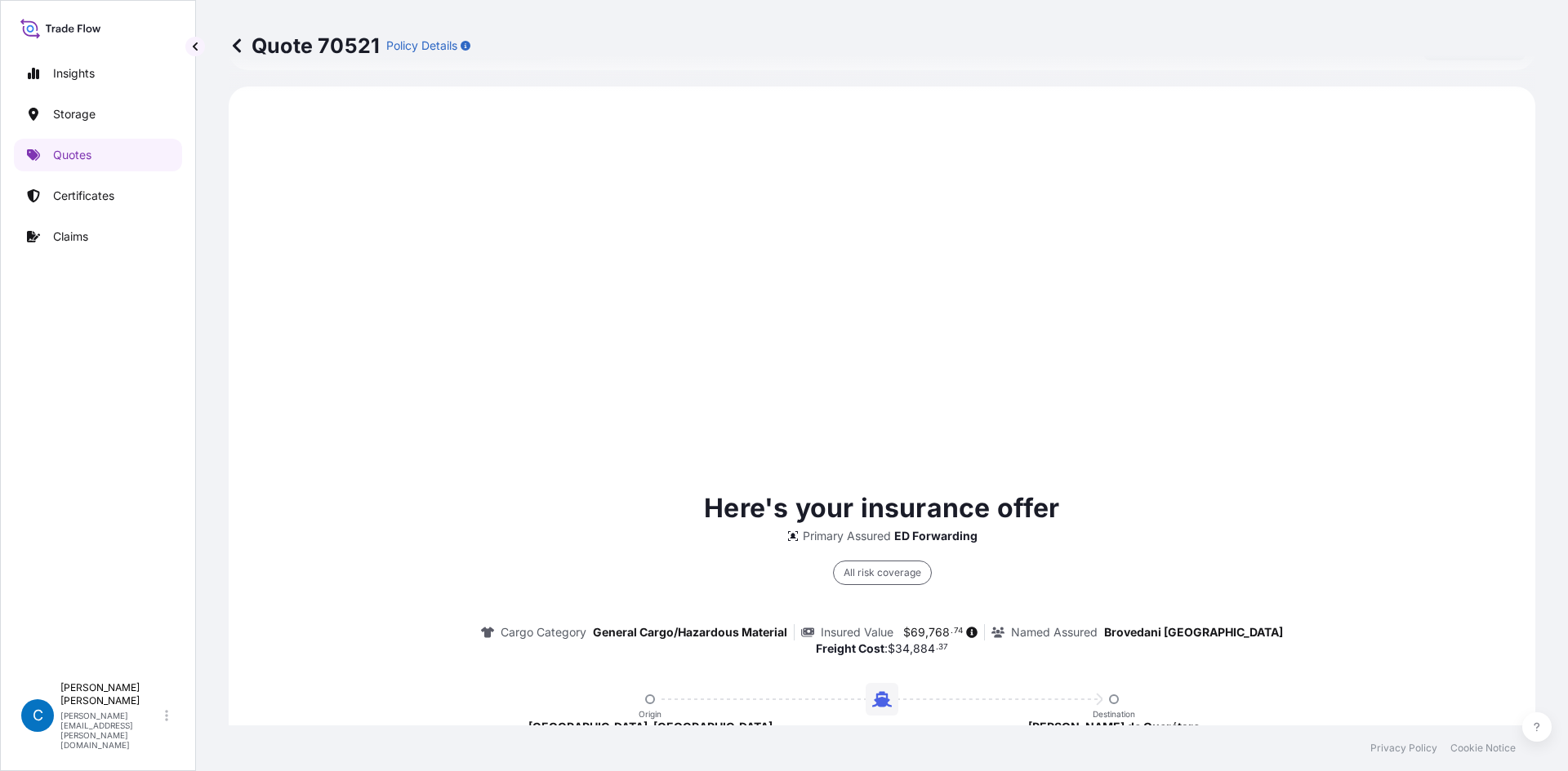
scroll to position [784, 0]
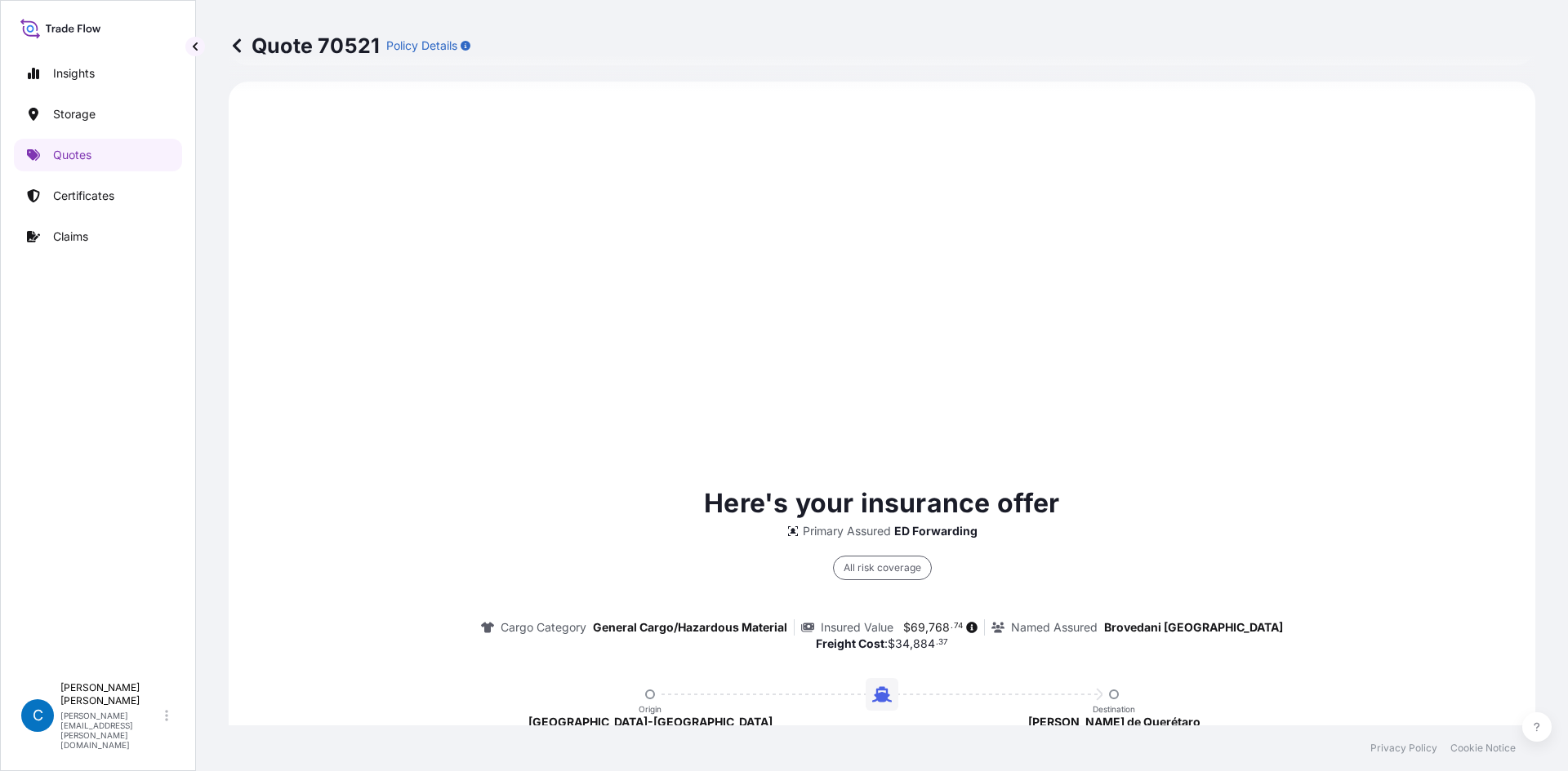
click at [902, 196] on div "Here's your insurance offer Primary Assured ED Forwarding All risk coverage Car…" at bounding box center [882, 689] width 1261 height 1168
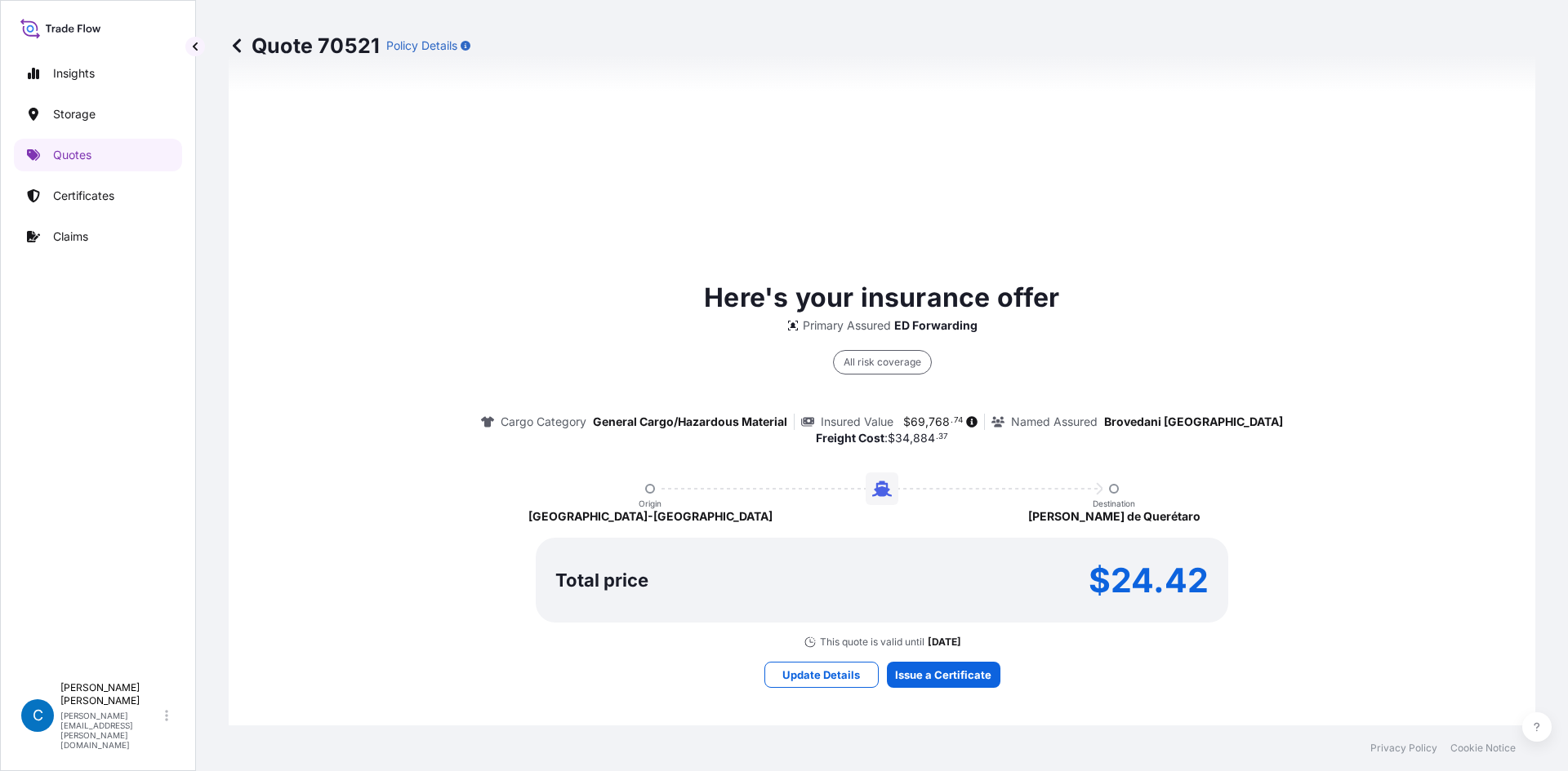
scroll to position [1111, 0]
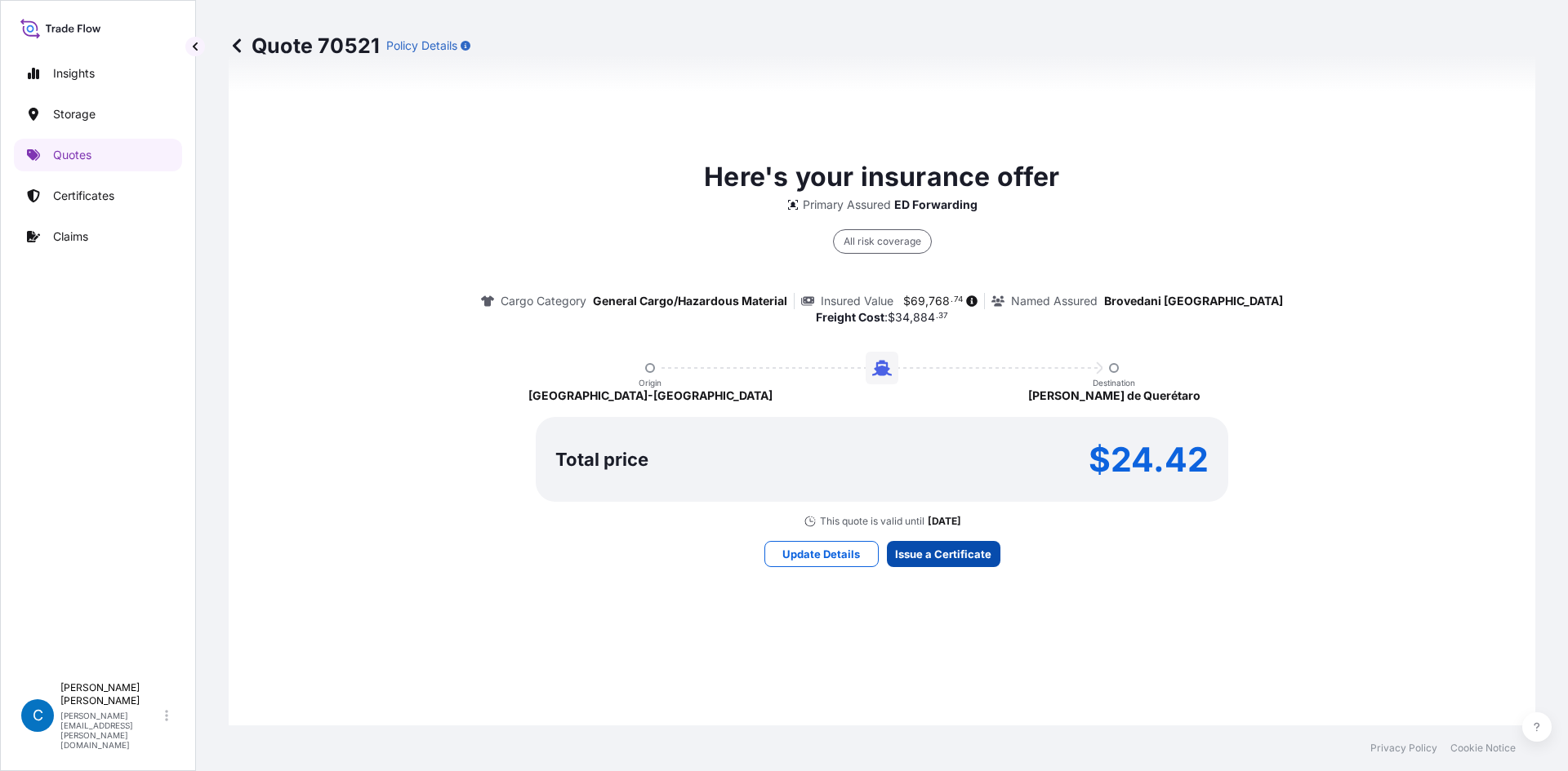
click at [962, 556] on p "Issue a Certificate" at bounding box center [943, 554] width 96 height 17
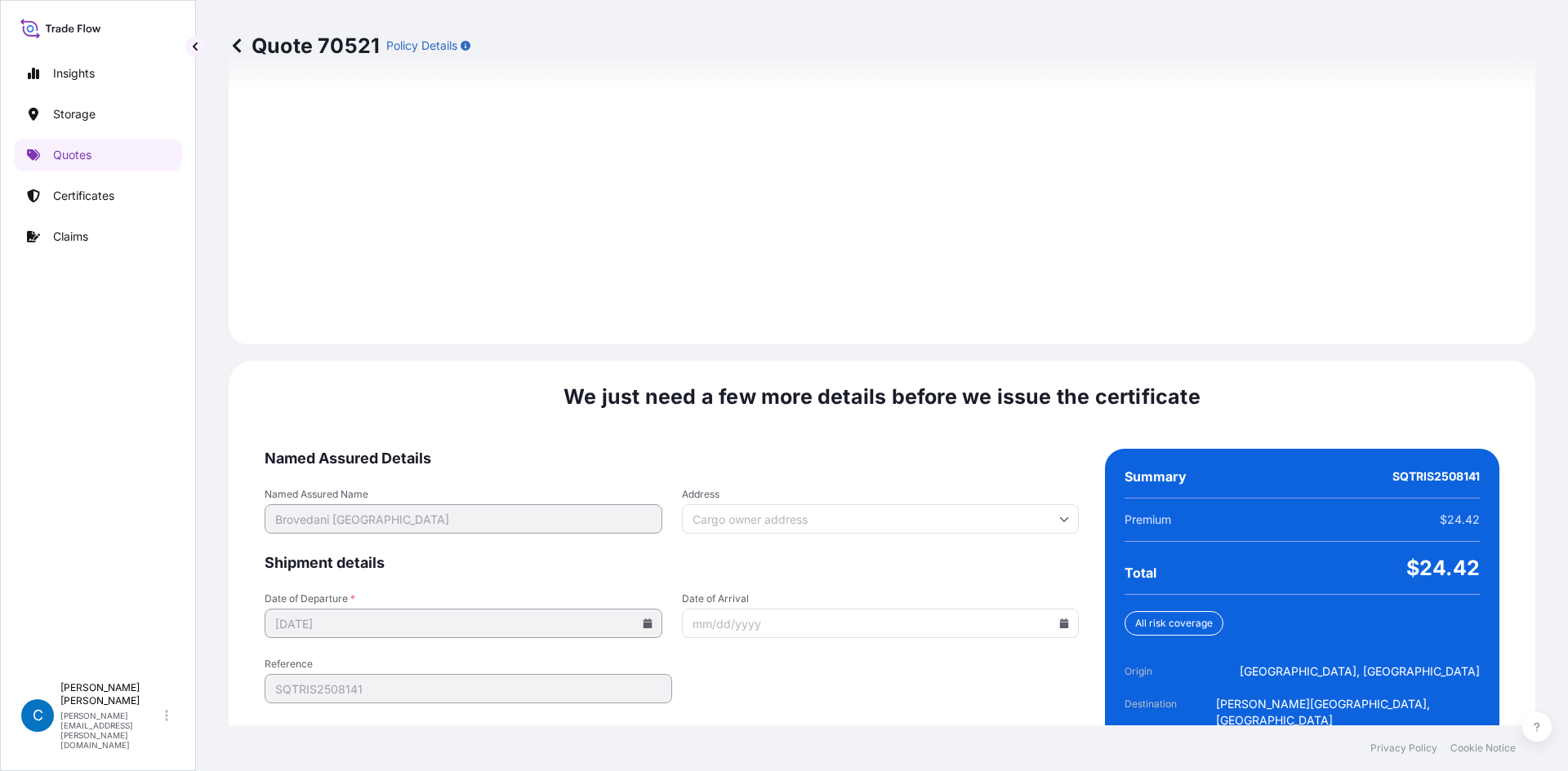
scroll to position [2274, 0]
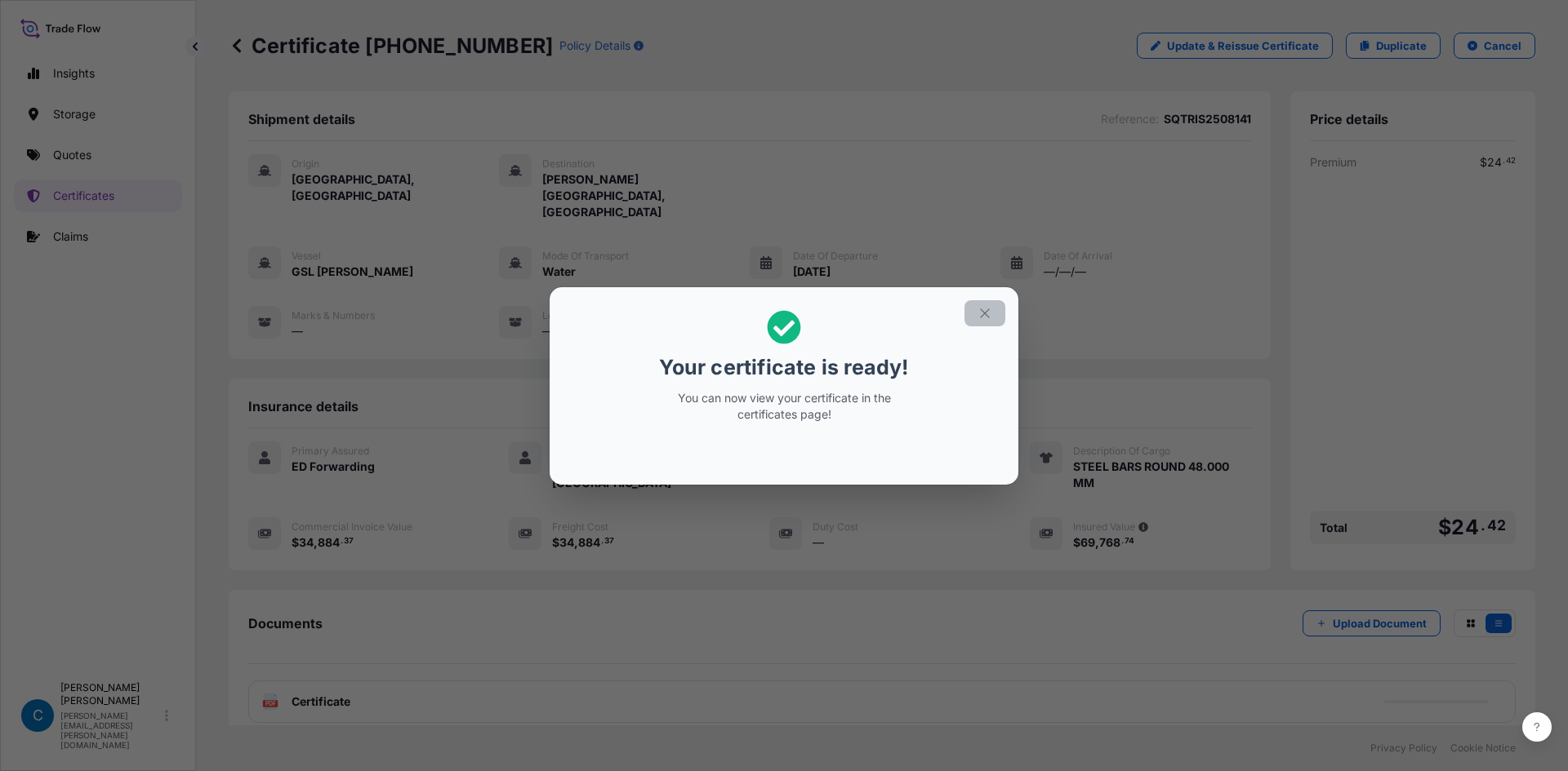
click at [992, 315] on icon "button" at bounding box center [985, 313] width 15 height 15
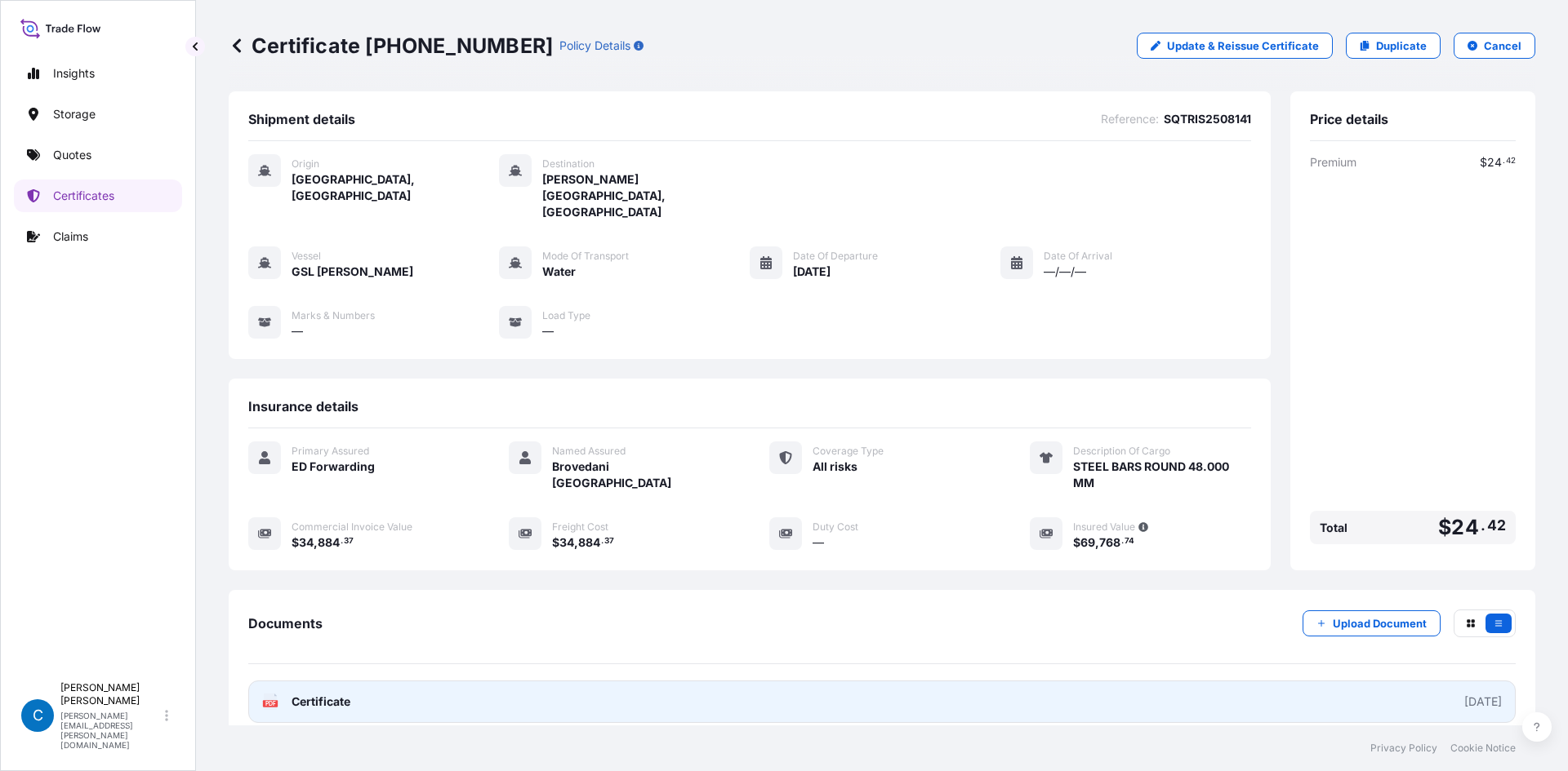
click at [808, 681] on link "PDF Certificate [DATE]" at bounding box center [882, 702] width 1267 height 43
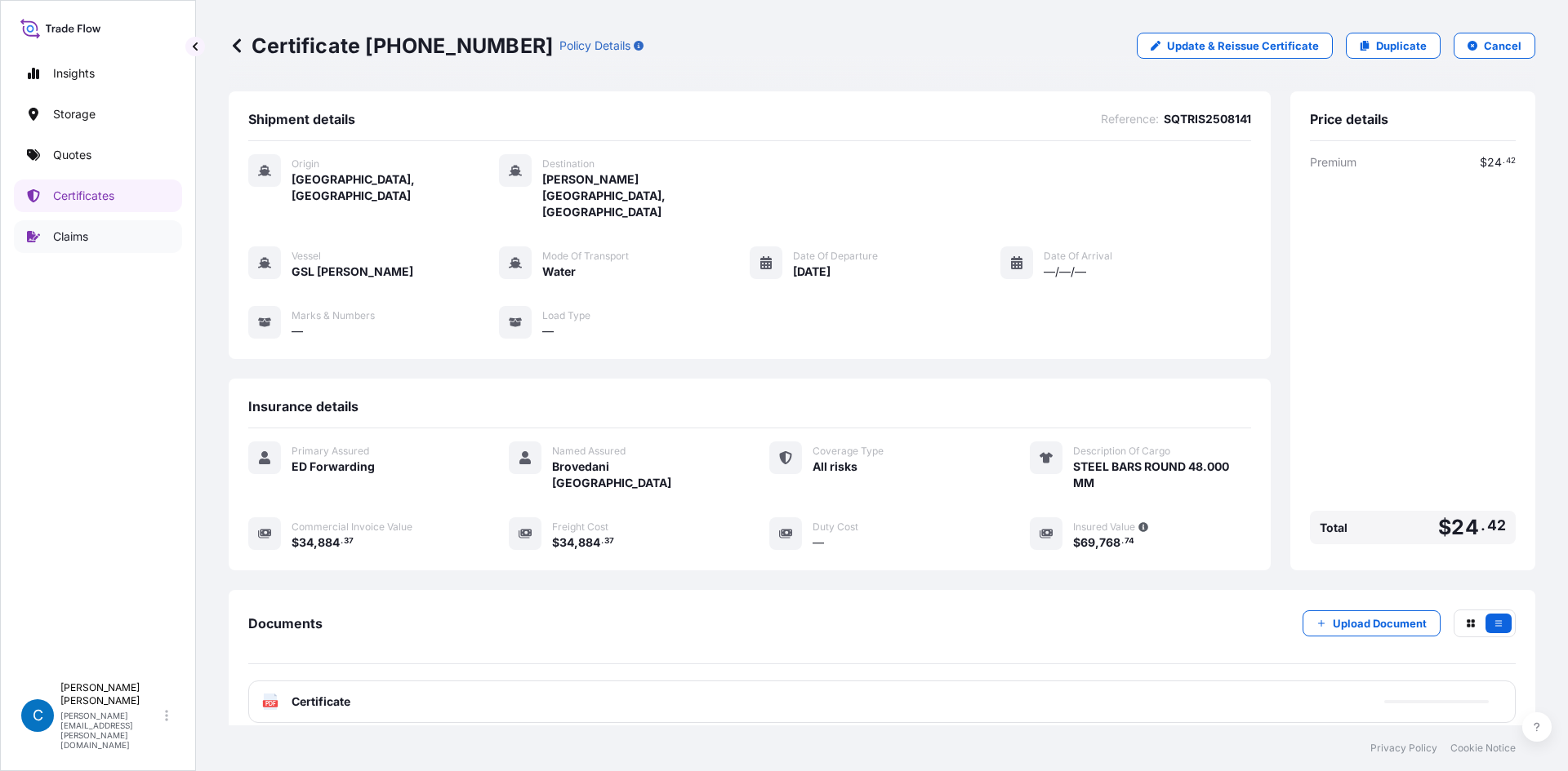
click at [68, 240] on p "Claims" at bounding box center [71, 236] width 35 height 17
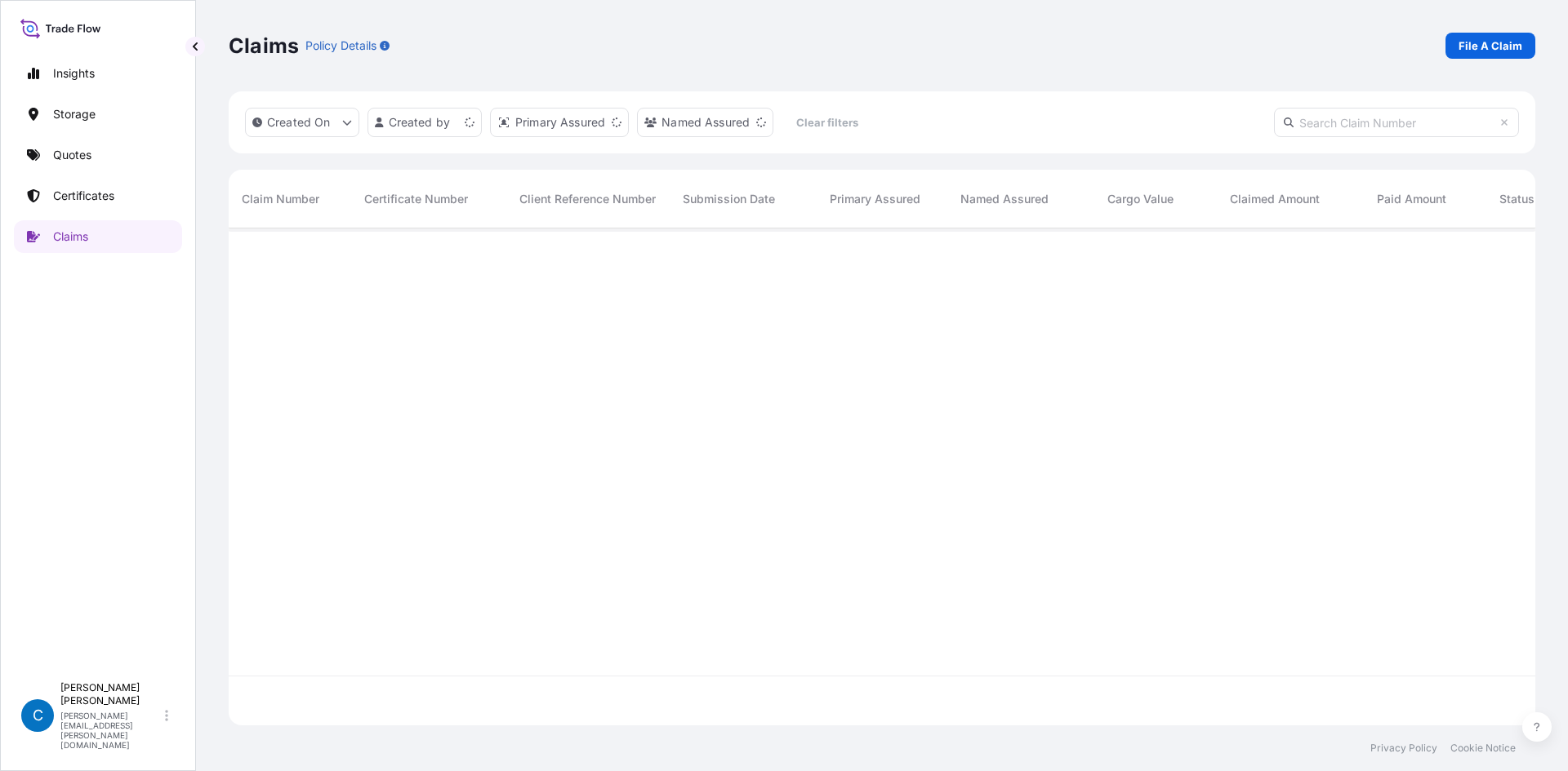
scroll to position [494, 1294]
